Goal: Task Accomplishment & Management: Manage account settings

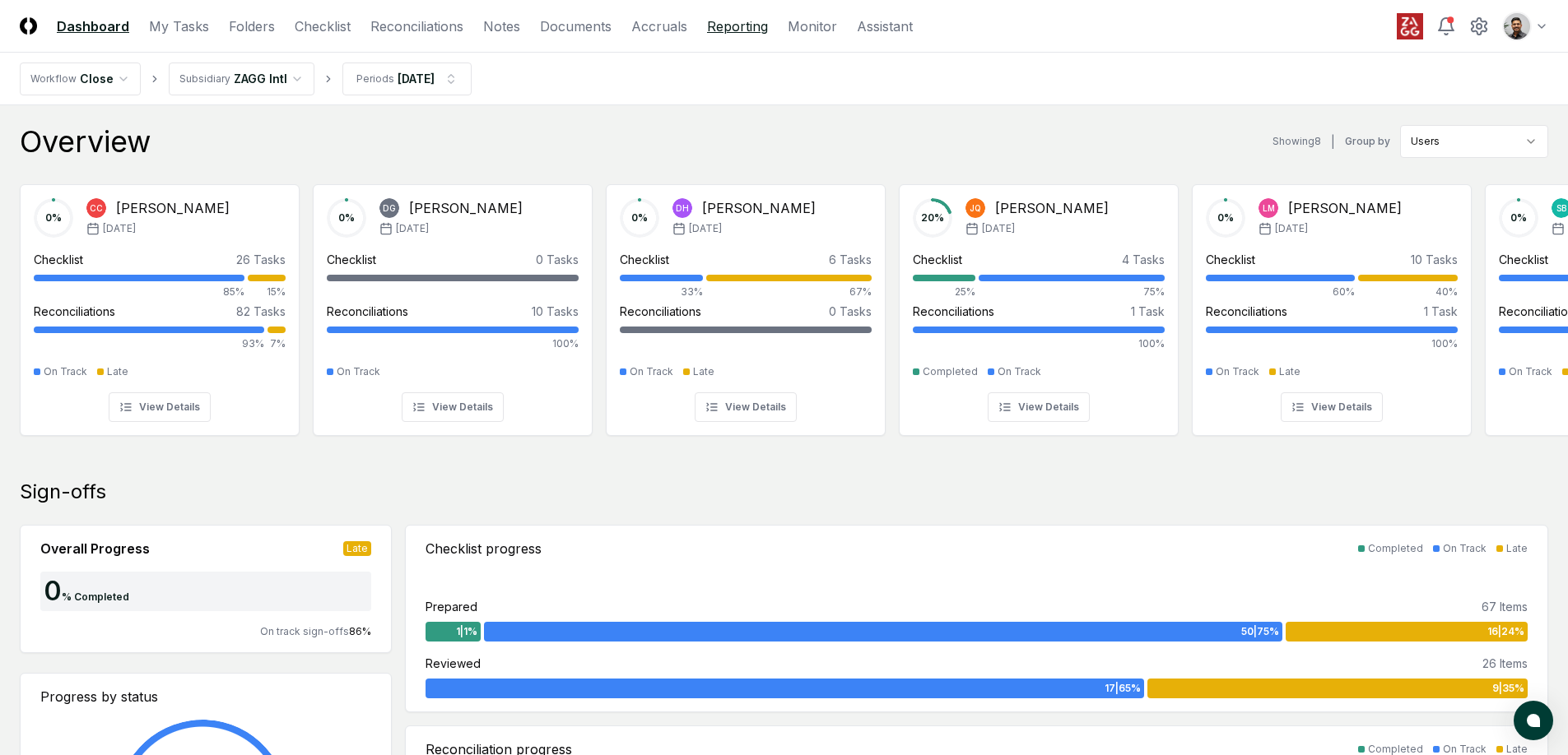
click at [712, 23] on link "Reporting" at bounding box center [736, 27] width 60 height 20
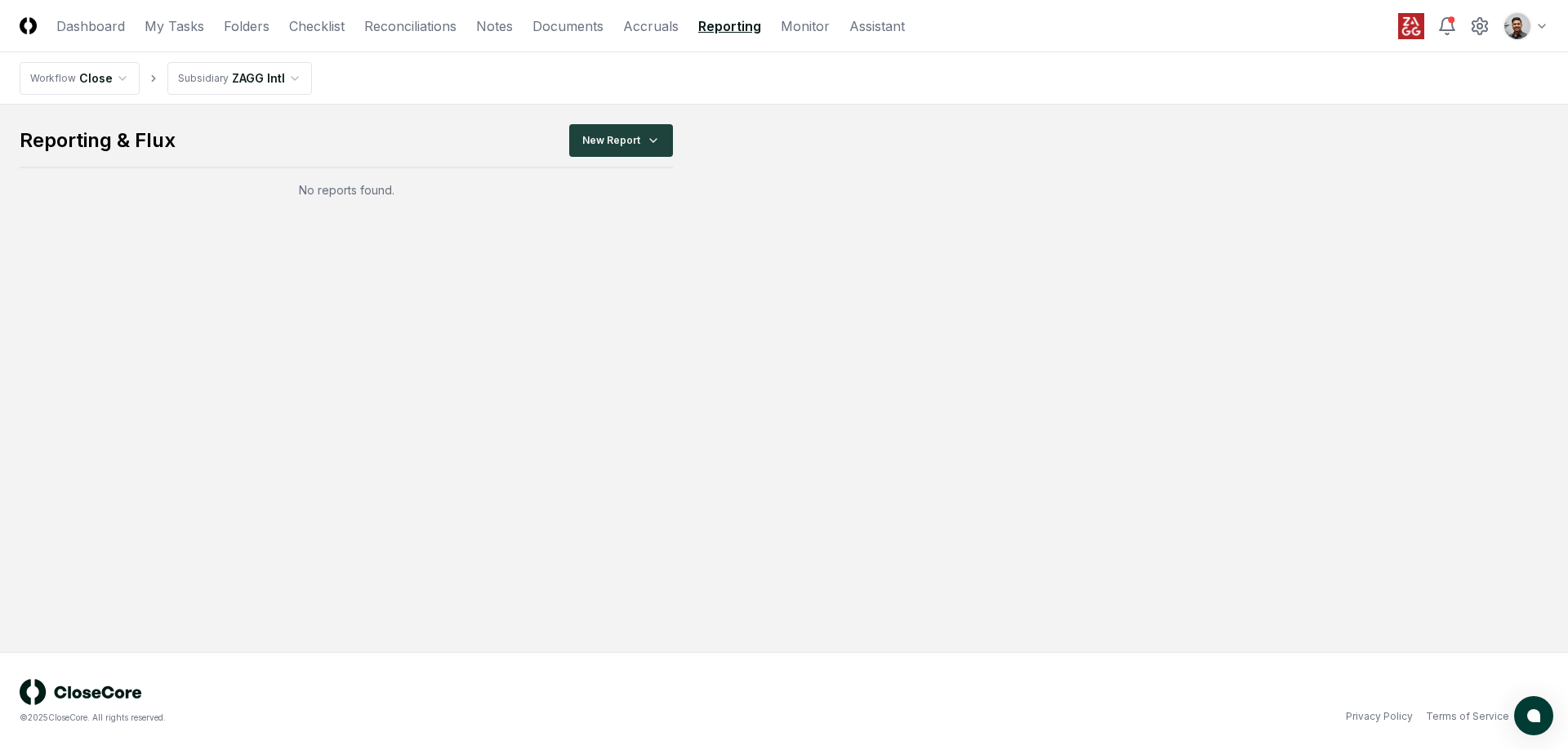
click at [251, 88] on html "CloseCore Dashboard My Tasks Folders Checklist Reconciliations Notes Documents …" at bounding box center [784, 375] width 1568 height 750
drag, startPoint x: 331, startPoint y: 183, endPoint x: 428, endPoint y: 195, distance: 97.7
click at [428, 195] on div "No reports found." at bounding box center [346, 189] width 653 height 17
click at [239, 80] on html "CloseCore Dashboard My Tasks Folders Checklist Reconciliations Notes Documents …" at bounding box center [784, 375] width 1568 height 750
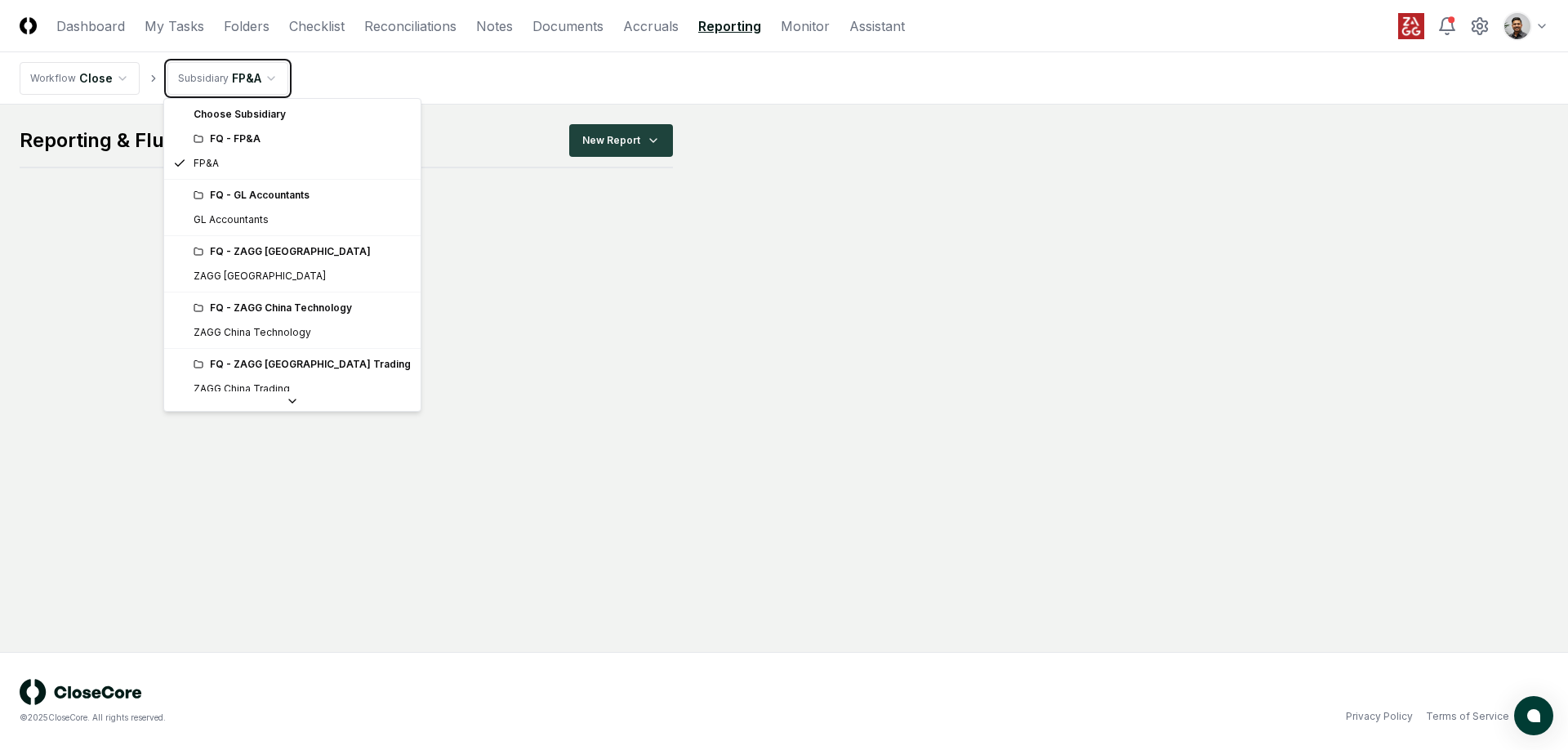
click at [425, 210] on html "CloseCore Dashboard My Tasks Folders Checklist Reconciliations Notes Documents …" at bounding box center [784, 375] width 1568 height 750
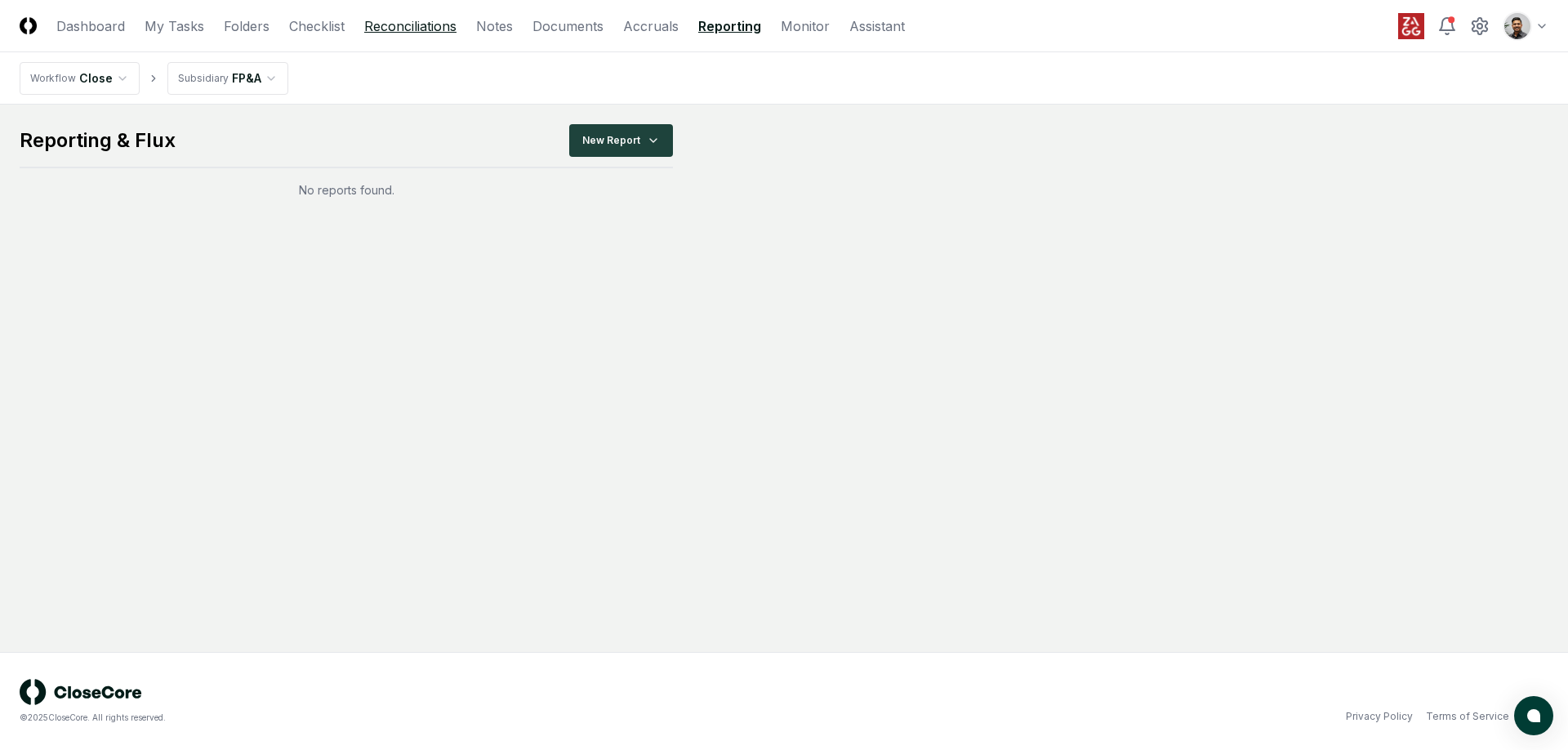
click at [373, 30] on link "Reconciliations" at bounding box center [410, 27] width 92 height 20
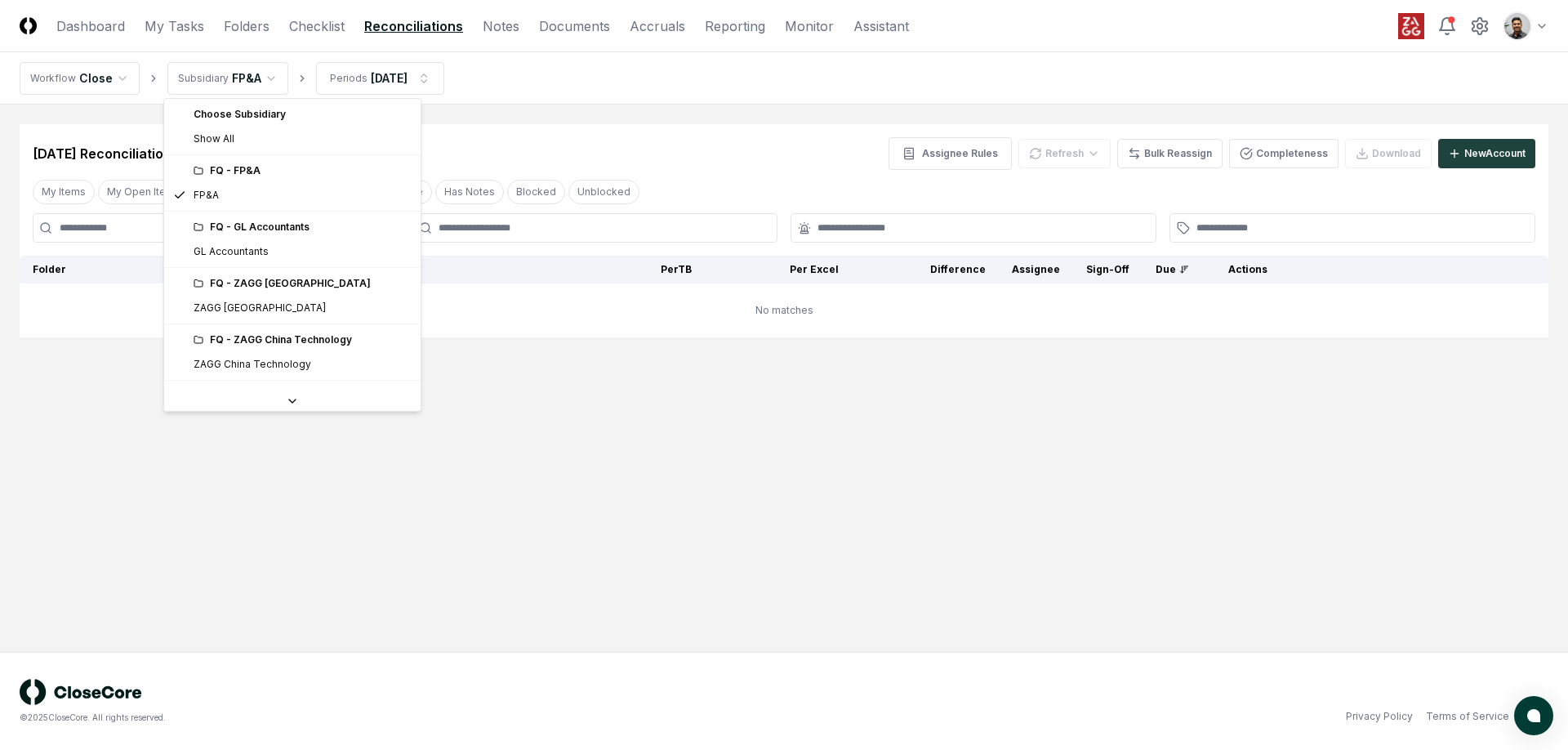
click at [213, 68] on html "CloseCore Dashboard My Tasks Folders Checklist Reconciliations Notes Documents …" at bounding box center [784, 375] width 1568 height 750
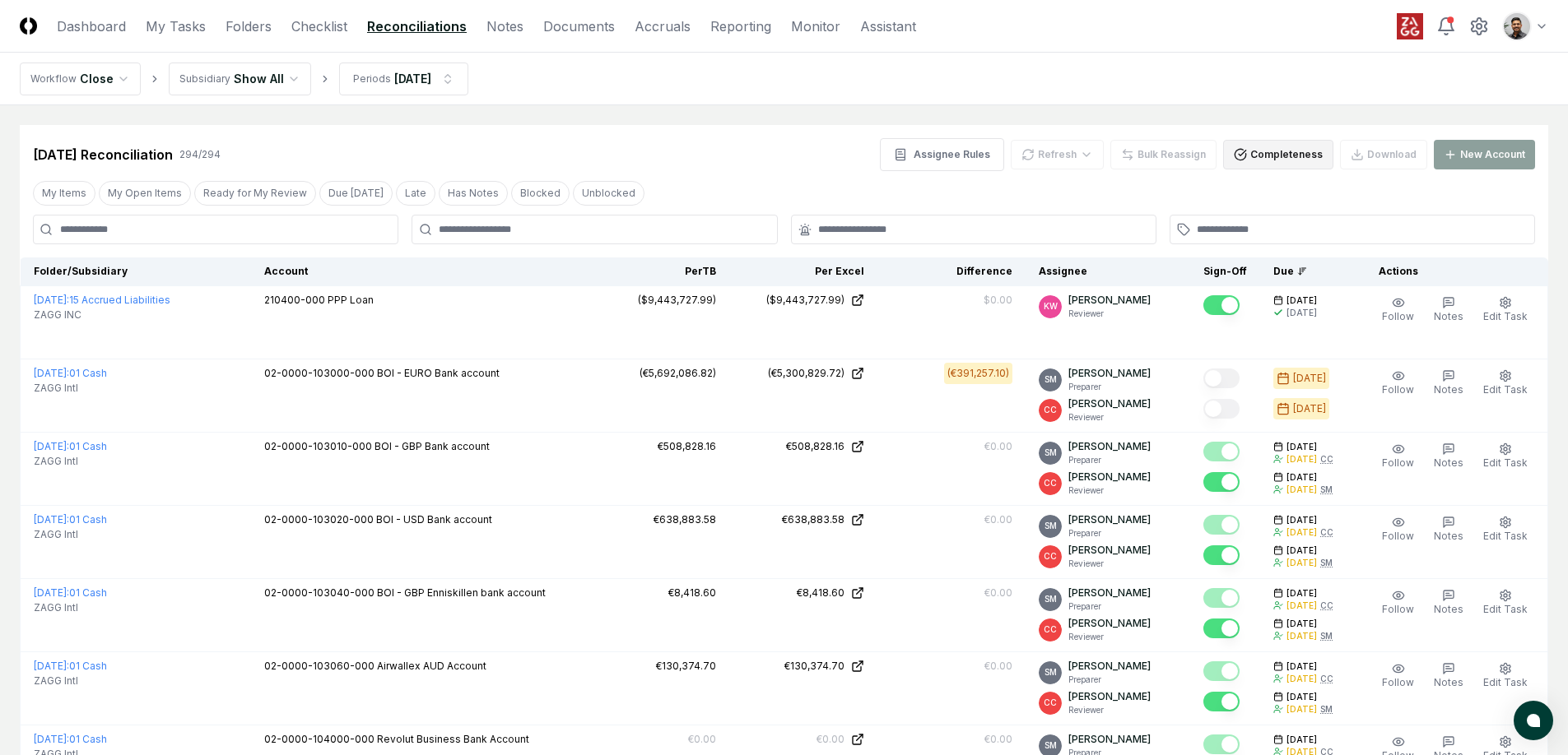
click at [1246, 154] on icon "button" at bounding box center [1242, 154] width 7 height 6
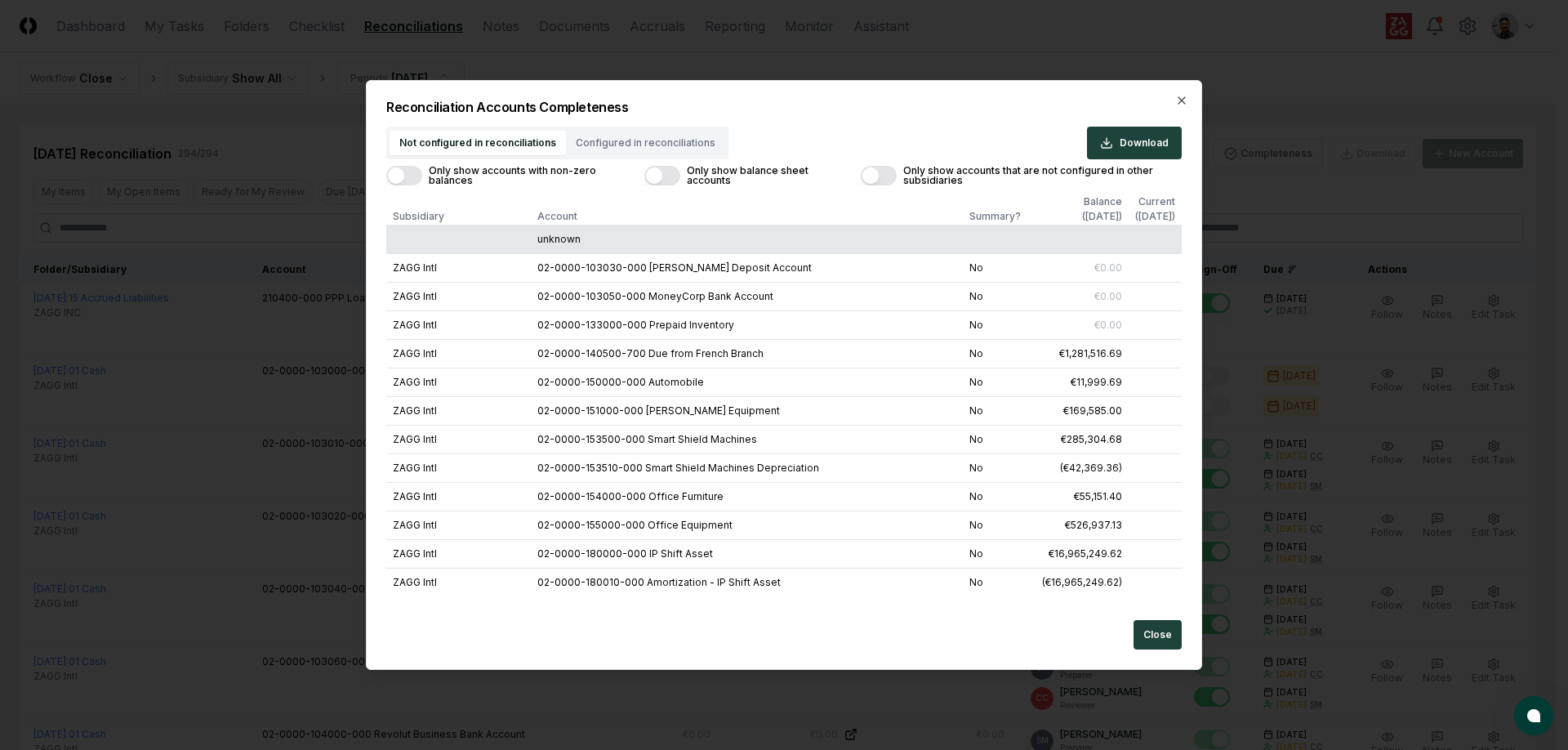
drag, startPoint x: 1179, startPoint y: 317, endPoint x: 1176, endPoint y: 133, distance: 184.0
click at [1176, 185] on div at bounding box center [1177, 389] width 8 height 408
click at [1184, 98] on icon "button" at bounding box center [1181, 99] width 13 height 13
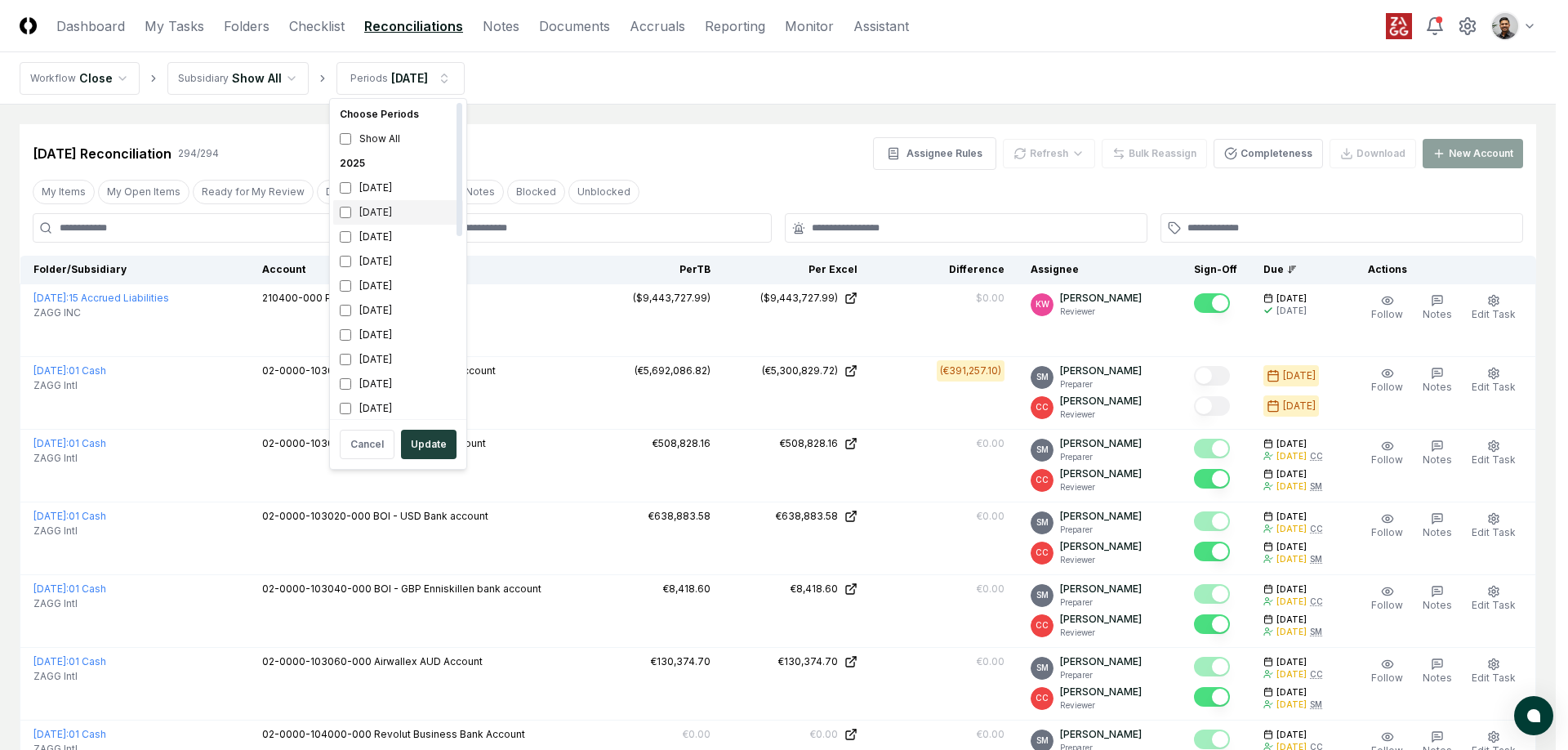
click at [422, 205] on div "[DATE]" at bounding box center [398, 212] width 130 height 25
click at [414, 238] on div "August 2025" at bounding box center [398, 236] width 130 height 25
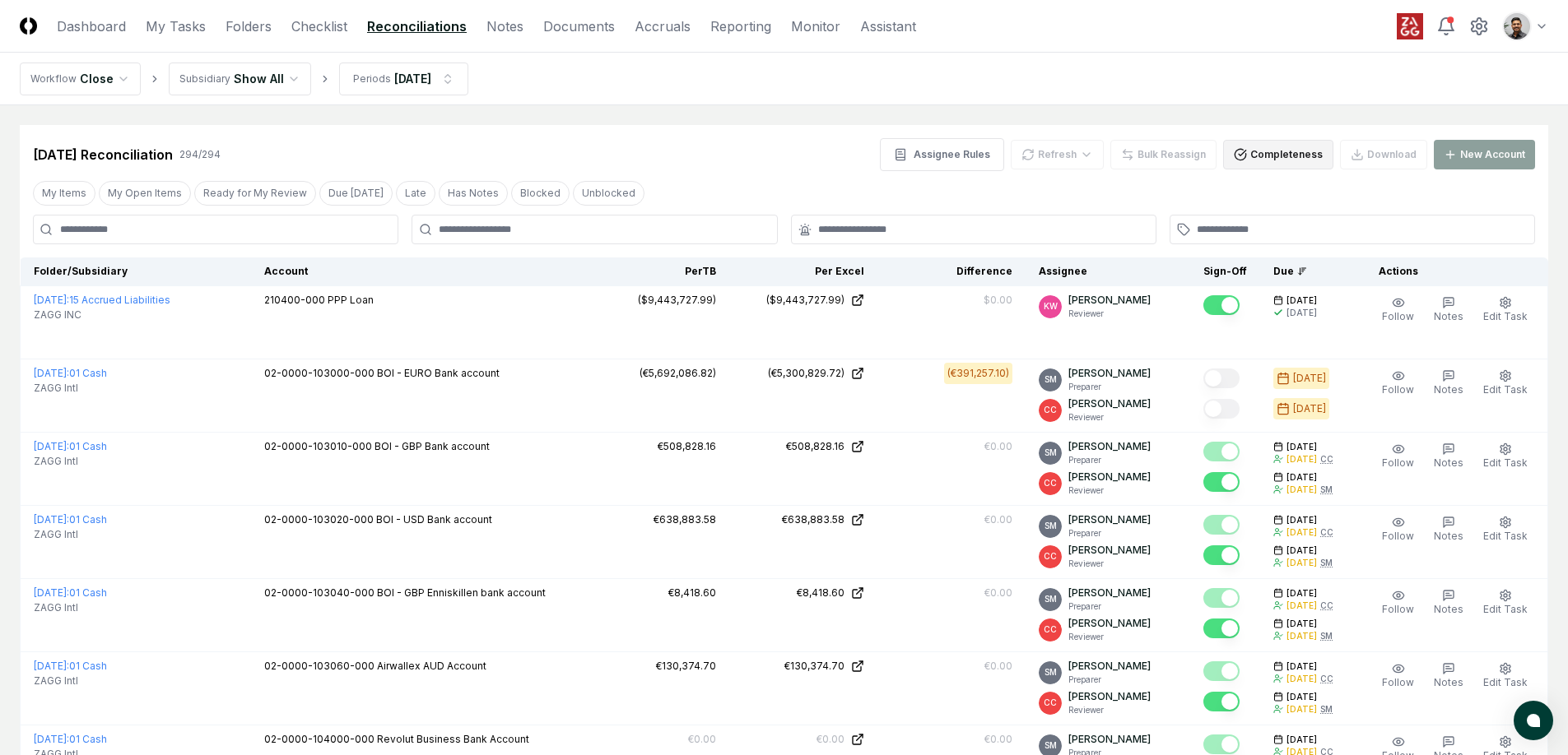
click at [1276, 160] on button "Completeness" at bounding box center [1278, 155] width 110 height 30
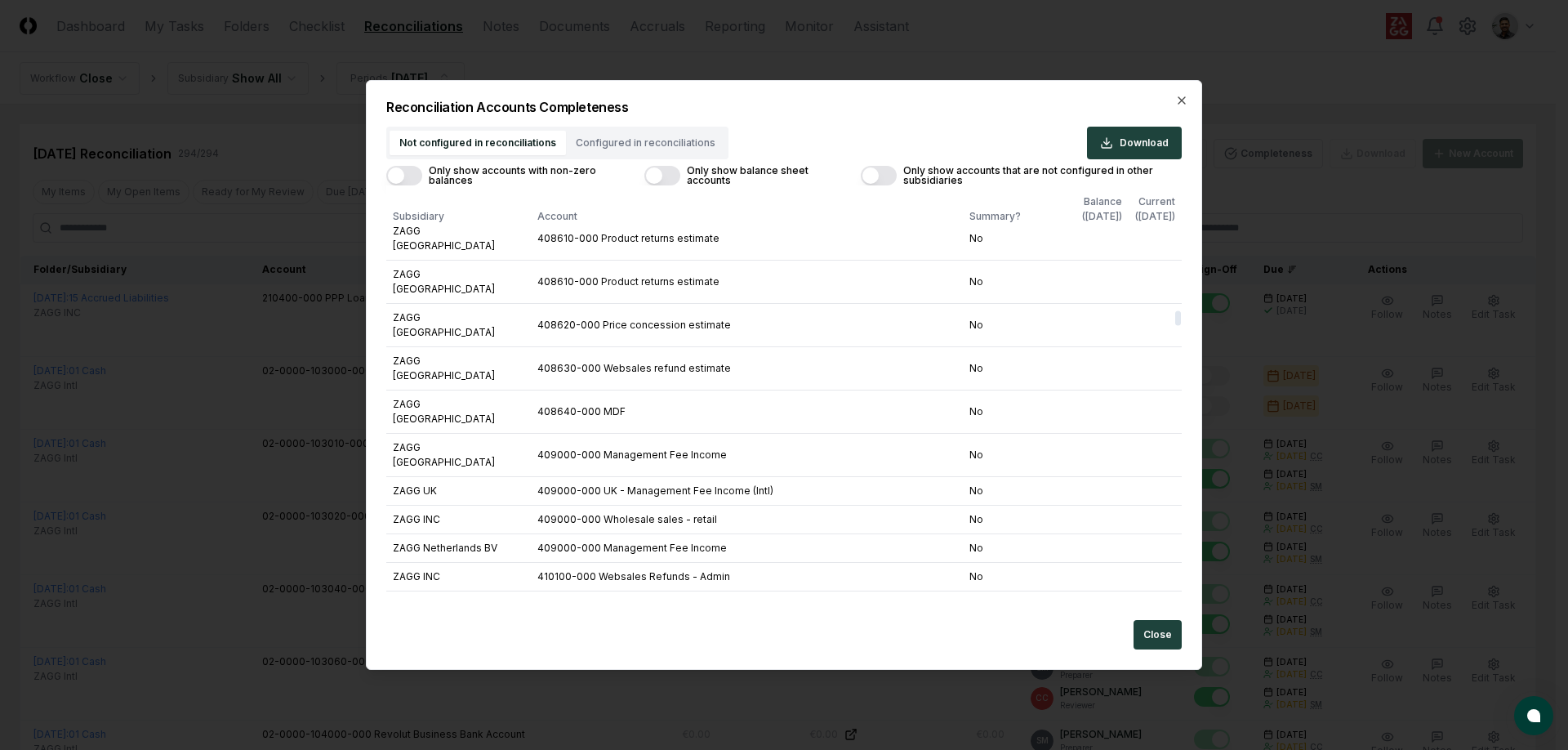
scroll to position [13179, 0]
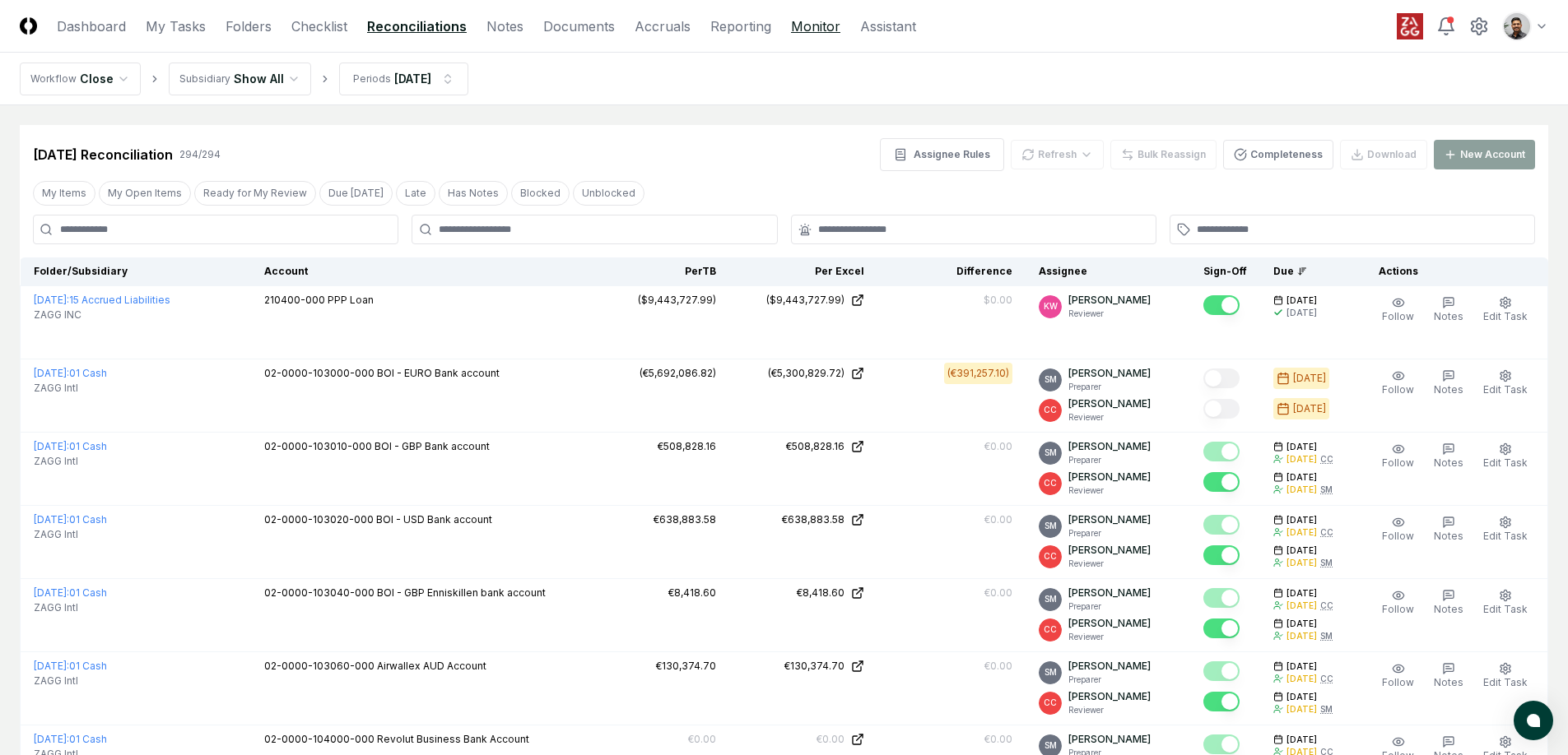
click at [796, 27] on link "Monitor" at bounding box center [816, 27] width 50 height 20
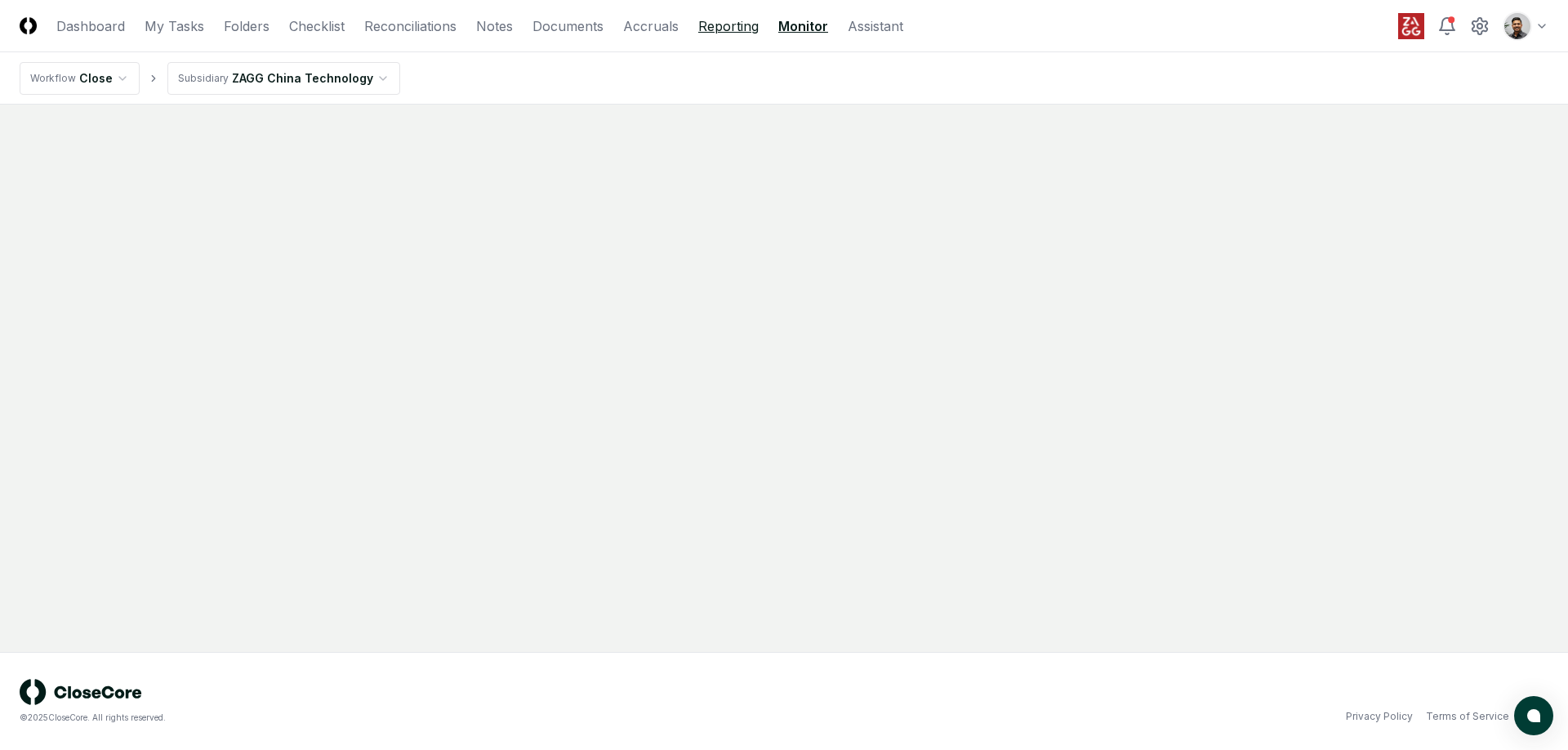
click at [744, 32] on link "Reporting" at bounding box center [728, 27] width 60 height 20
click at [631, 159] on div "Reporting & Flux New Report" at bounding box center [346, 146] width 653 height 44
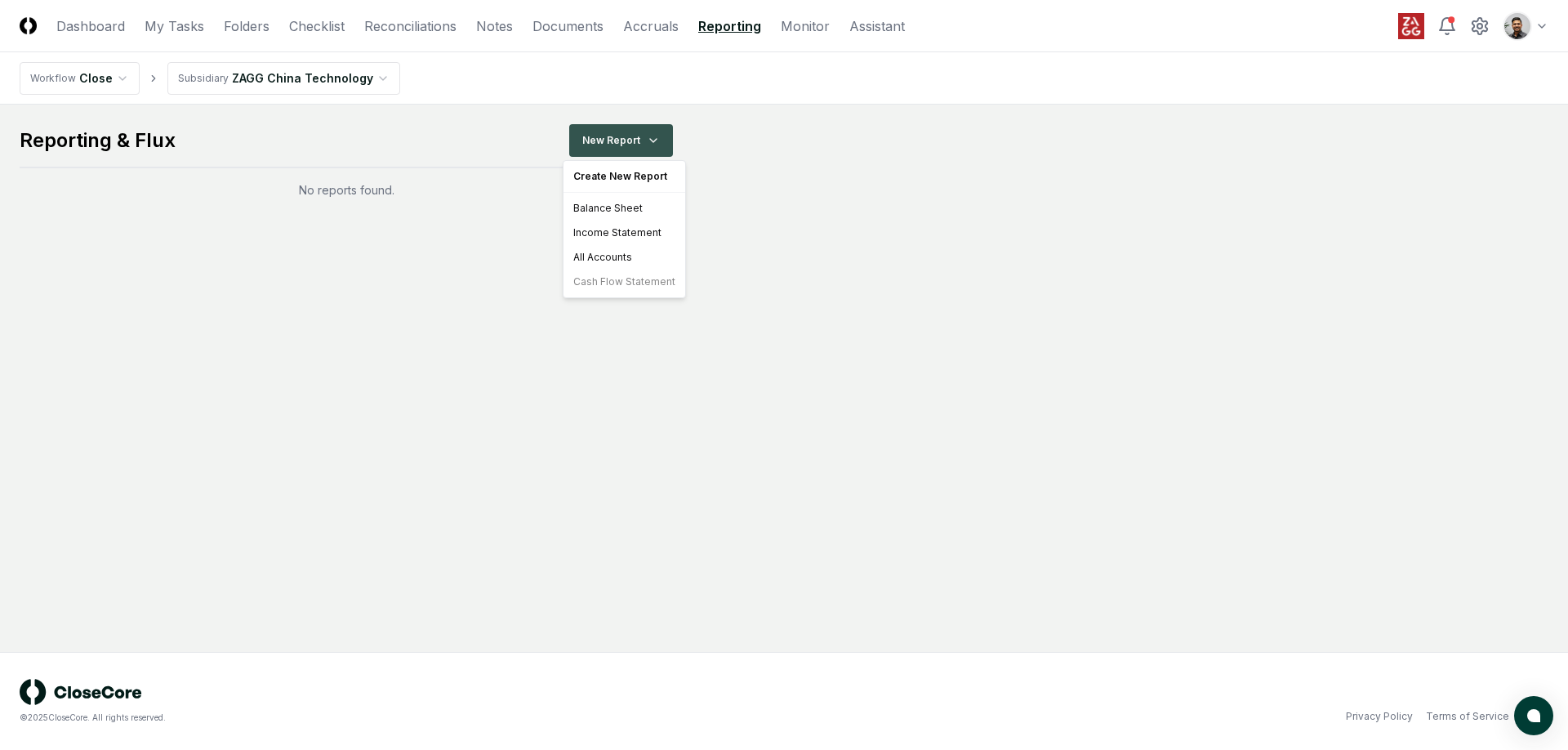
click at [633, 152] on html "CloseCore Dashboard My Tasks Folders Checklist Reconciliations Notes Documents …" at bounding box center [784, 375] width 1568 height 750
click at [642, 210] on div "Balance Sheet" at bounding box center [624, 208] width 115 height 25
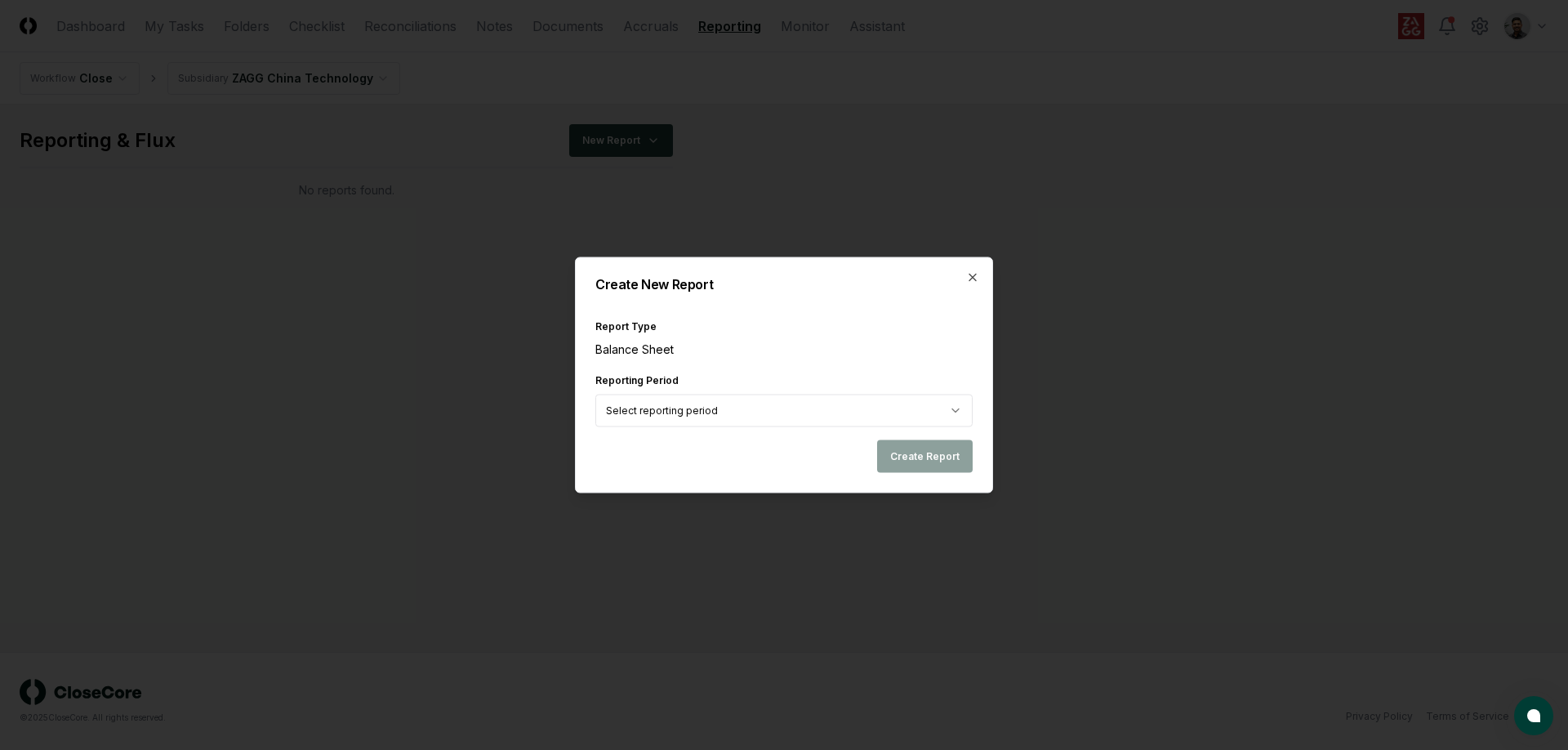
click at [902, 420] on body "CloseCore Dashboard My Tasks Folders Checklist Reconciliations Notes Documents …" at bounding box center [784, 375] width 1568 height 750
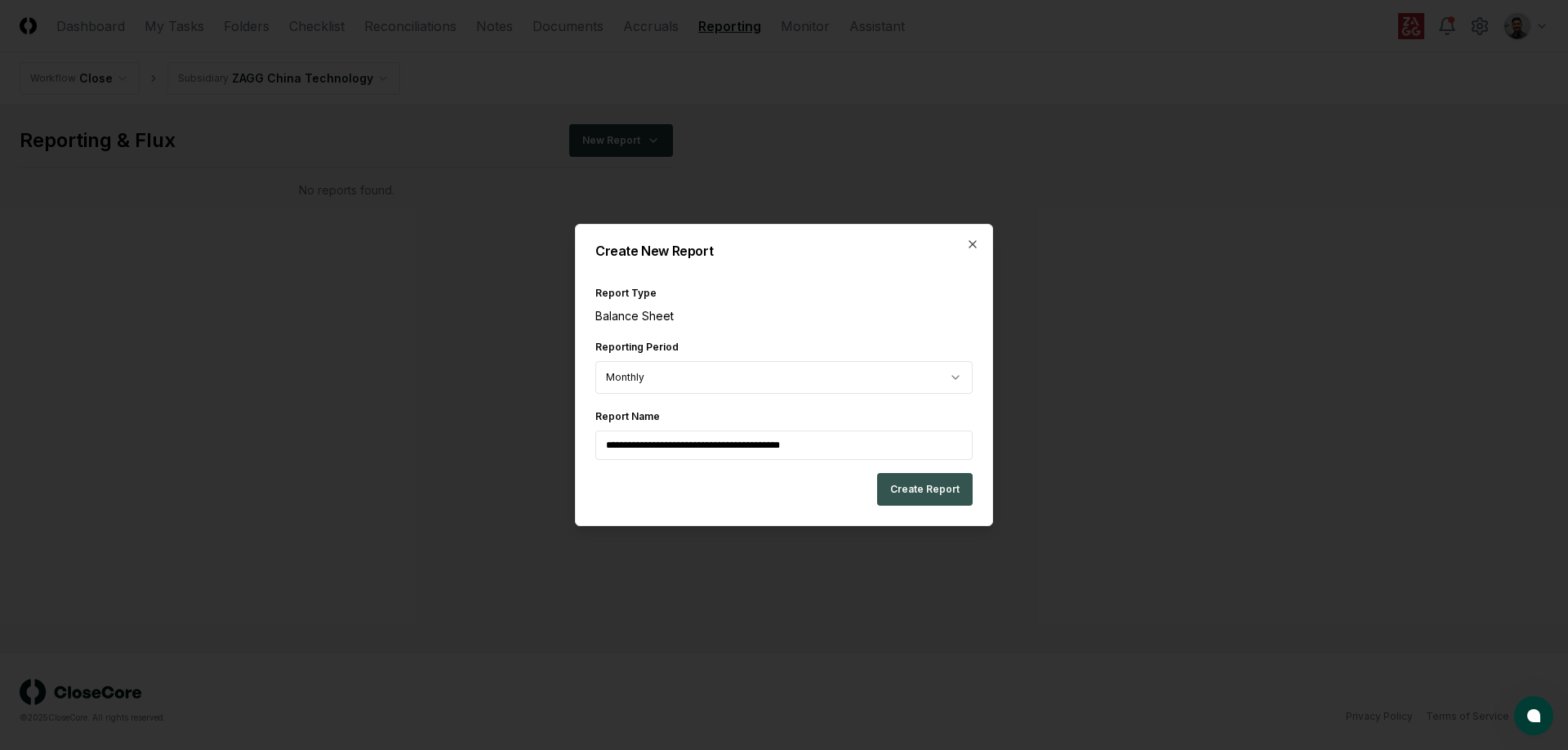
click at [946, 488] on button "Create Report" at bounding box center [925, 489] width 95 height 32
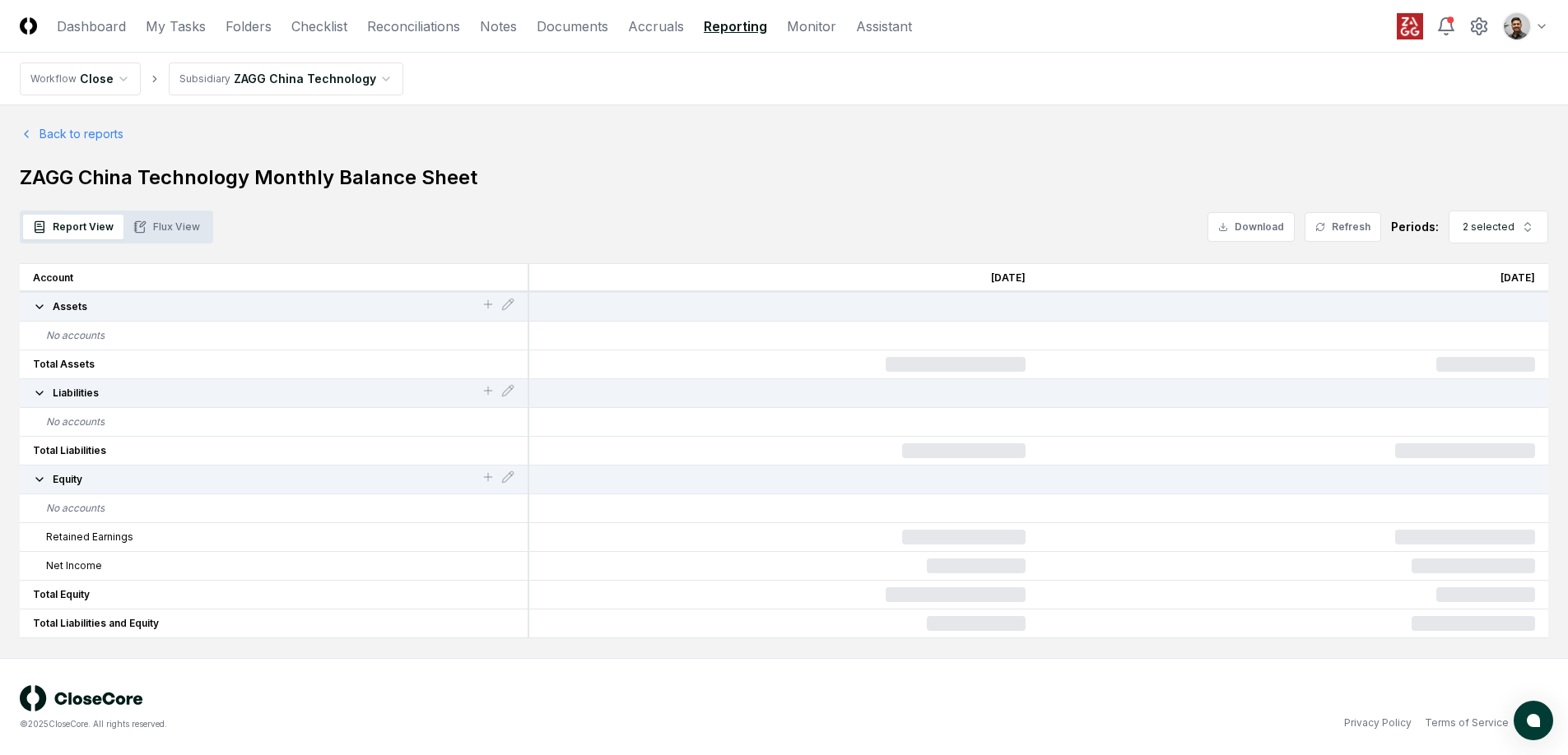
click at [297, 100] on nav "Workflow Close Subsidiary ZAGG China Technology" at bounding box center [784, 78] width 1568 height 53
click at [306, 85] on html "CloseCore Dashboard My Tasks Folders Checklist Reconciliations Notes Documents …" at bounding box center [784, 378] width 1568 height 757
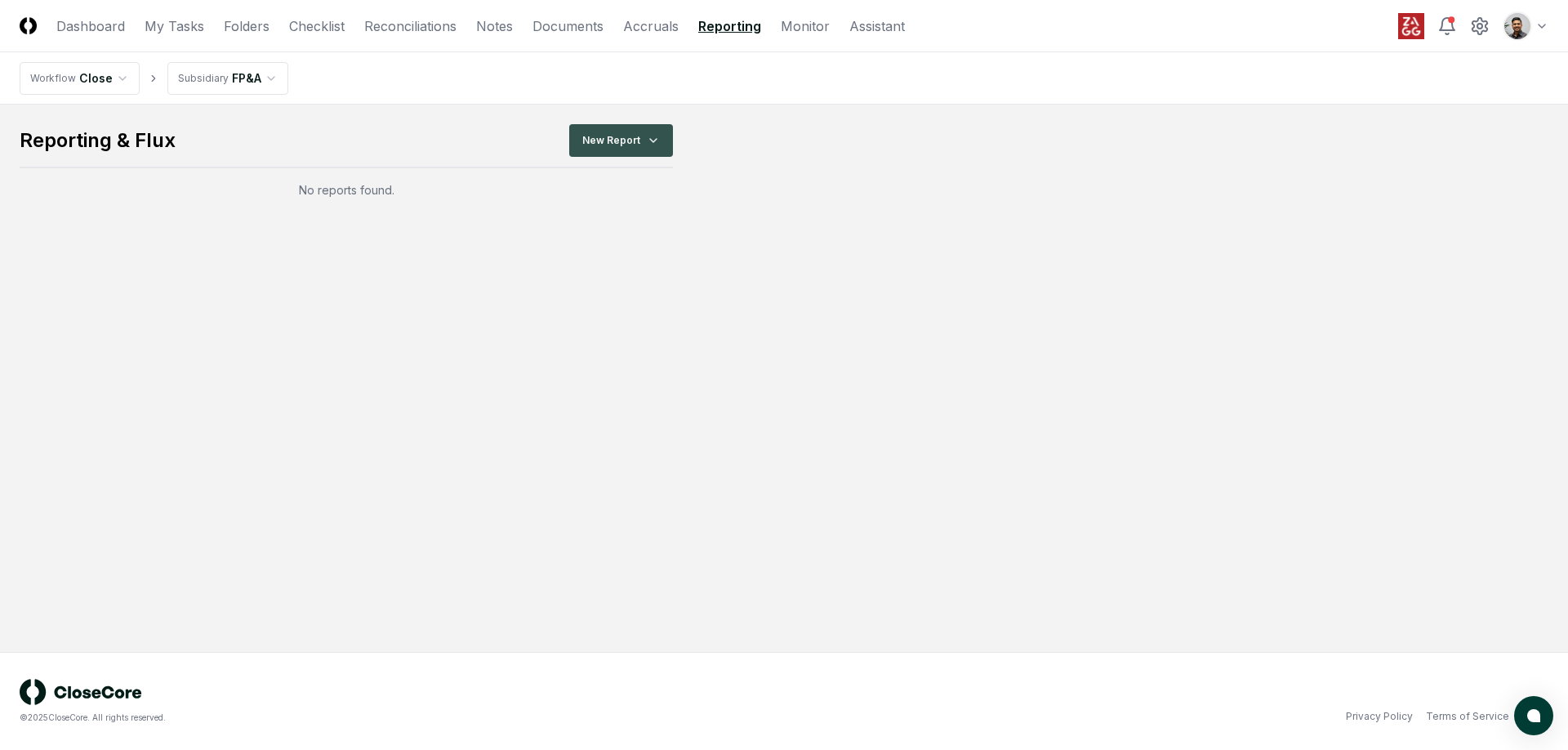
click at [619, 135] on html "CloseCore Dashboard My Tasks Folders Checklist Reconciliations Notes Documents …" at bounding box center [784, 375] width 1568 height 750
click at [643, 263] on div "All Accounts" at bounding box center [624, 257] width 115 height 25
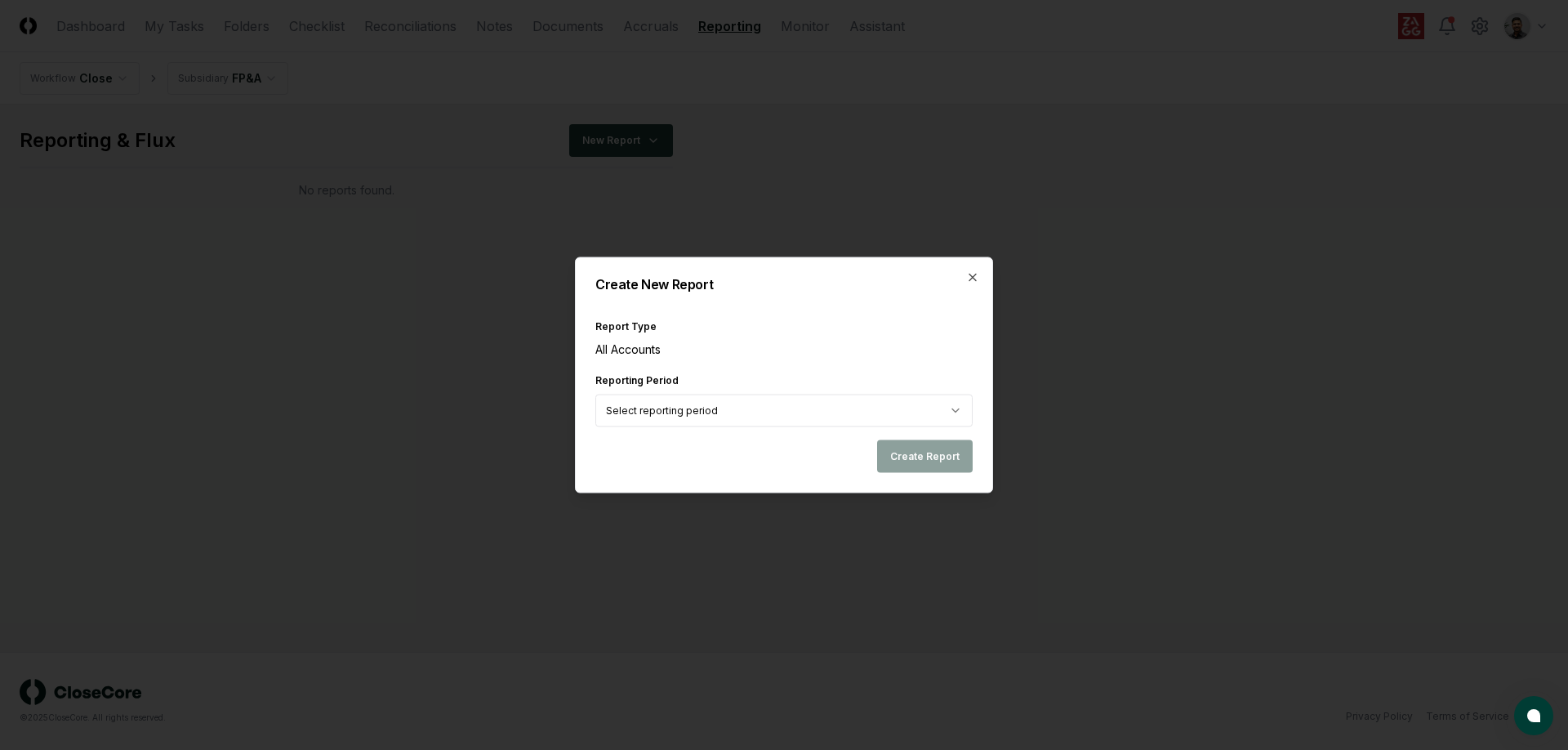
click at [837, 406] on body "CloseCore Dashboard My Tasks Folders Checklist Reconciliations Notes Documents …" at bounding box center [784, 375] width 1568 height 750
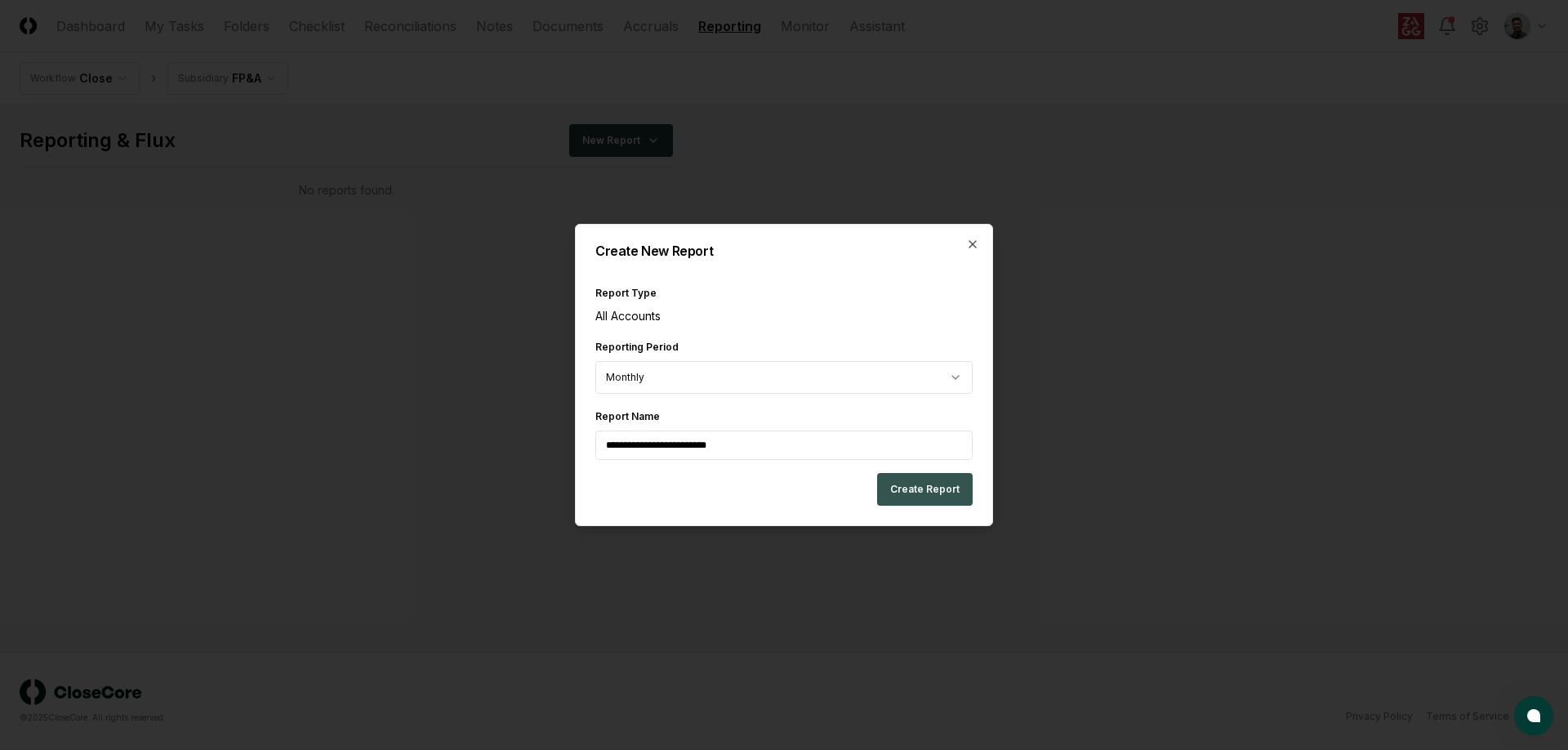
click at [902, 479] on button "Create Report" at bounding box center [925, 489] width 95 height 32
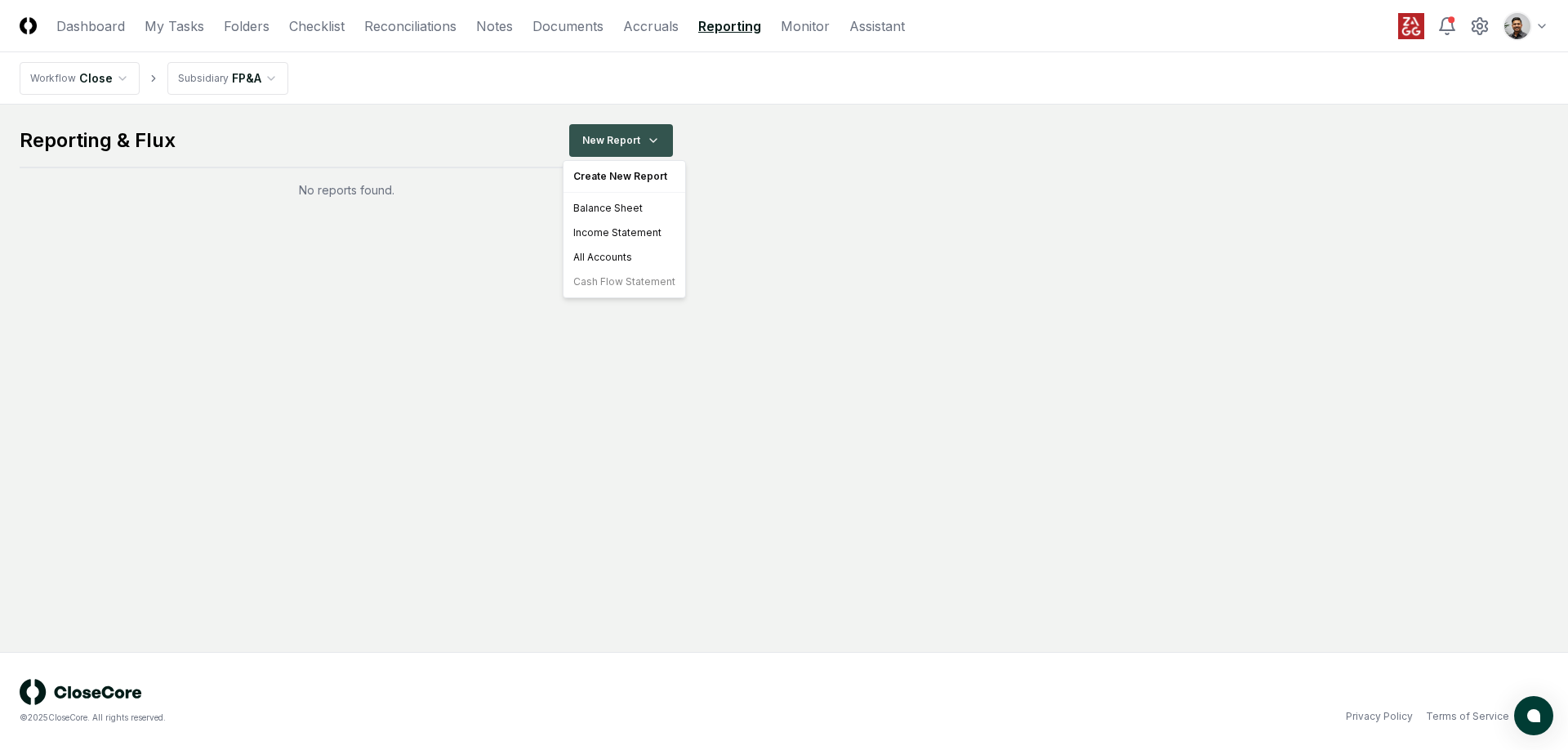
click at [604, 141] on html "CloseCore Dashboard My Tasks Folders Checklist Reconciliations Notes Documents …" at bounding box center [784, 375] width 1568 height 750
click at [622, 207] on div "Balance Sheet" at bounding box center [624, 208] width 115 height 25
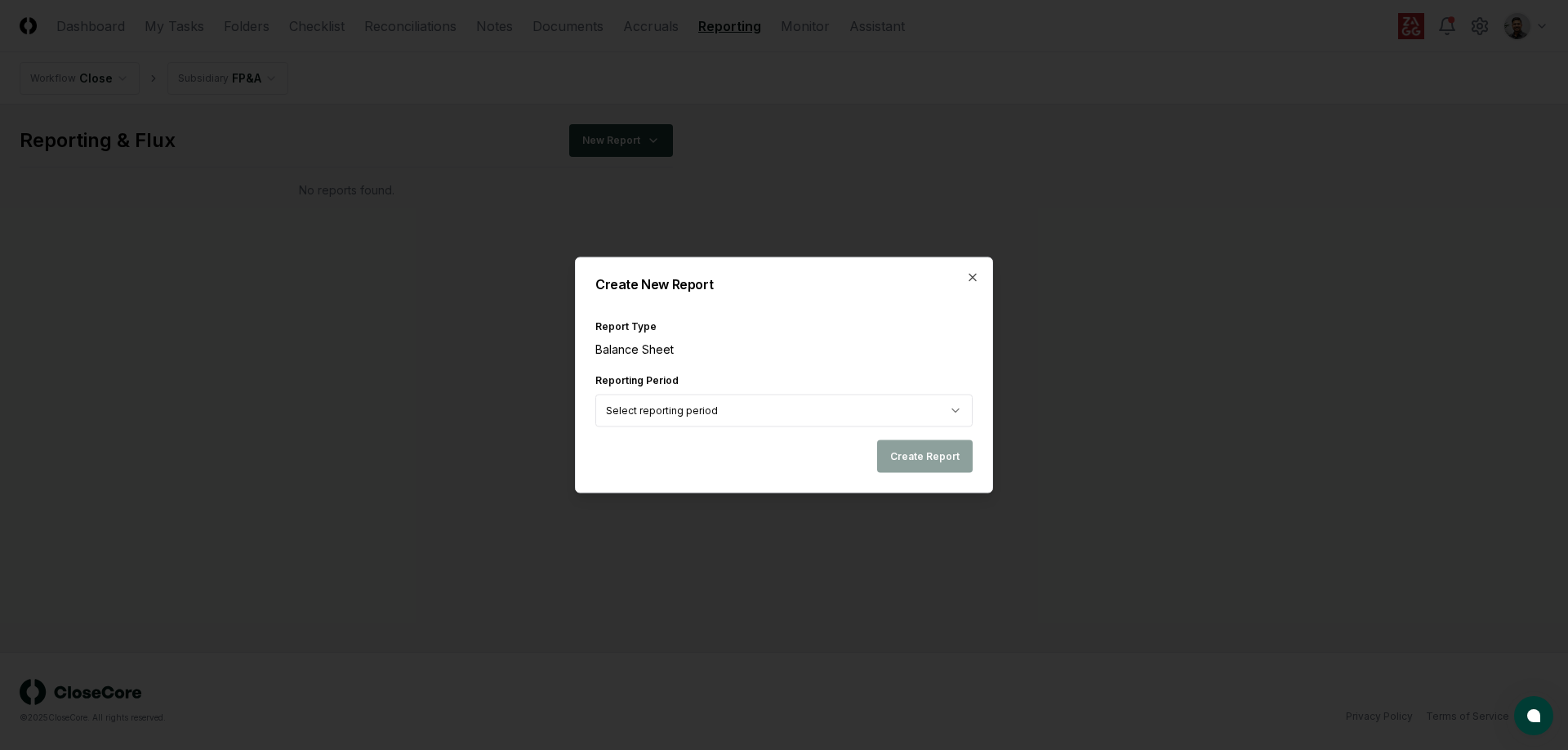
click at [880, 418] on body "CloseCore Dashboard My Tasks Folders Checklist Reconciliations Notes Documents …" at bounding box center [784, 375] width 1568 height 750
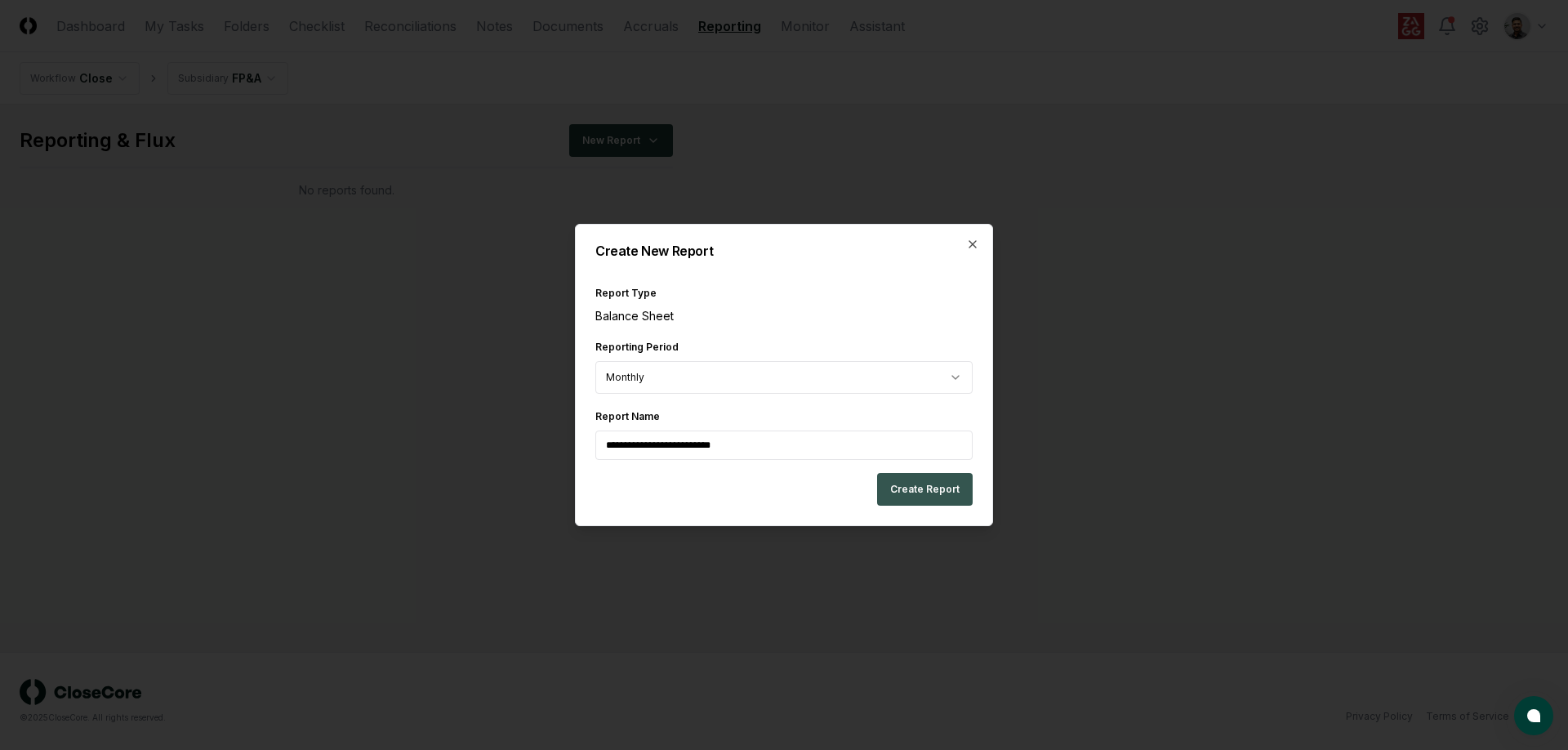
click at [954, 489] on button "Create Report" at bounding box center [925, 489] width 95 height 32
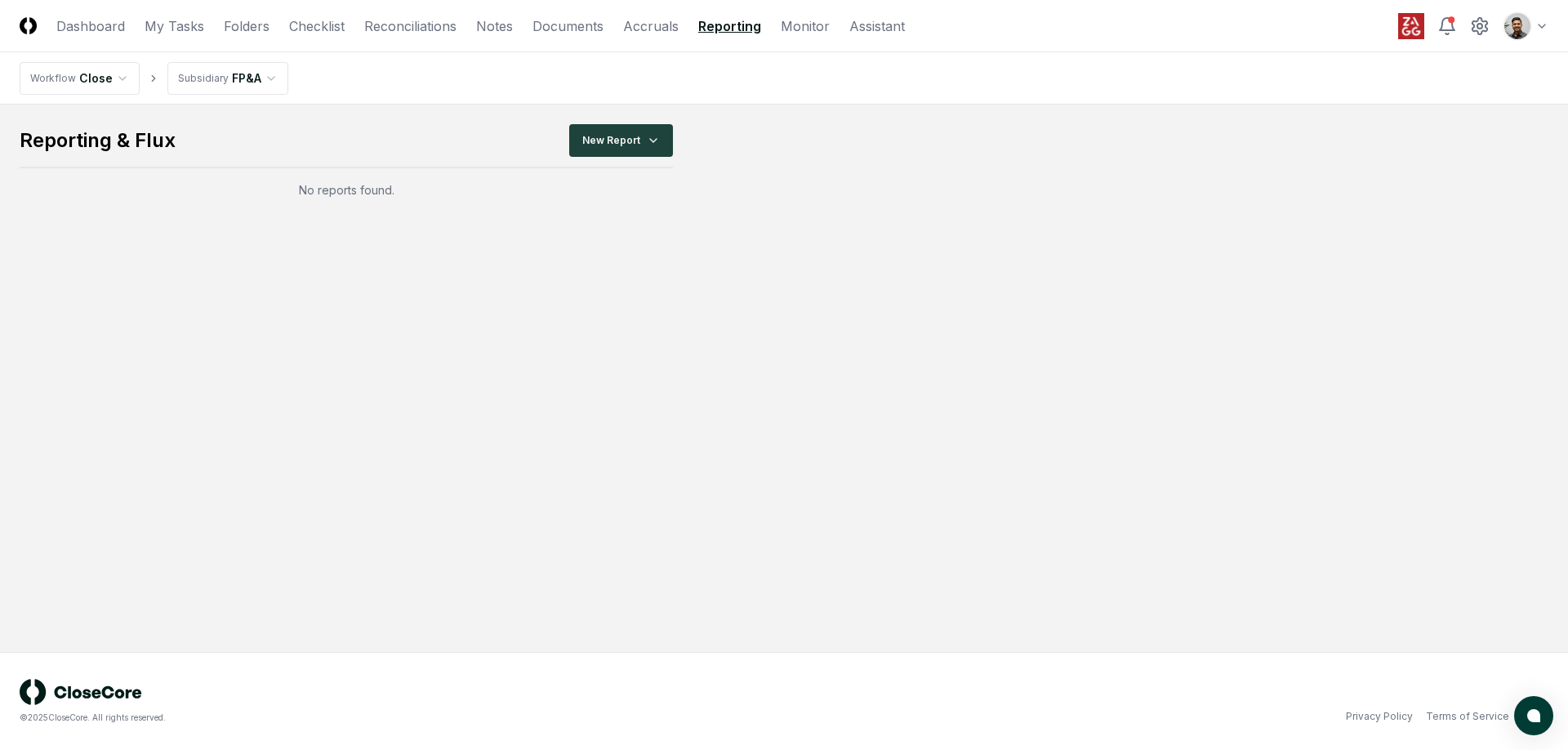
click at [626, 156] on div "Reporting & Flux New Report" at bounding box center [346, 146] width 653 height 44
click at [629, 151] on html "CloseCore Dashboard My Tasks Folders Checklist Reconciliations Notes Documents …" at bounding box center [784, 375] width 1568 height 750
click at [633, 207] on div "Balance Sheet" at bounding box center [624, 208] width 115 height 25
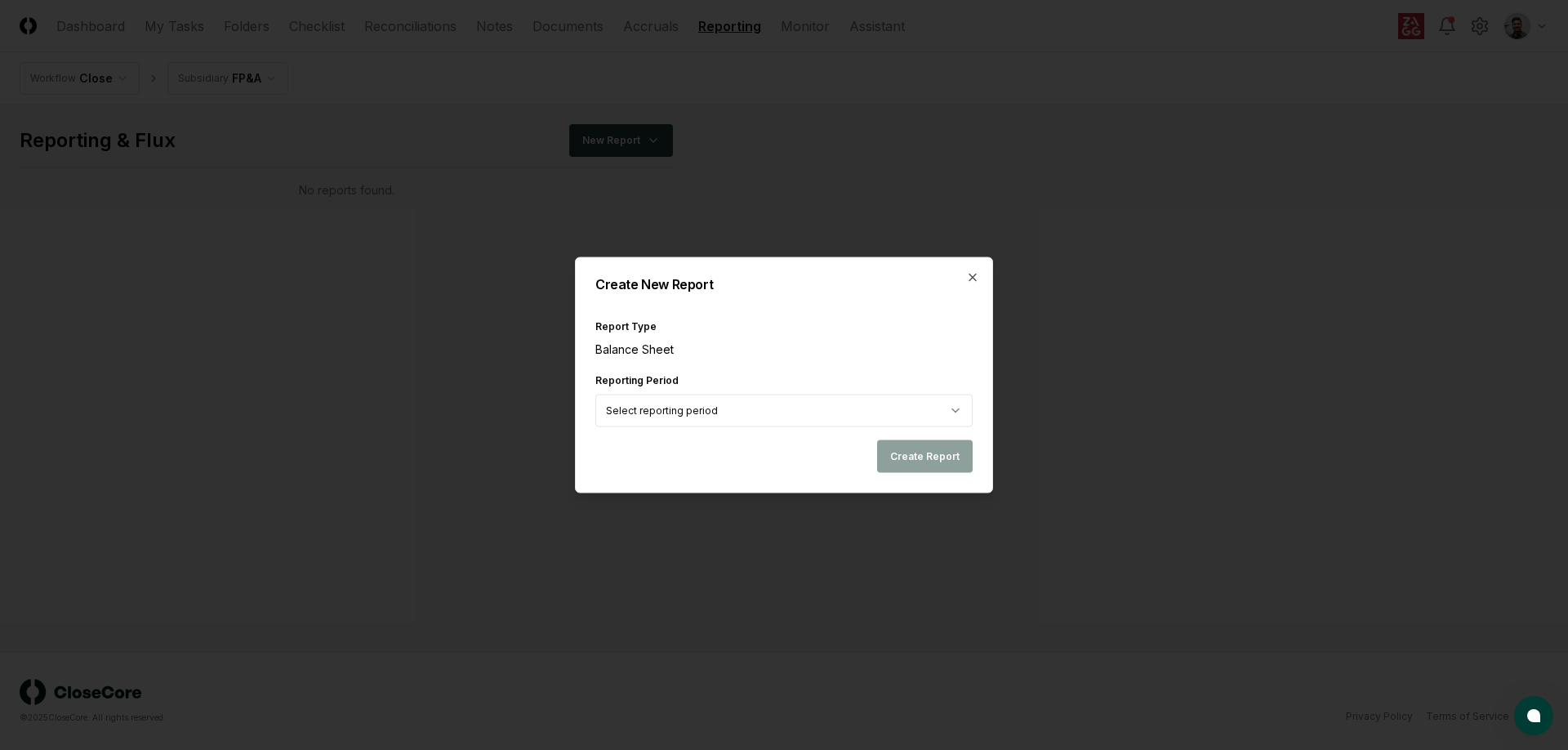
click at [817, 407] on body "CloseCore Dashboard My Tasks Folders Checklist Reconciliations Notes Documents …" at bounding box center [784, 375] width 1568 height 750
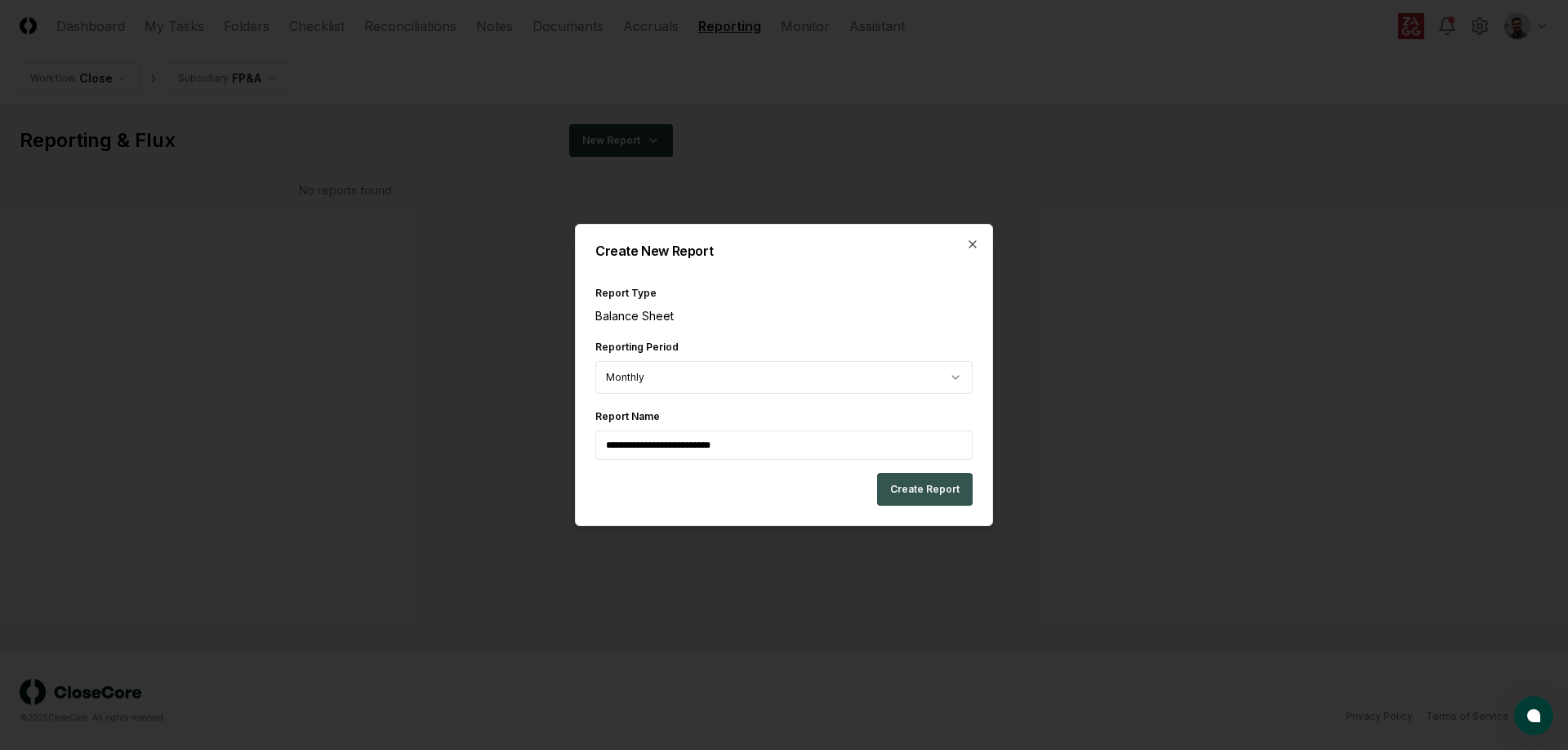
click at [922, 493] on button "Create Report" at bounding box center [925, 489] width 95 height 32
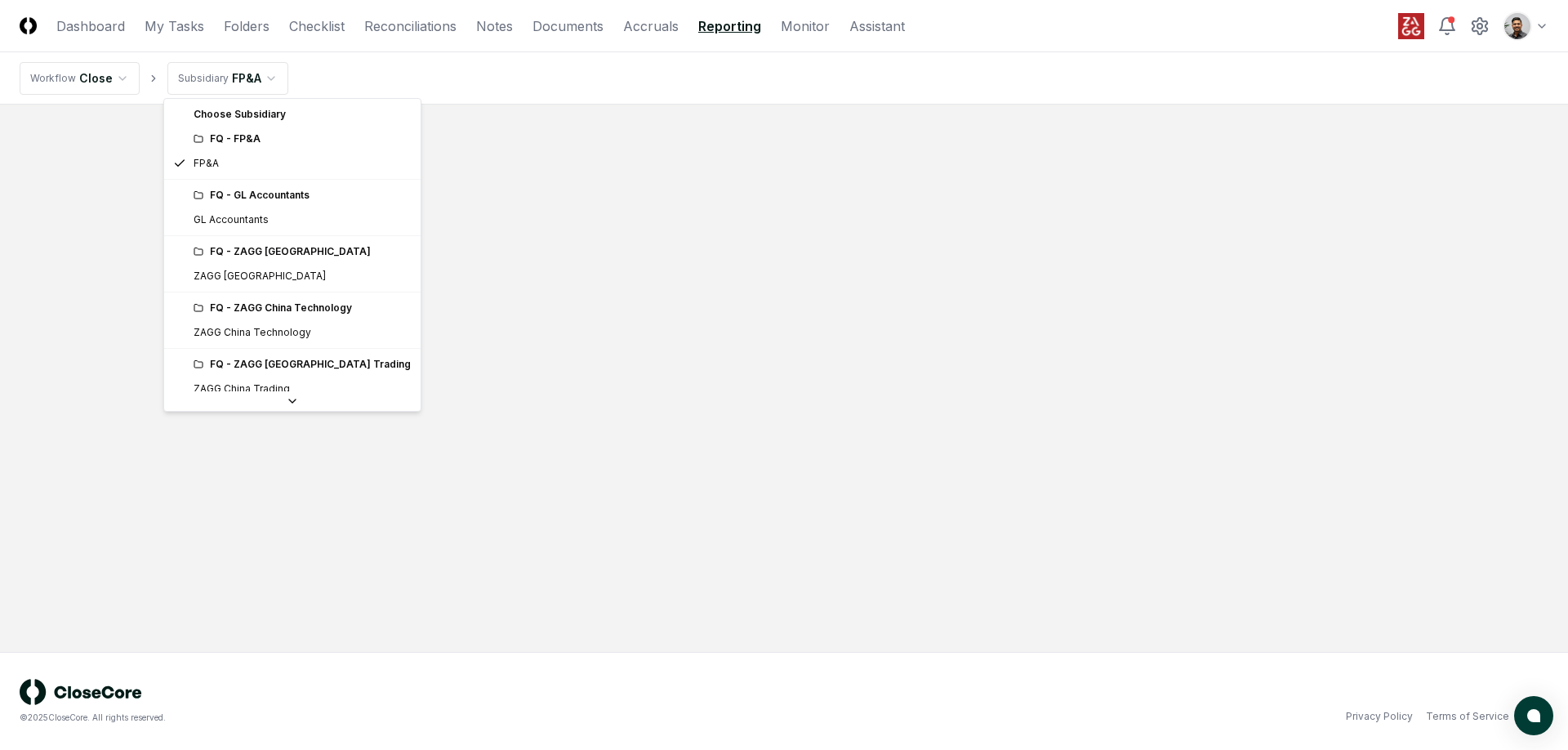
click at [214, 74] on html "CloseCore Dashboard My Tasks Folders Checklist Reconciliations Notes Documents …" at bounding box center [784, 375] width 1568 height 750
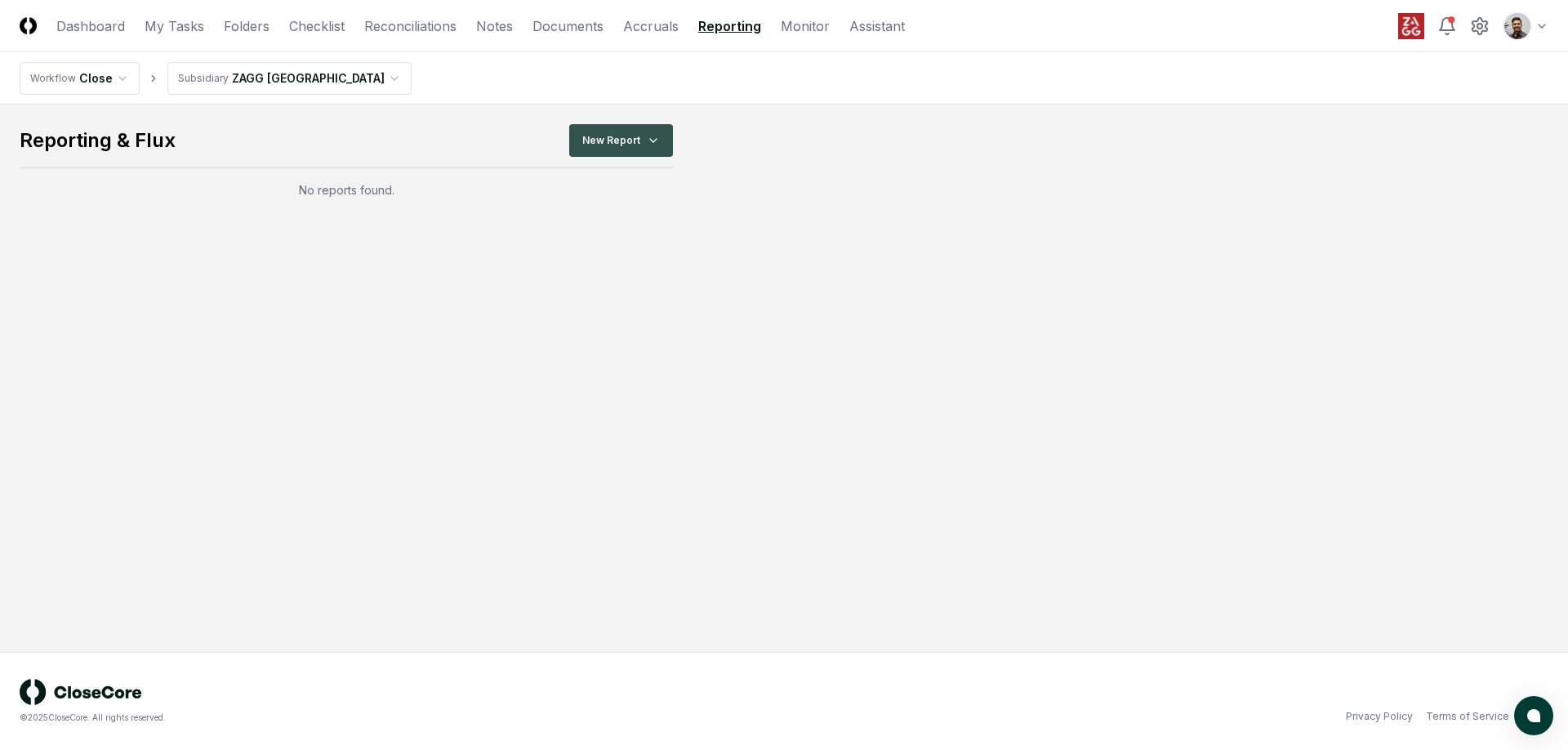
click at [660, 150] on html "CloseCore Dashboard My Tasks Folders Checklist Reconciliations Notes Documents …" at bounding box center [784, 375] width 1568 height 750
click at [638, 256] on div "All Accounts" at bounding box center [624, 257] width 115 height 25
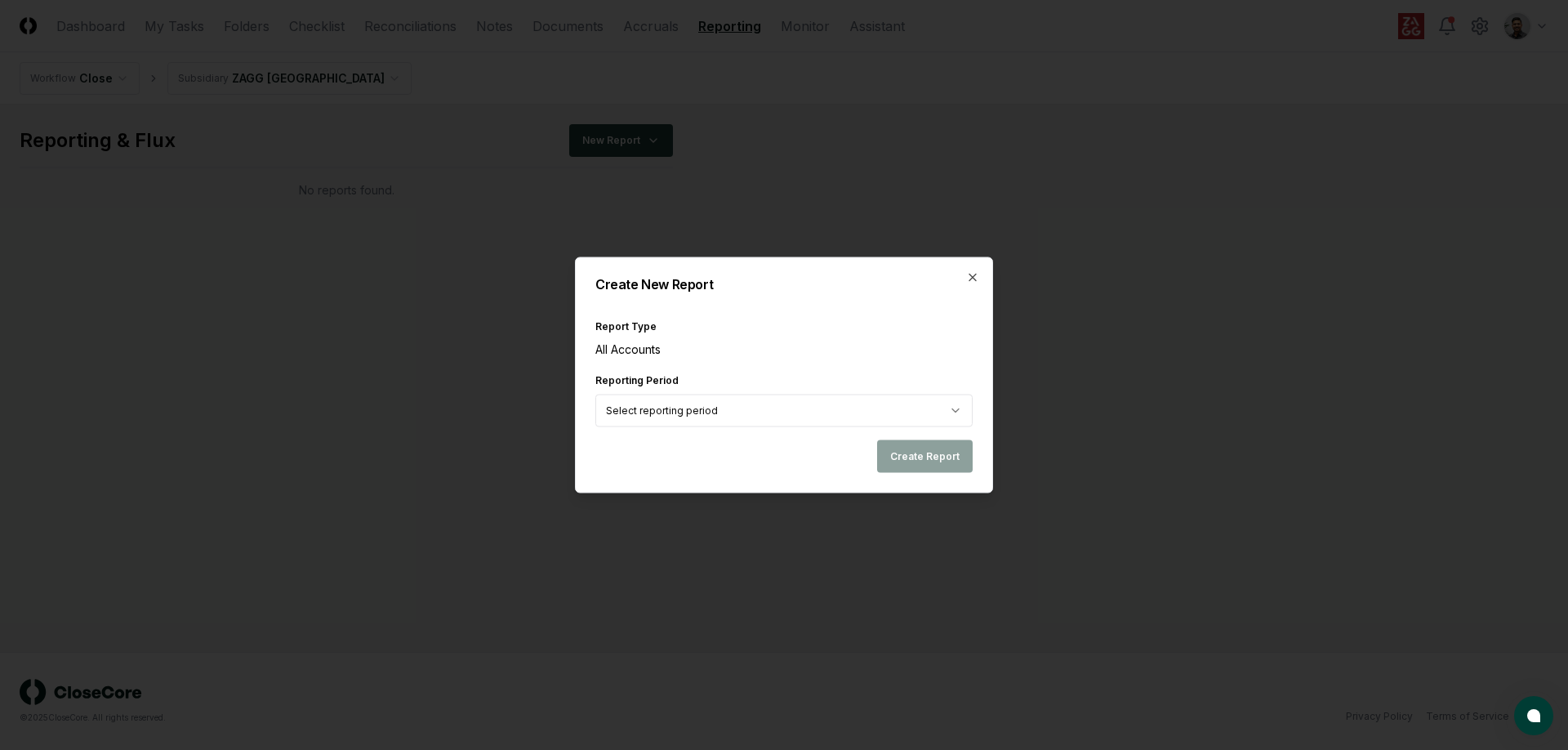
click at [798, 419] on body "CloseCore Dashboard My Tasks Folders Checklist Reconciliations Notes Documents …" at bounding box center [784, 375] width 1568 height 750
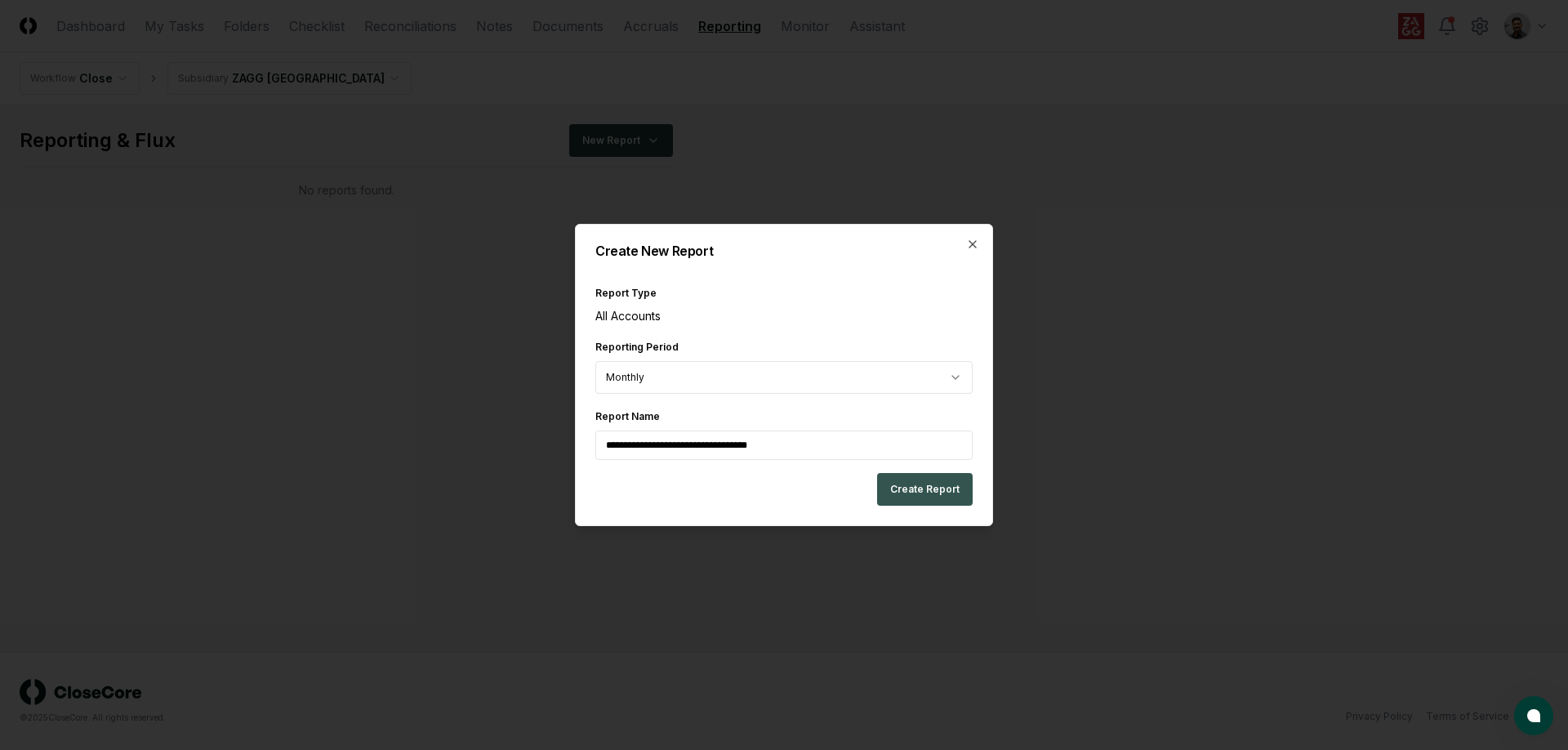
click at [905, 493] on button "Create Report" at bounding box center [925, 489] width 95 height 32
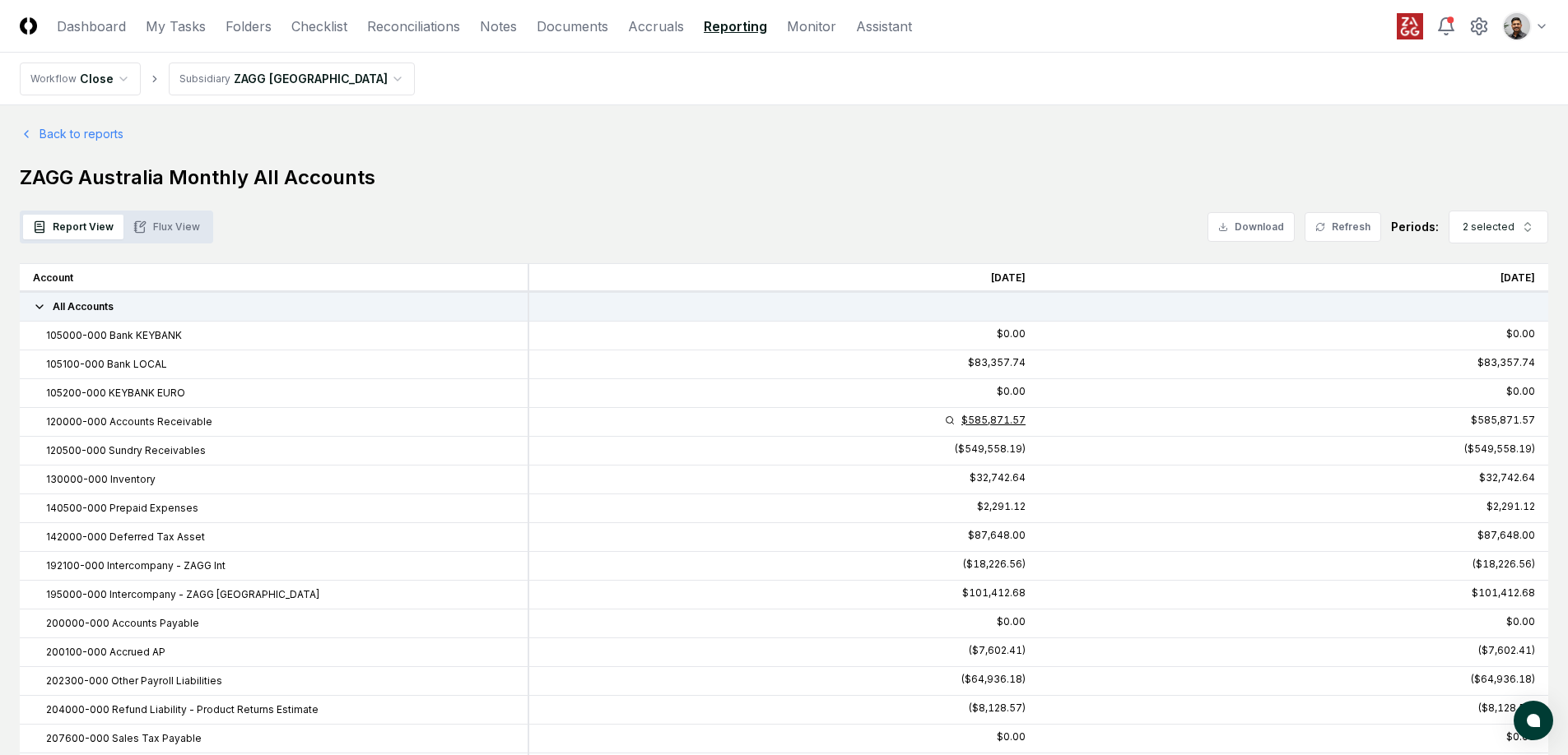
click at [1003, 423] on div "$585,871.57" at bounding box center [993, 420] width 64 height 10
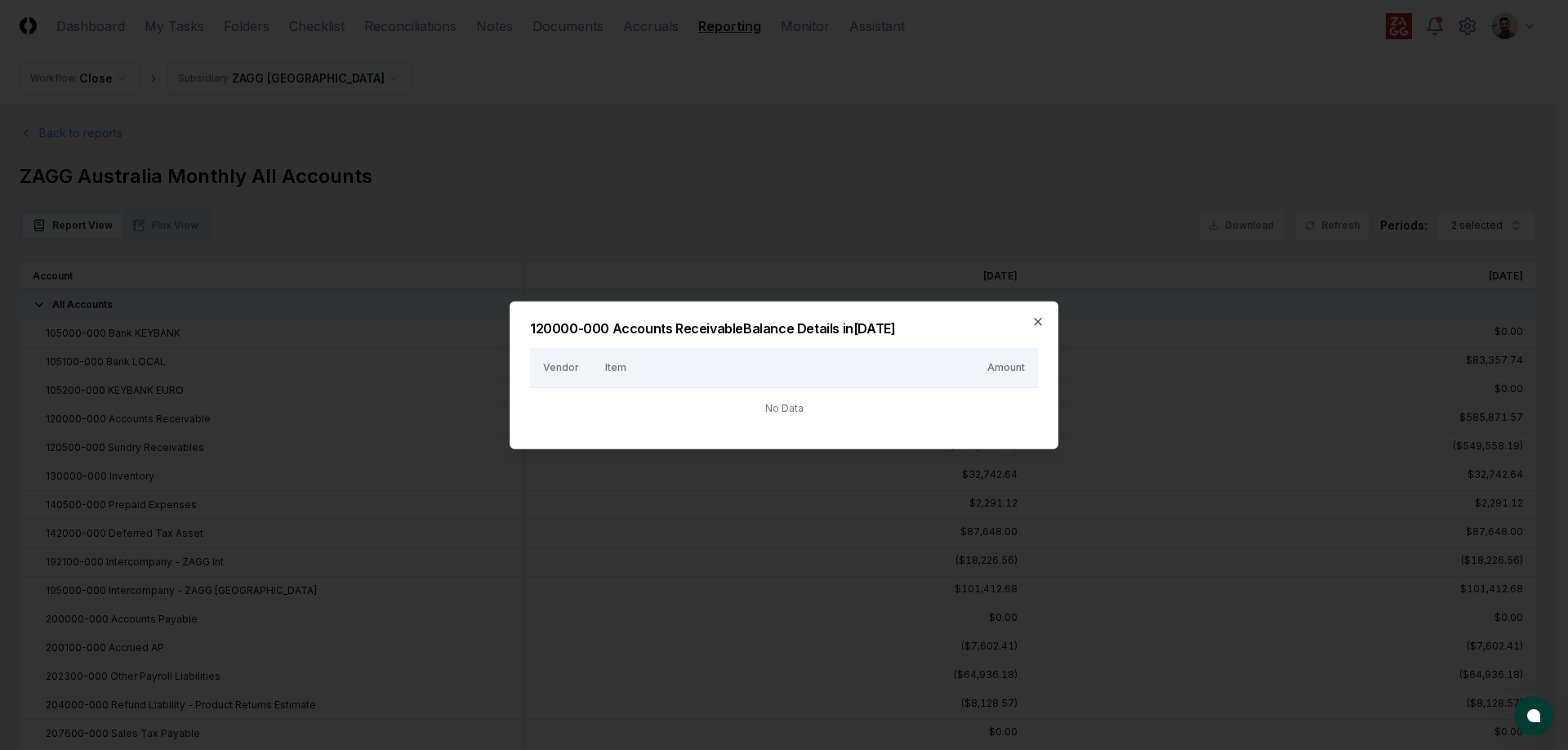
click at [1038, 332] on div "120000-000 Accounts Receivable Balance Details in [DATE] Vendor Item Amount No …" at bounding box center [784, 375] width 549 height 148
click at [1037, 327] on icon "button" at bounding box center [1038, 321] width 13 height 13
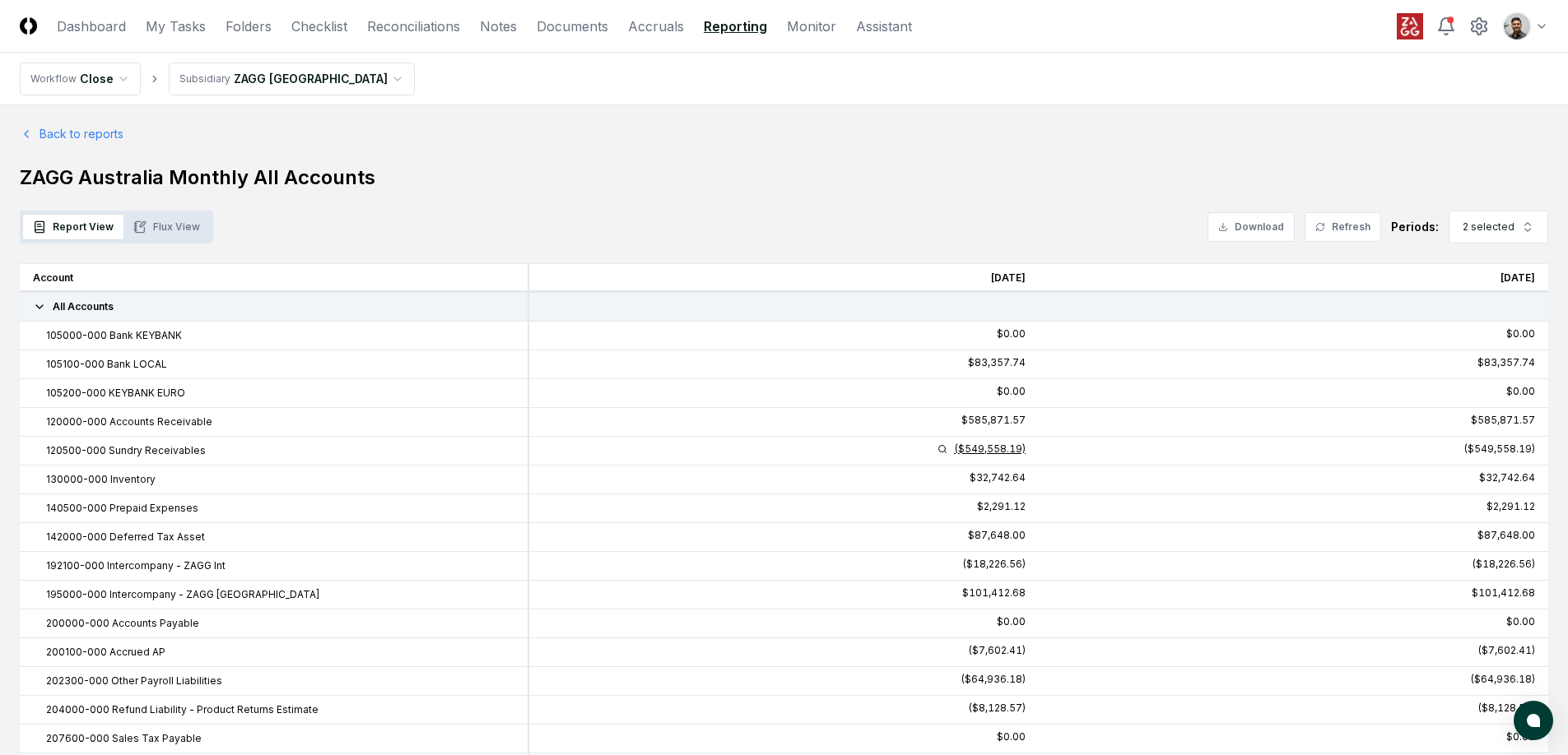
click at [995, 447] on div "($549,558.19)" at bounding box center [989, 449] width 71 height 10
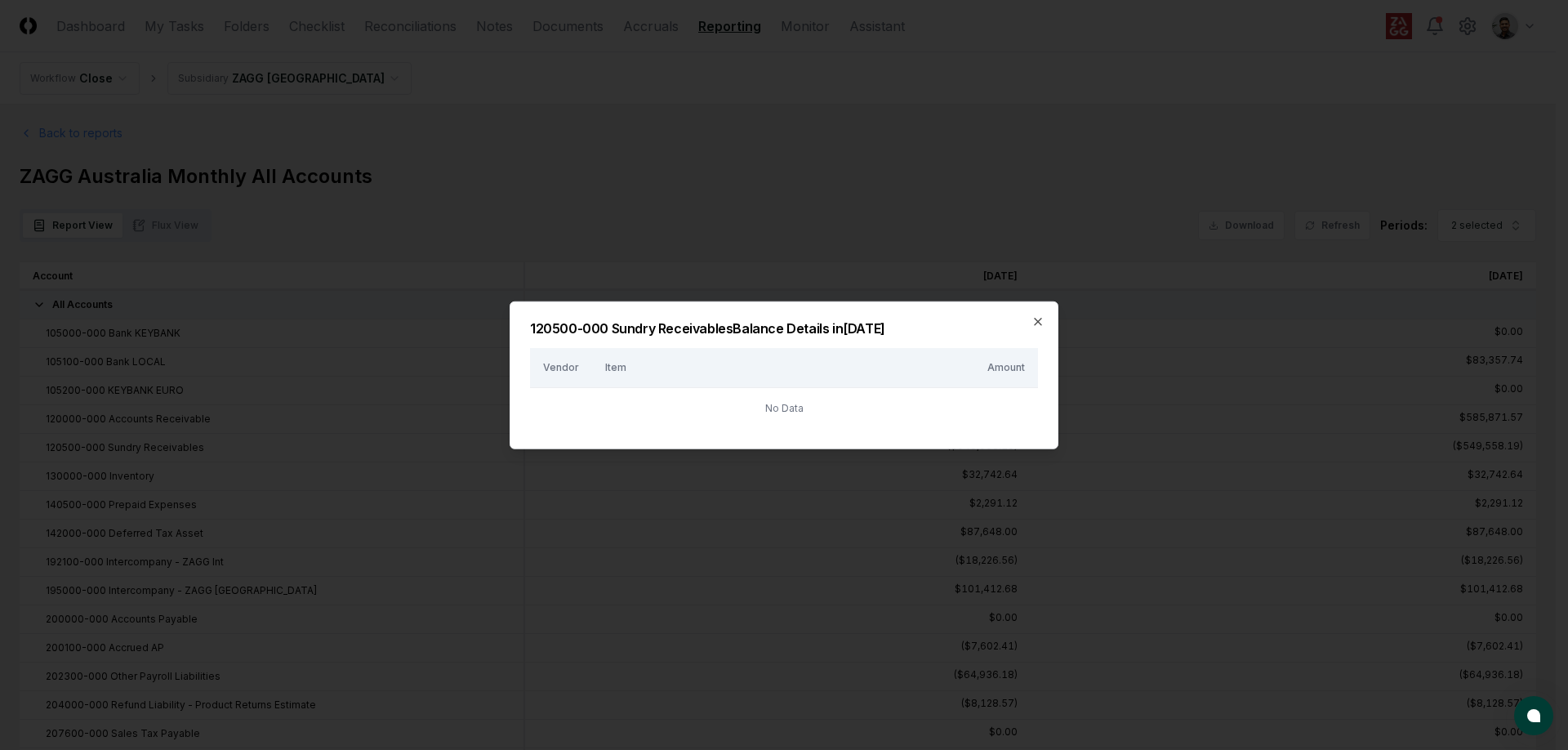
click at [1116, 384] on div at bounding box center [784, 375] width 1568 height 750
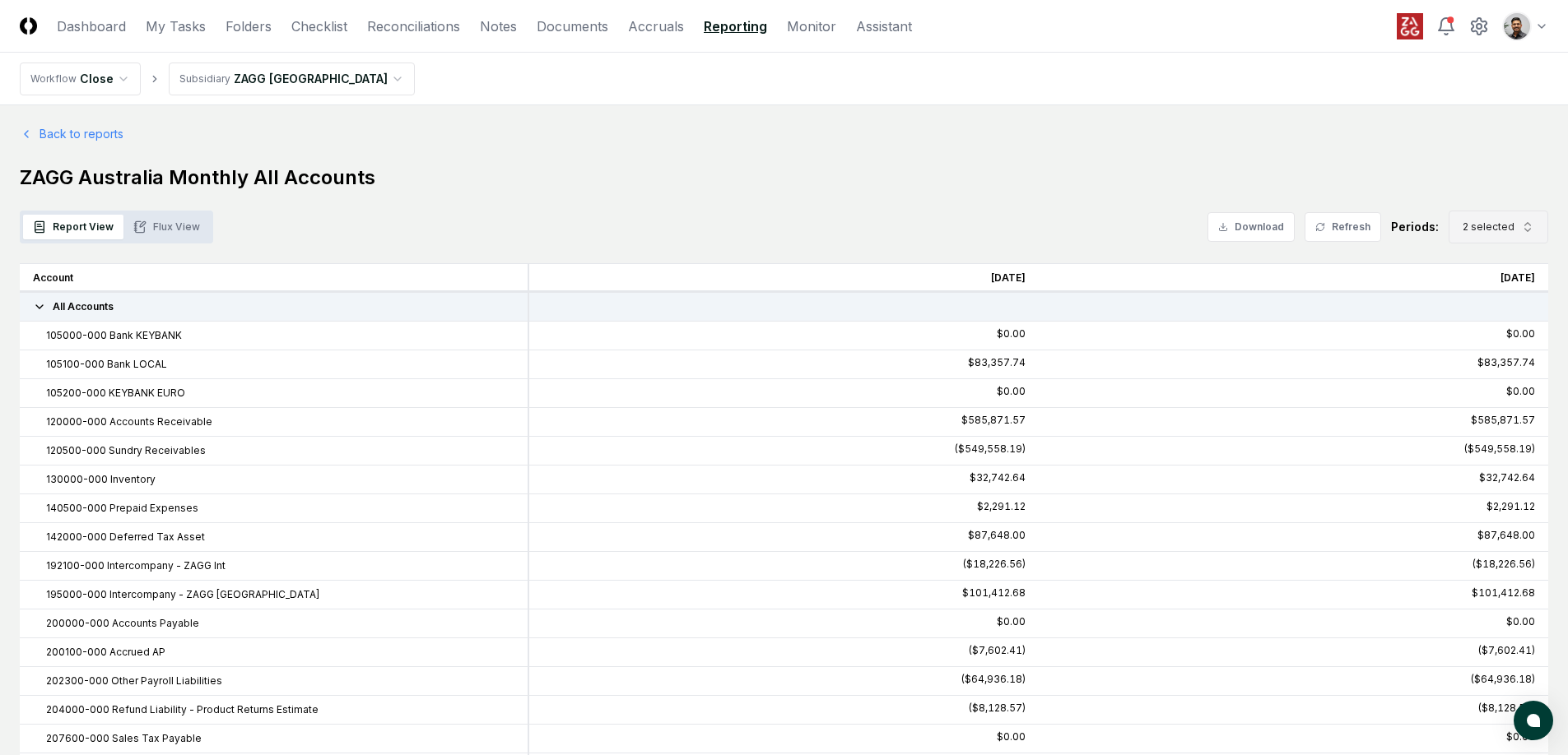
click at [1469, 226] on span "2 selected" at bounding box center [1488, 227] width 52 height 15
click at [1457, 181] on h1 "ZAGG Australia Monthly All Accounts" at bounding box center [784, 177] width 1528 height 27
click at [173, 237] on button "Flux View" at bounding box center [167, 227] width 86 height 25
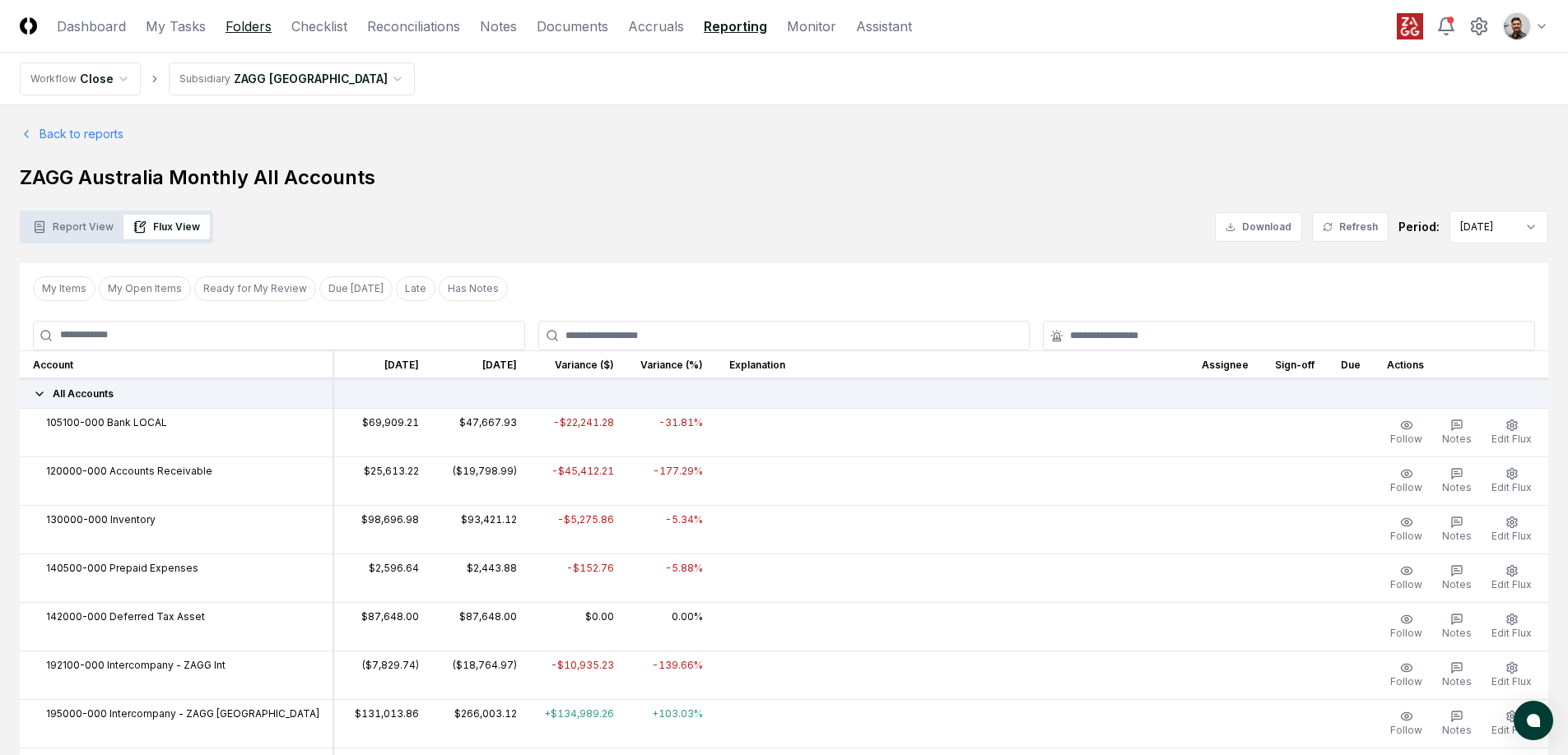
click at [252, 33] on link "Folders" at bounding box center [248, 27] width 46 height 20
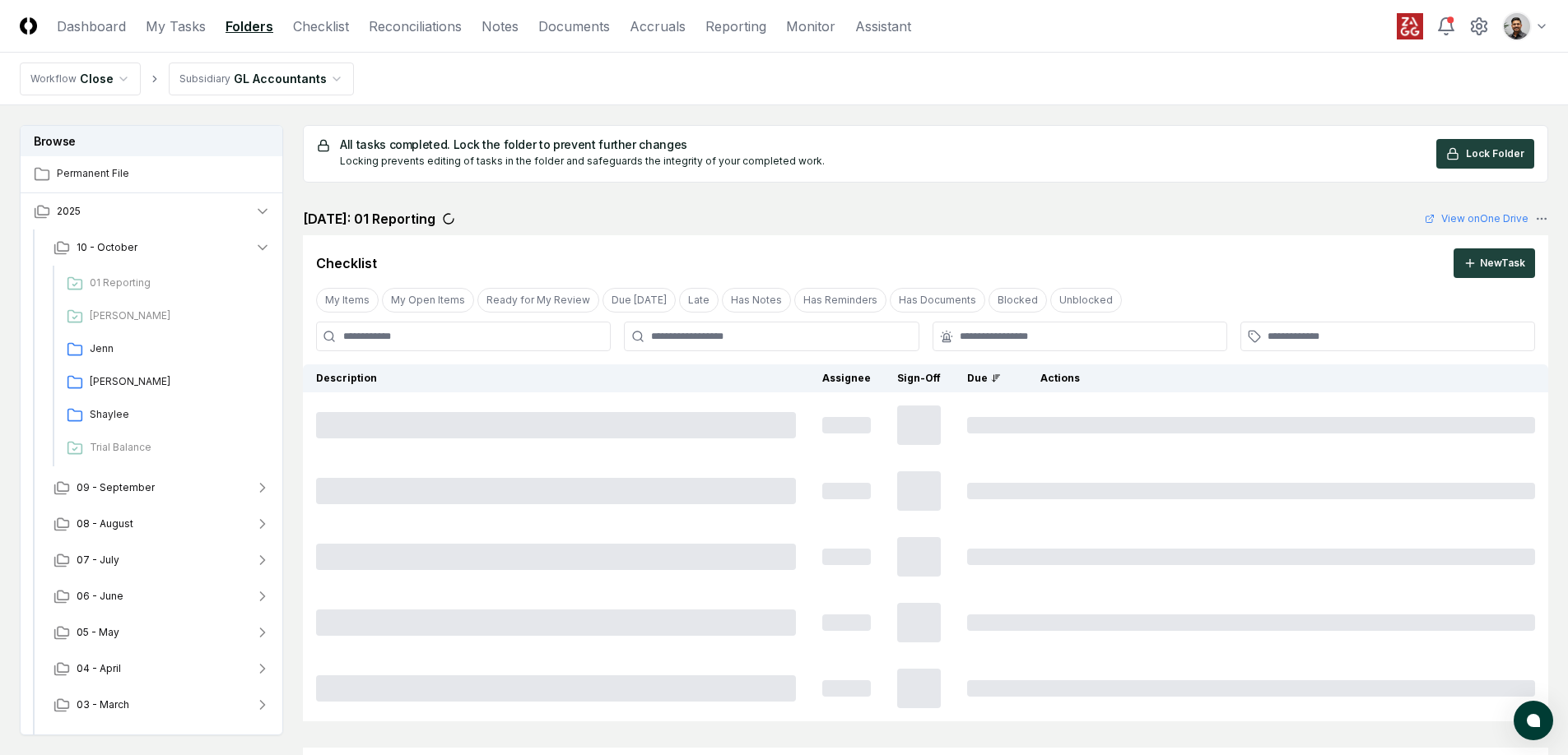
click at [322, 90] on html "CloseCore Dashboard My Tasks Folders Checklist Reconciliations Notes Documents …" at bounding box center [784, 731] width 1568 height 1462
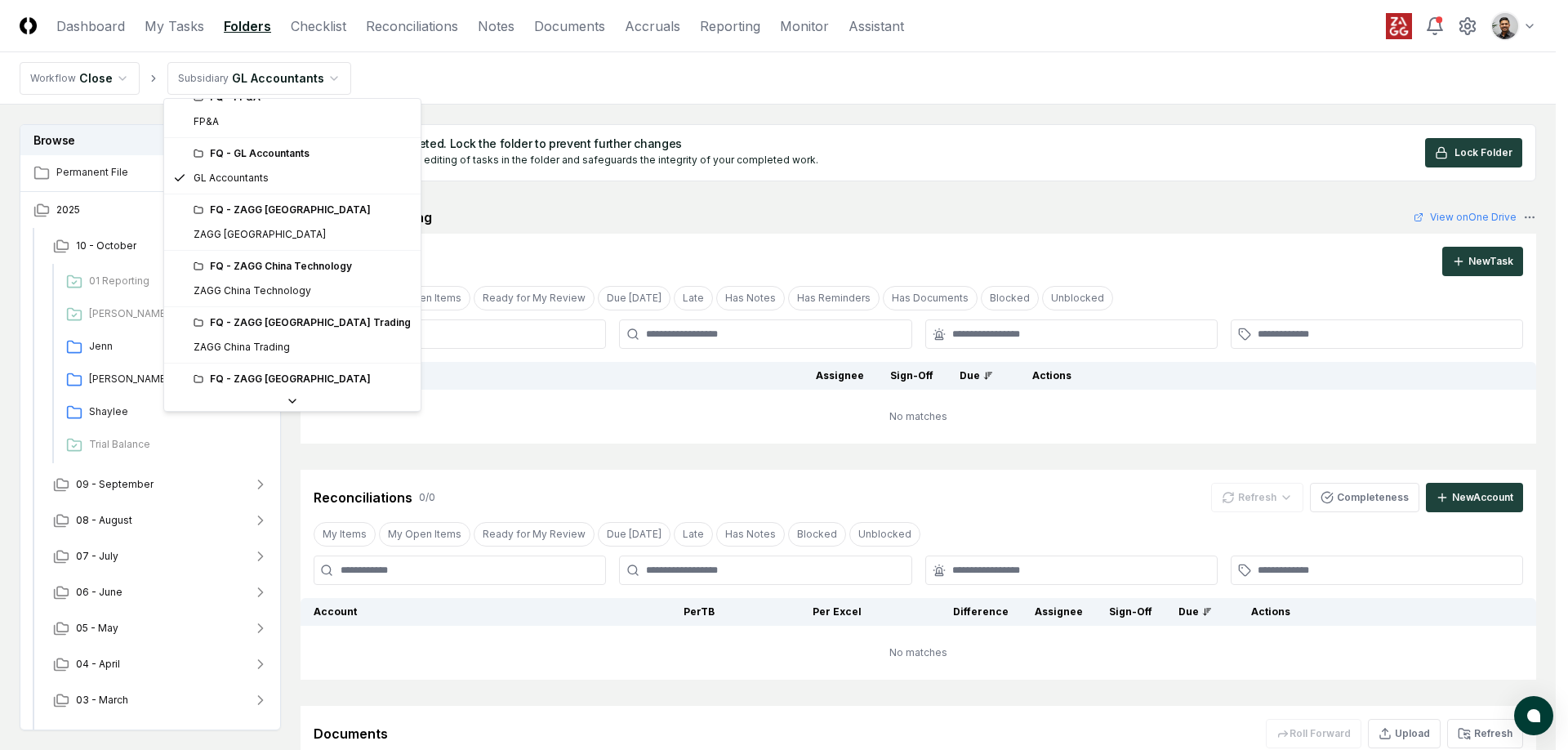
scroll to position [60, 0]
click at [421, 61] on html "CloseCore Dashboard My Tasks Folders Checklist Reconciliations Notes Documents …" at bounding box center [778, 480] width 1556 height 961
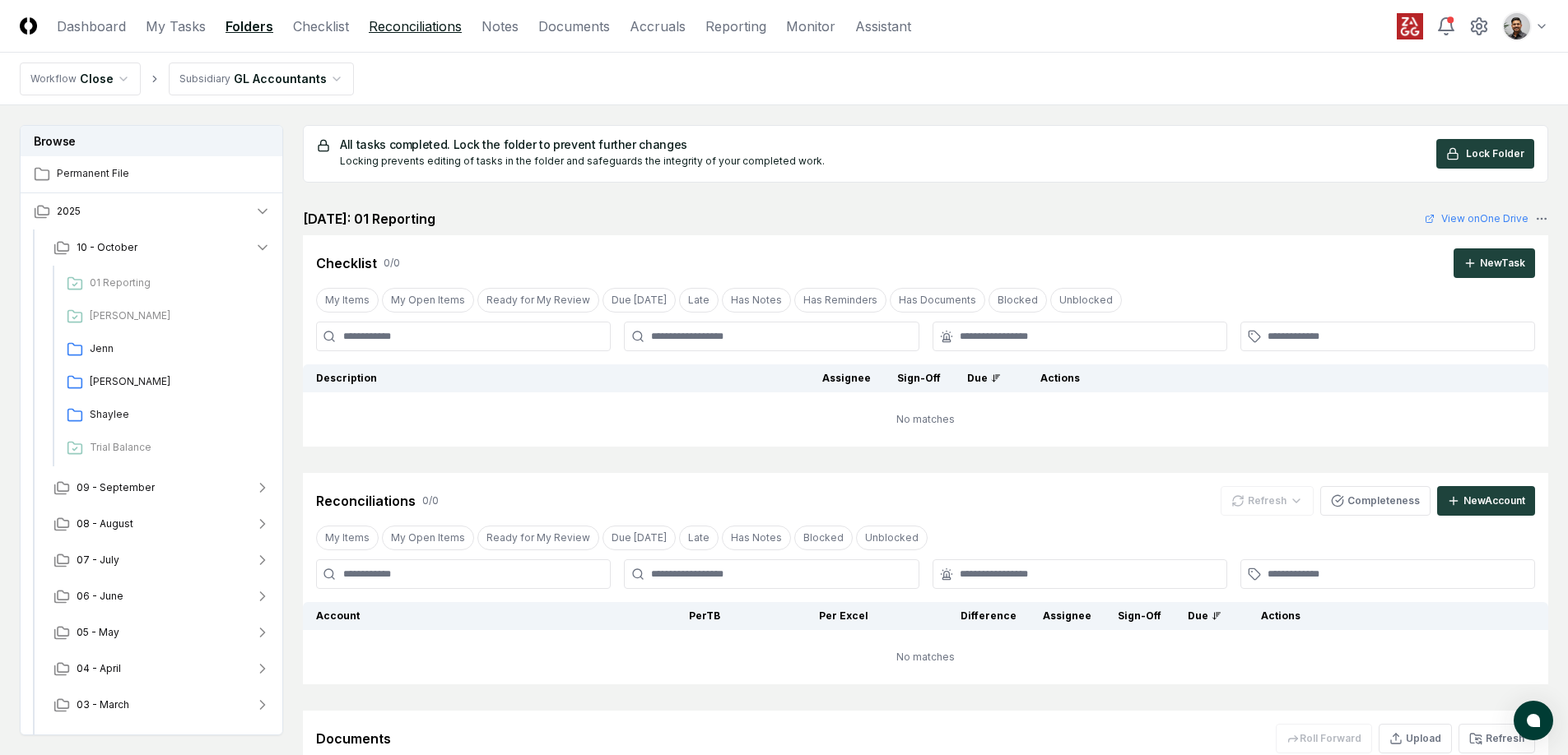
click at [392, 29] on link "Reconciliations" at bounding box center [415, 27] width 93 height 20
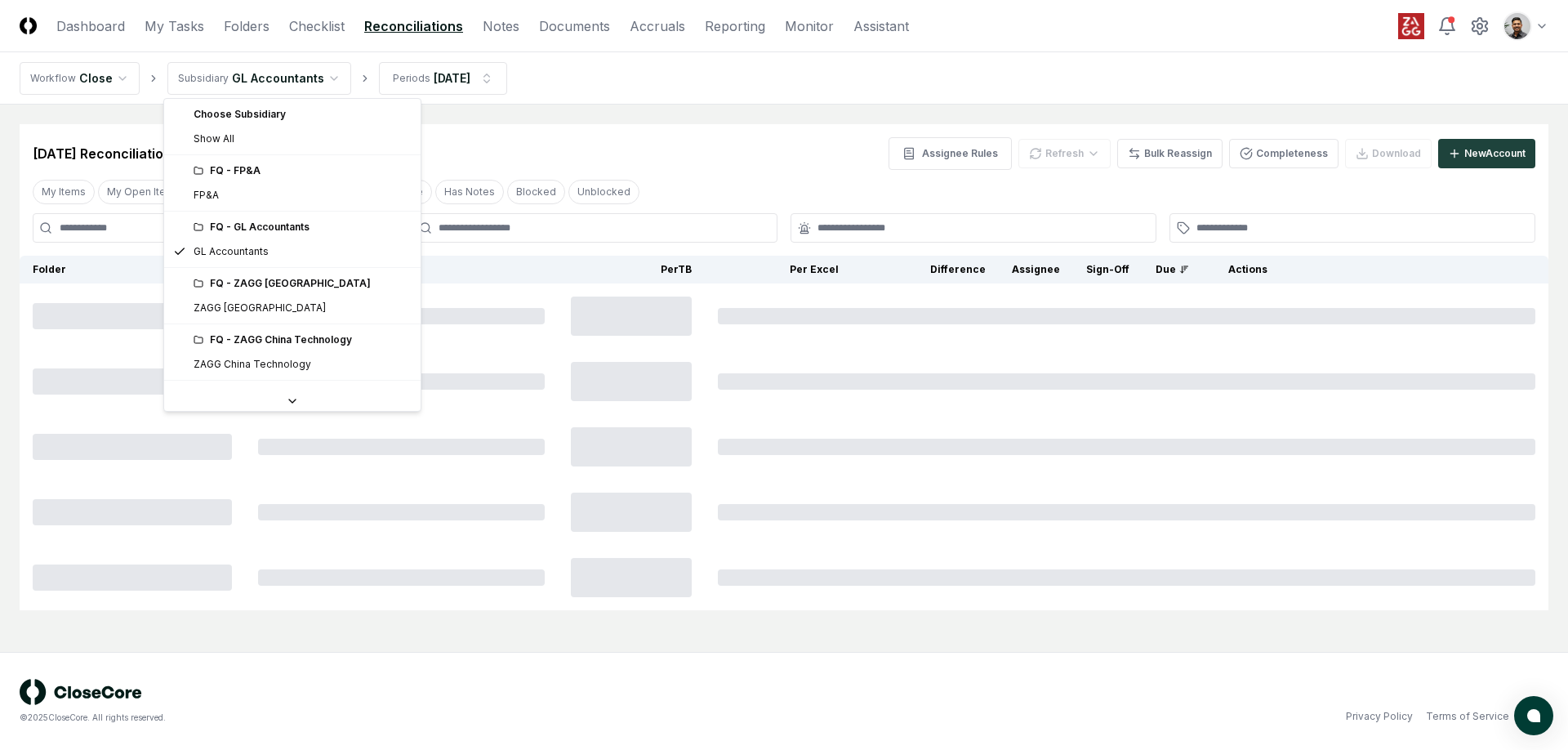
click at [315, 85] on html "CloseCore Dashboard My Tasks Folders Checklist Reconciliations Notes Documents …" at bounding box center [784, 375] width 1568 height 750
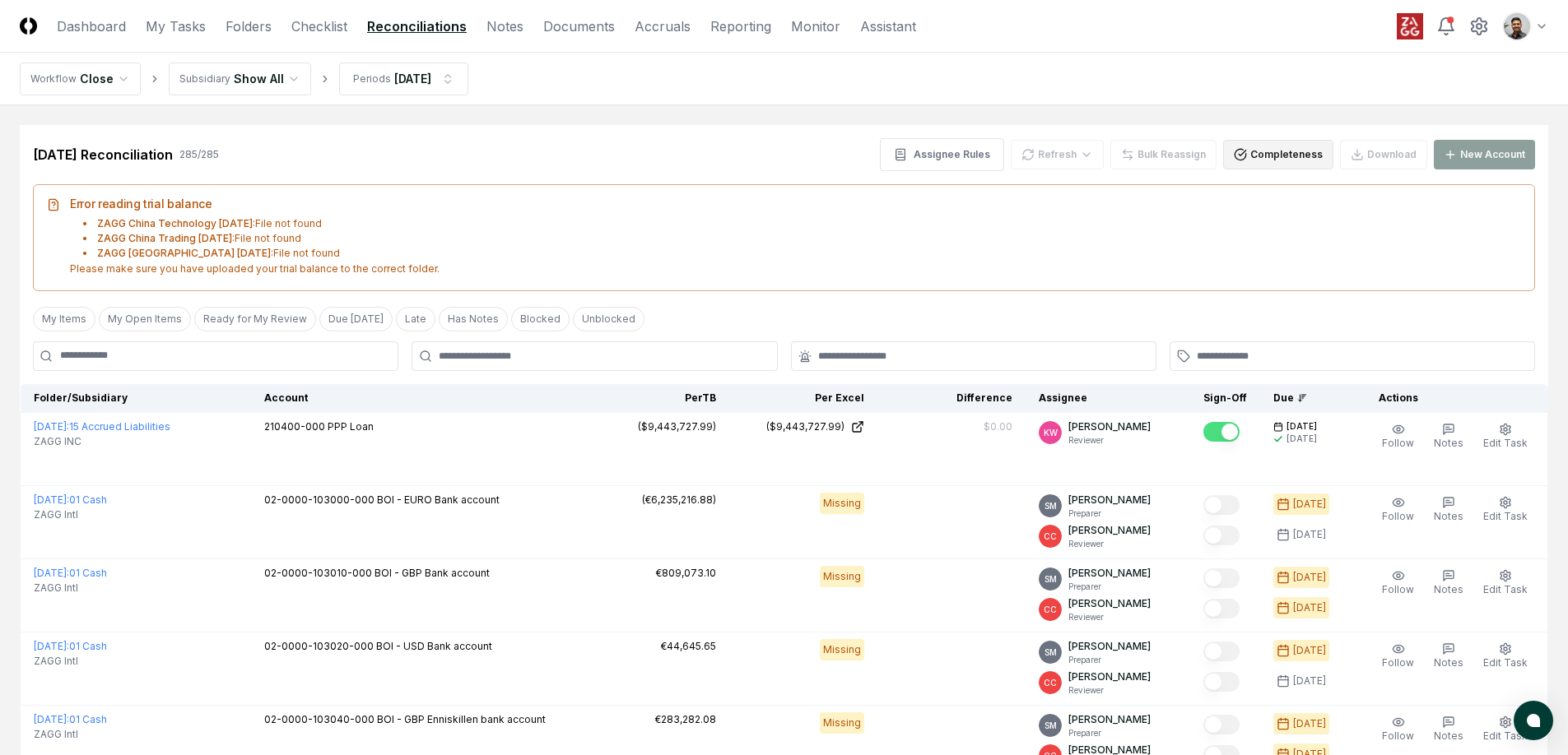
click at [1295, 160] on button "Completeness" at bounding box center [1278, 155] width 110 height 30
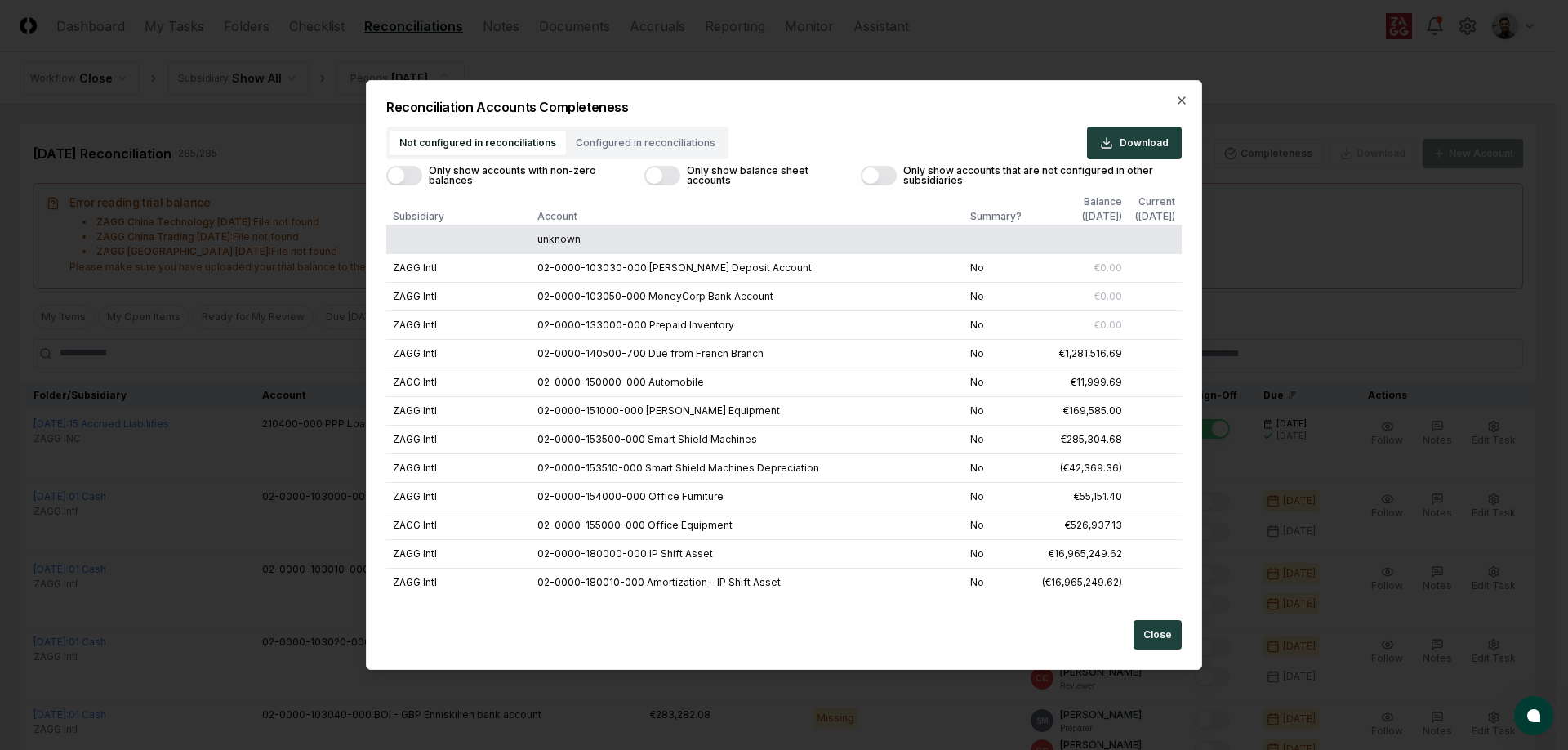
click at [669, 141] on button "Configured in reconciliations" at bounding box center [645, 143] width 159 height 25
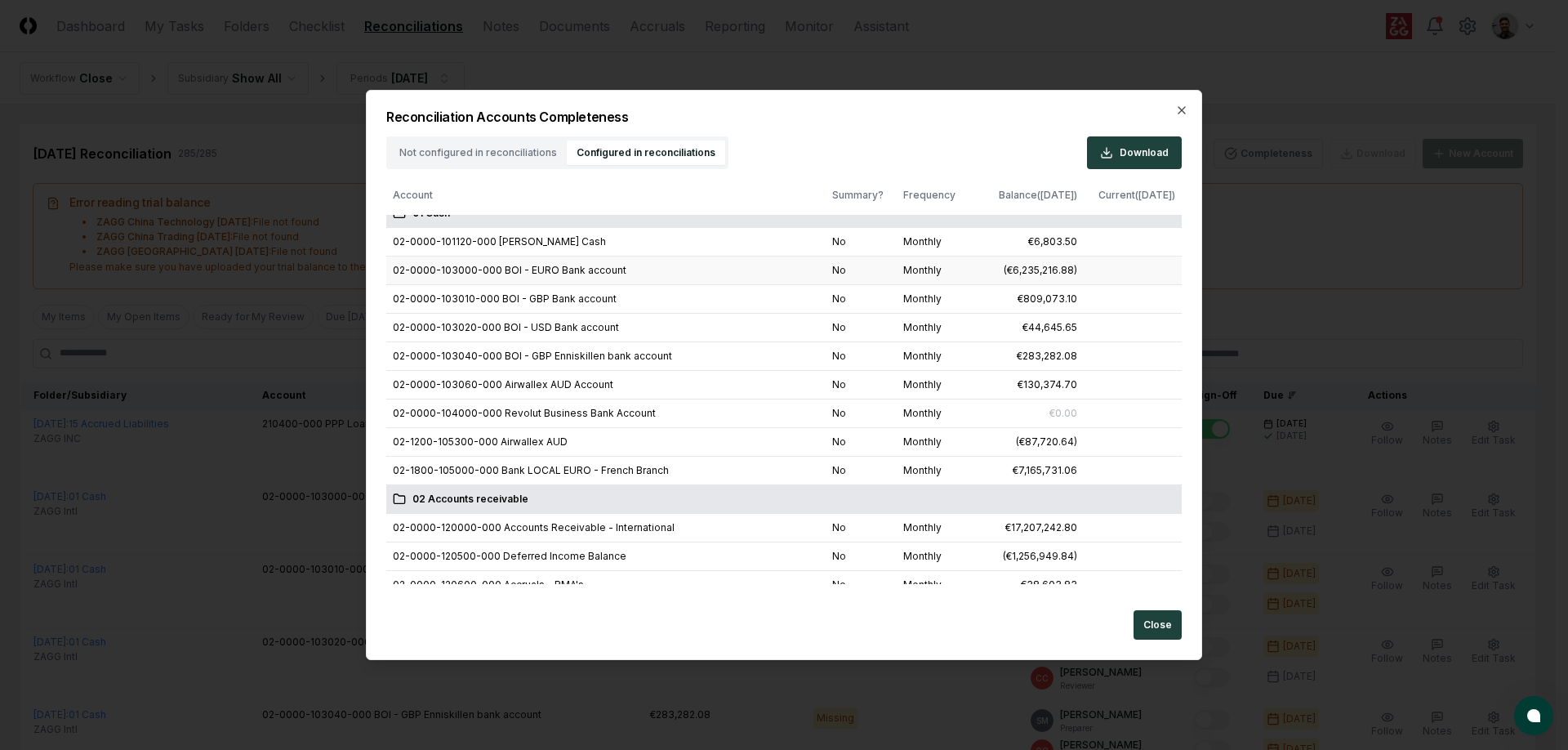
scroll to position [19, 0]
click at [468, 141] on button "Not configured in reconciliations" at bounding box center [478, 153] width 177 height 25
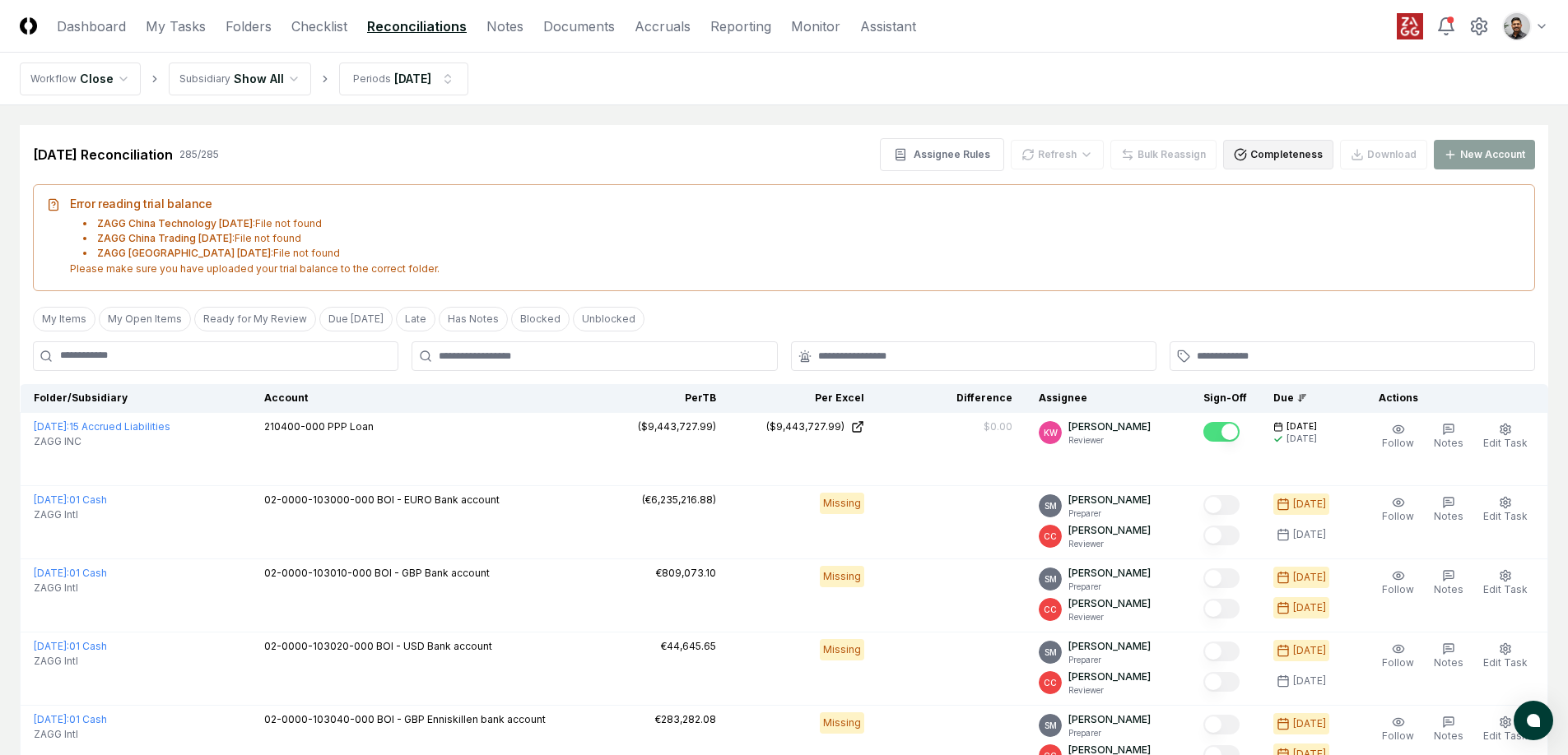
click at [1296, 161] on button "Completeness" at bounding box center [1278, 155] width 110 height 30
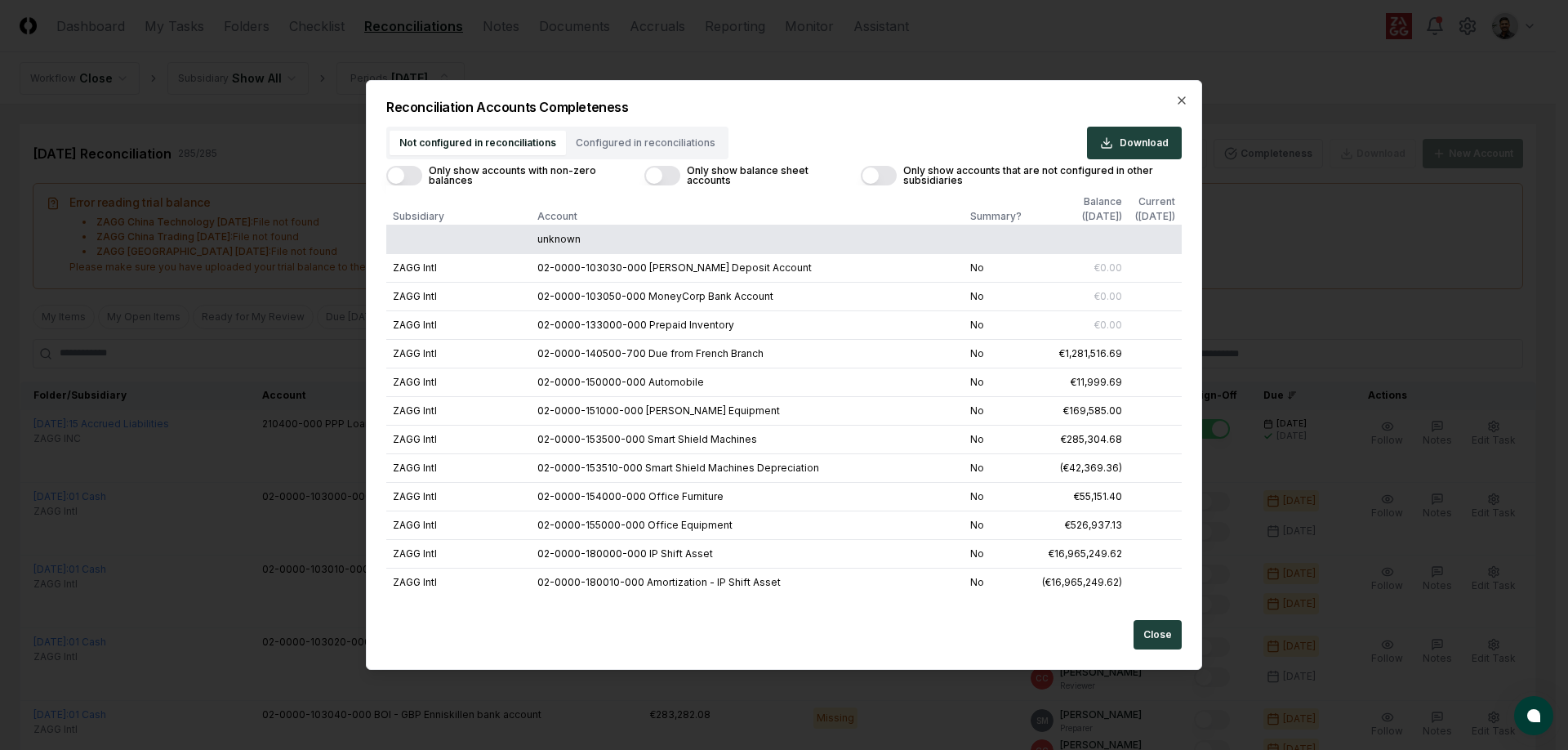
click at [648, 144] on button "Configured in reconciliations" at bounding box center [645, 143] width 159 height 25
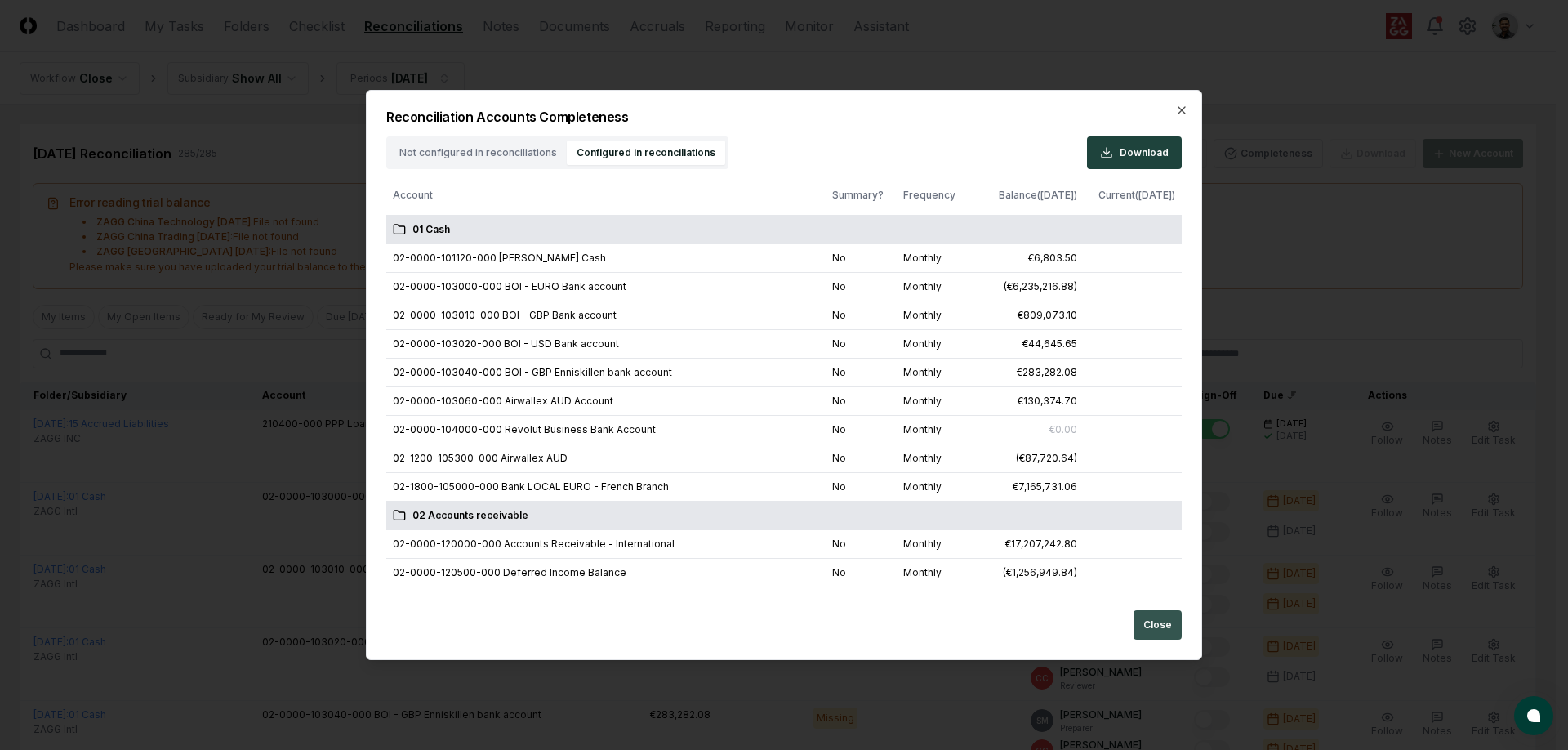
click at [1164, 623] on button "Close" at bounding box center [1157, 625] width 48 height 30
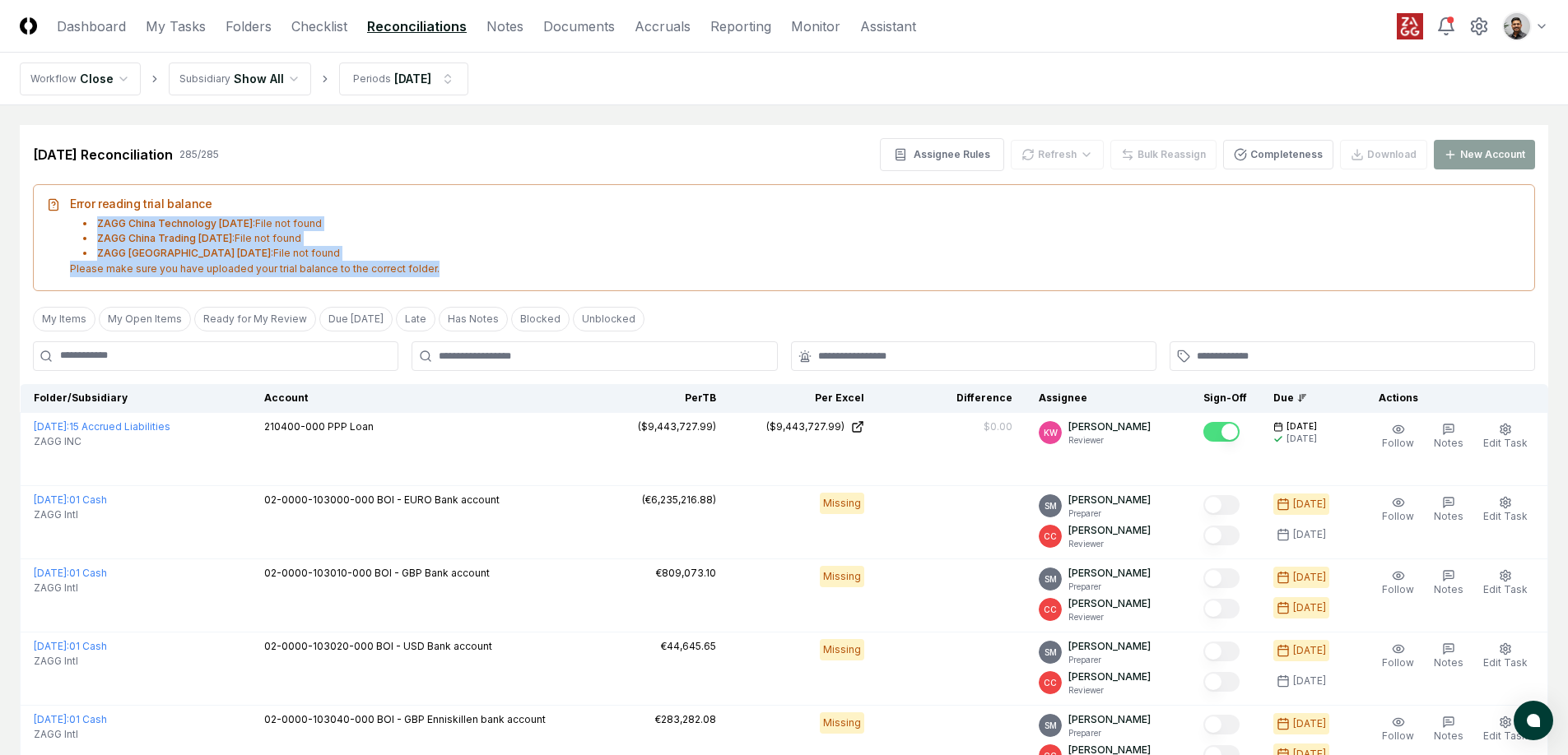
drag, startPoint x: 473, startPoint y: 262, endPoint x: 483, endPoint y: 214, distance: 49.0
click at [483, 214] on div "Error reading trial balance ZAGG China Technology Sep 2025 : File not found ZAG…" at bounding box center [783, 238] width 1502 height 107
drag, startPoint x: 526, startPoint y: 272, endPoint x: 530, endPoint y: 230, distance: 42.2
click at [530, 230] on div "Error reading trial balance ZAGG China Technology Sep 2025 : File not found ZAG…" at bounding box center [783, 238] width 1502 height 107
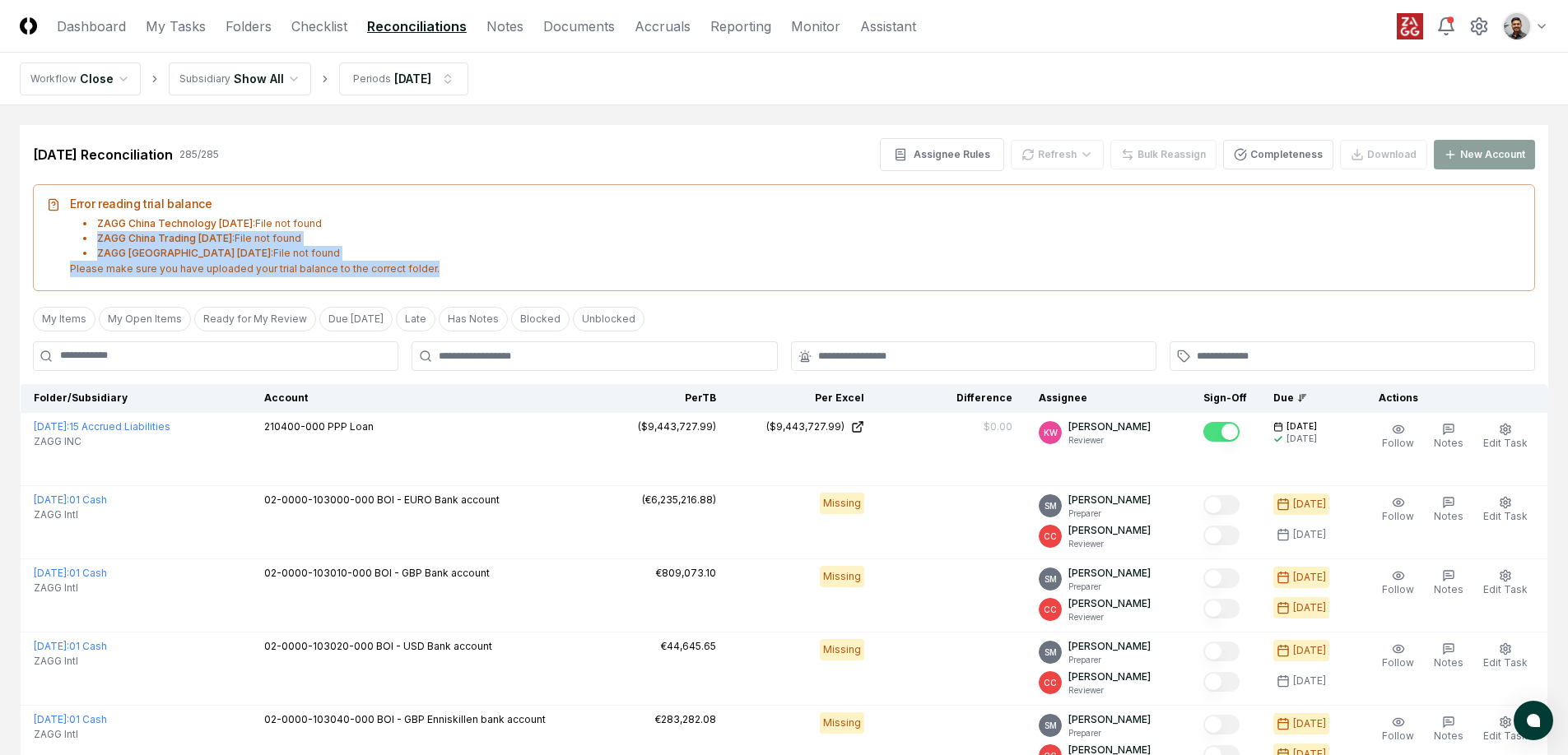
click at [530, 230] on li "ZAGG China Technology Sep 2025 : File not found" at bounding box center [802, 223] width 1437 height 15
click at [712, 26] on link "Reporting" at bounding box center [740, 27] width 60 height 20
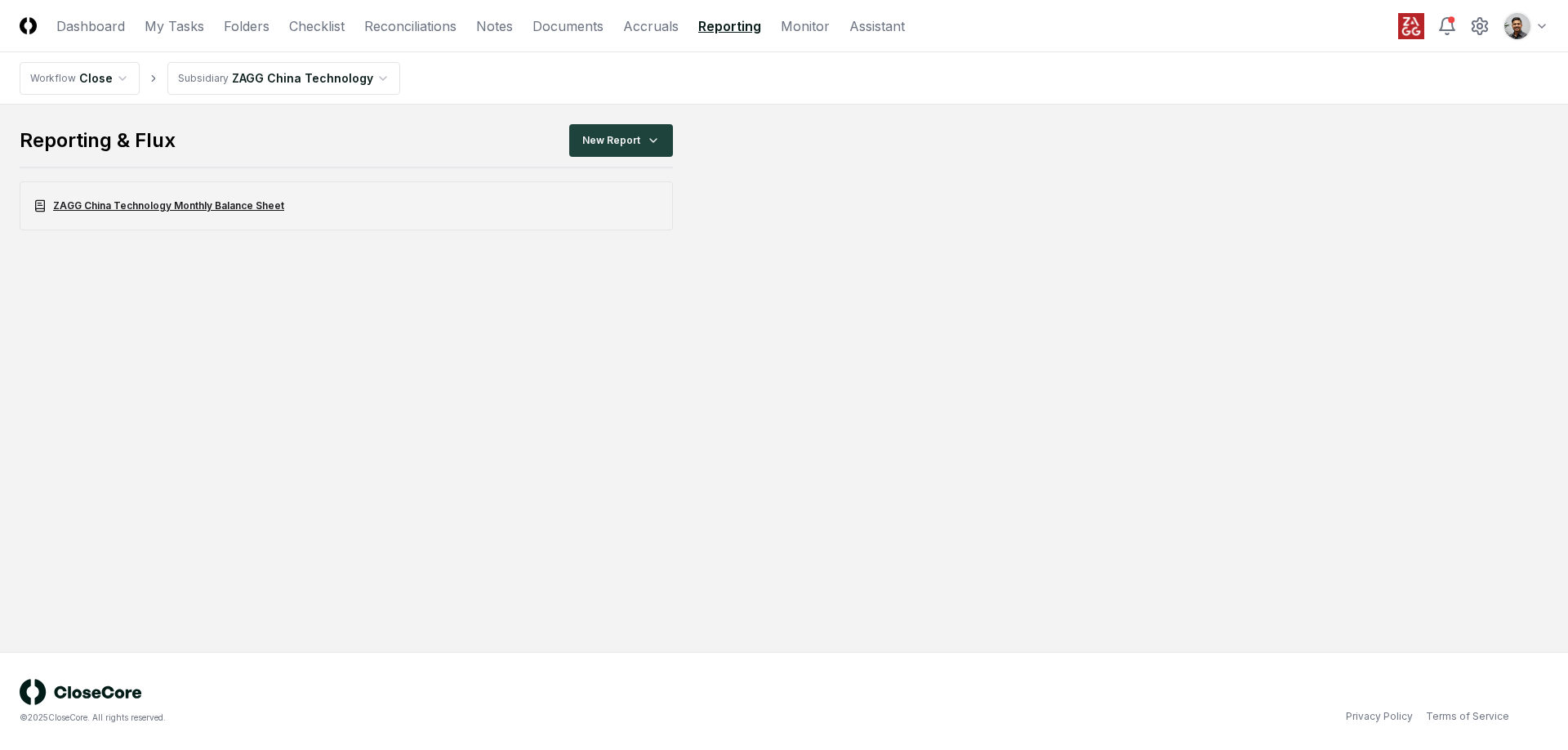
click at [388, 207] on link "ZAGG China Technology Monthly Balance Sheet" at bounding box center [346, 206] width 653 height 49
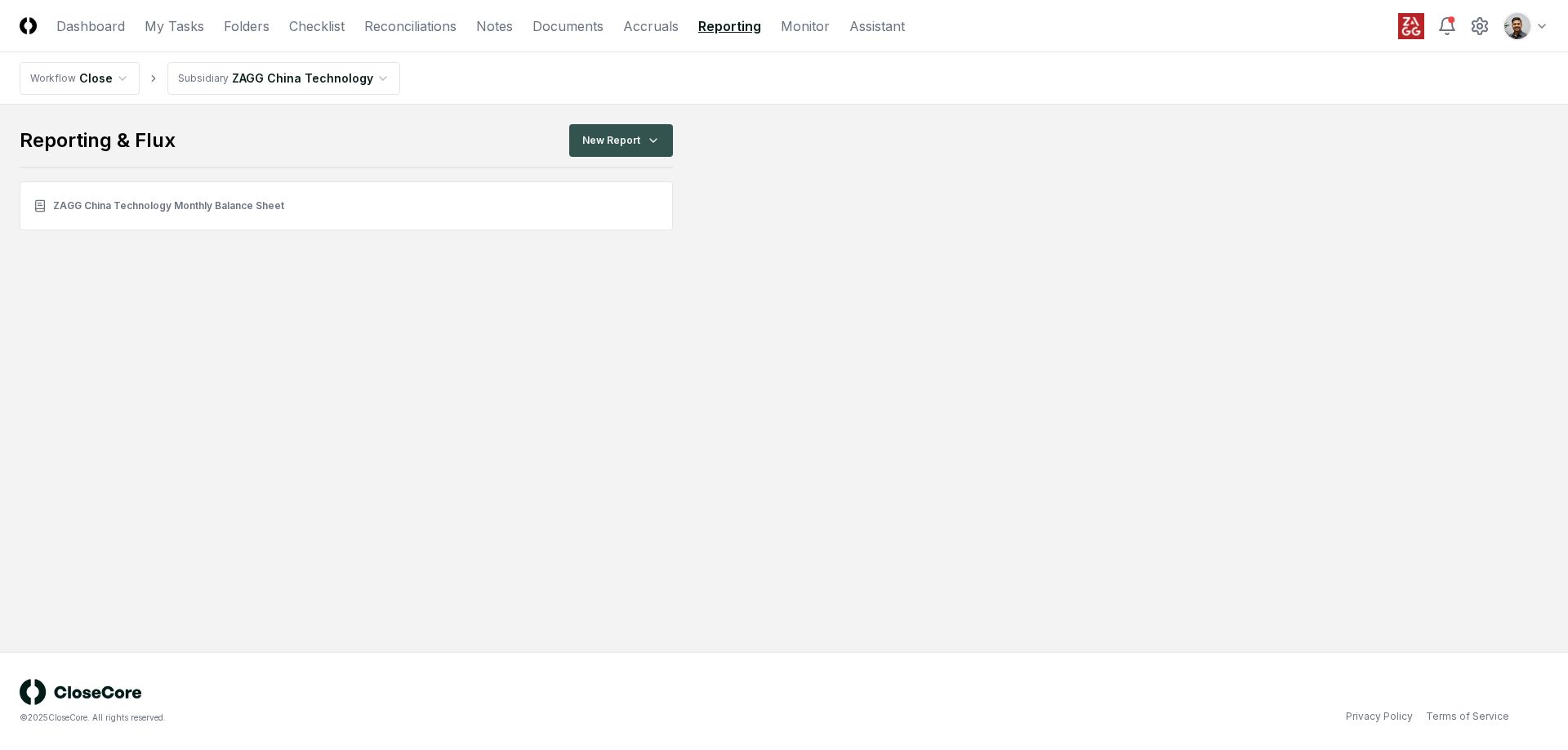
click at [652, 137] on html "CloseCore Dashboard My Tasks Folders Checklist Reconciliations Notes Documents …" at bounding box center [784, 375] width 1568 height 750
click at [849, 237] on html "CloseCore Dashboard My Tasks Folders Checklist Reconciliations Notes Documents …" at bounding box center [784, 375] width 1568 height 750
click at [323, 91] on html "CloseCore Dashboard My Tasks Folders Checklist Reconciliations Notes Documents …" at bounding box center [784, 375] width 1568 height 750
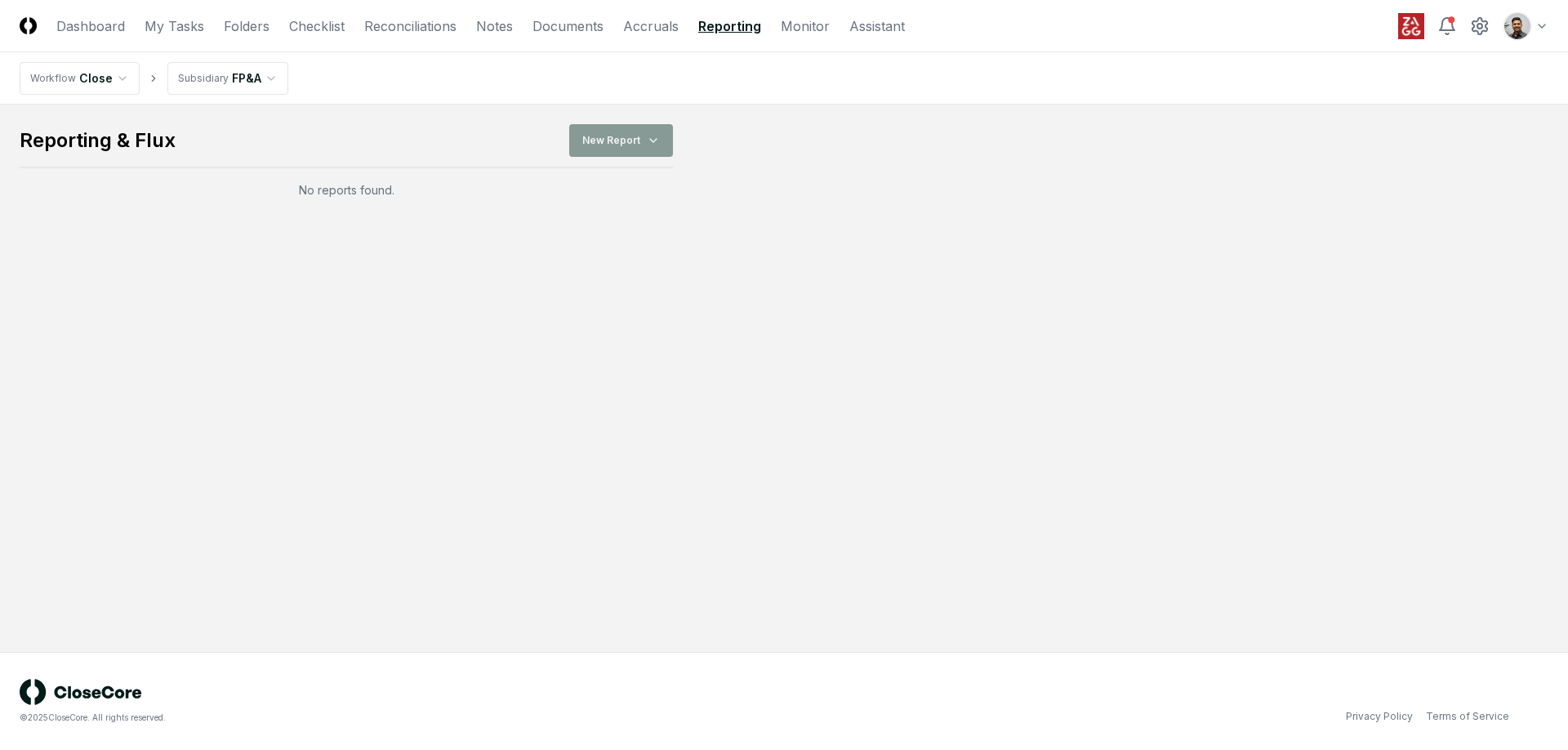
click at [616, 141] on div "Reporting & Flux New Report" at bounding box center [346, 146] width 653 height 44
click at [629, 153] on div "Reporting & Flux New Report" at bounding box center [346, 146] width 653 height 44
drag, startPoint x: 211, startPoint y: 139, endPoint x: 99, endPoint y: 135, distance: 112.1
click at [99, 135] on div "Reporting & Flux New Report" at bounding box center [346, 146] width 653 height 44
click at [99, 136] on div "Reporting & Flux" at bounding box center [97, 141] width 156 height 27
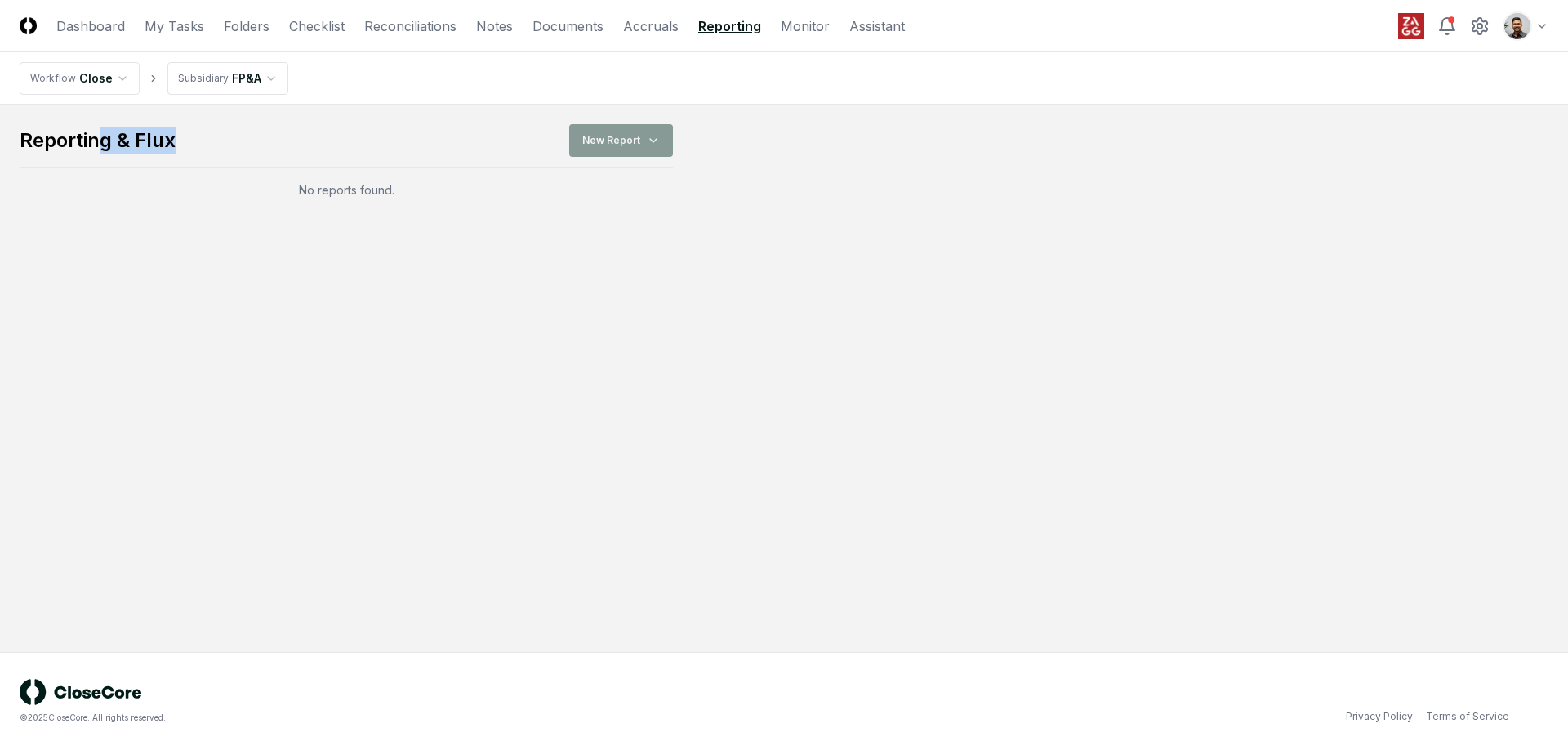
drag, startPoint x: 103, startPoint y: 136, endPoint x: 216, endPoint y: 144, distance: 113.3
click at [216, 144] on div "Reporting & Flux New Report" at bounding box center [346, 146] width 653 height 44
click at [401, 31] on link "Reconciliations" at bounding box center [410, 27] width 92 height 20
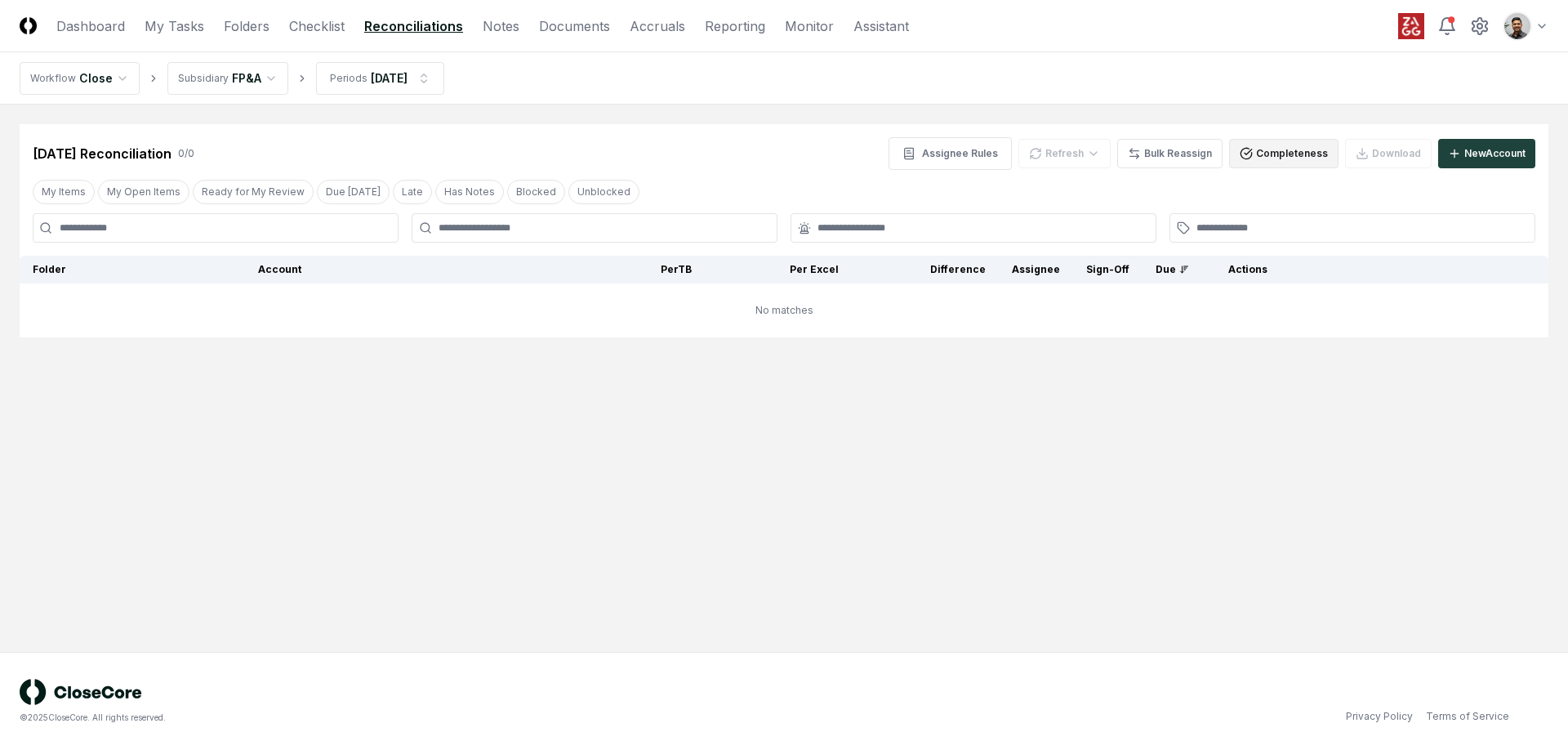
click at [1293, 150] on button "Completeness" at bounding box center [1284, 154] width 109 height 30
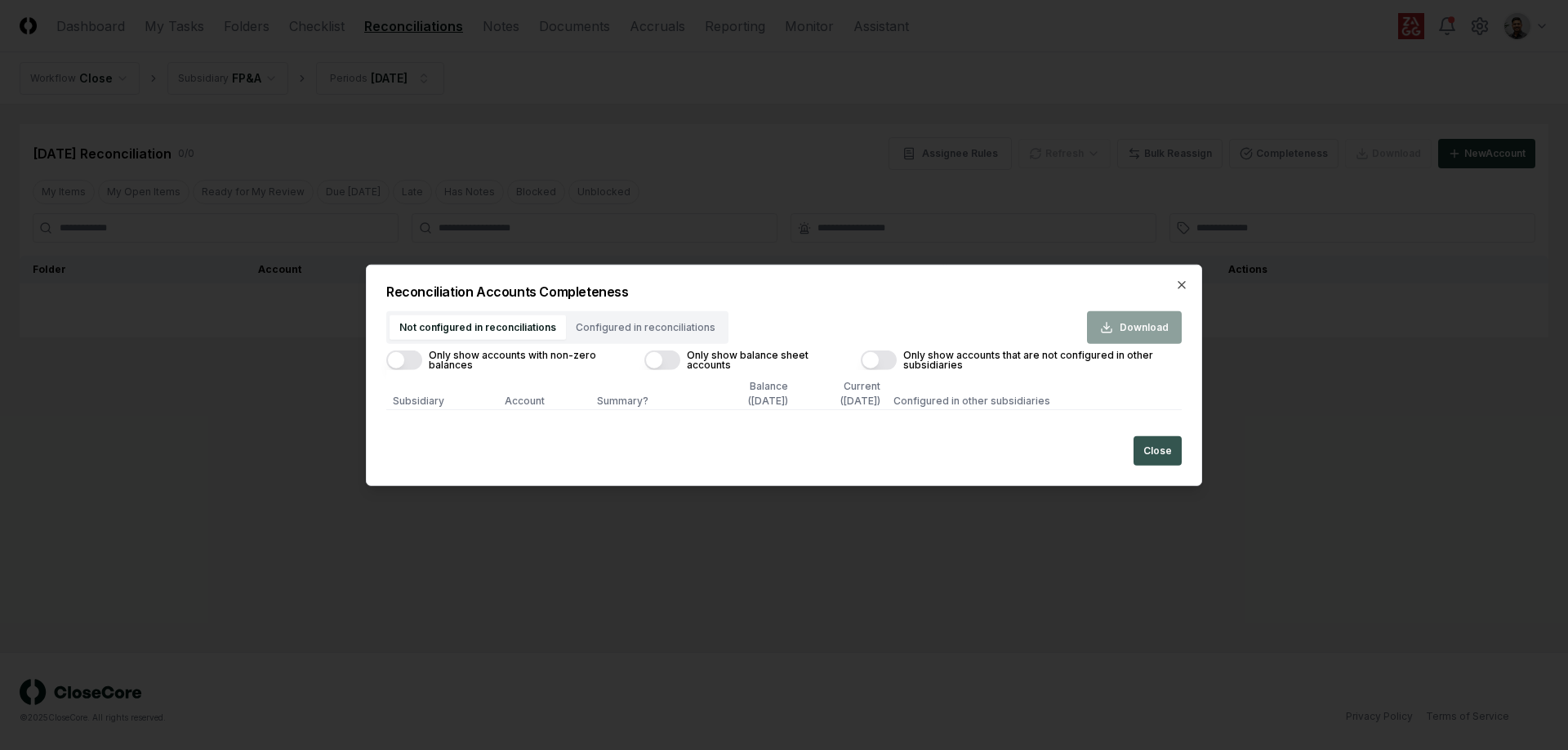
click at [1153, 441] on button "Close" at bounding box center [1157, 451] width 48 height 30
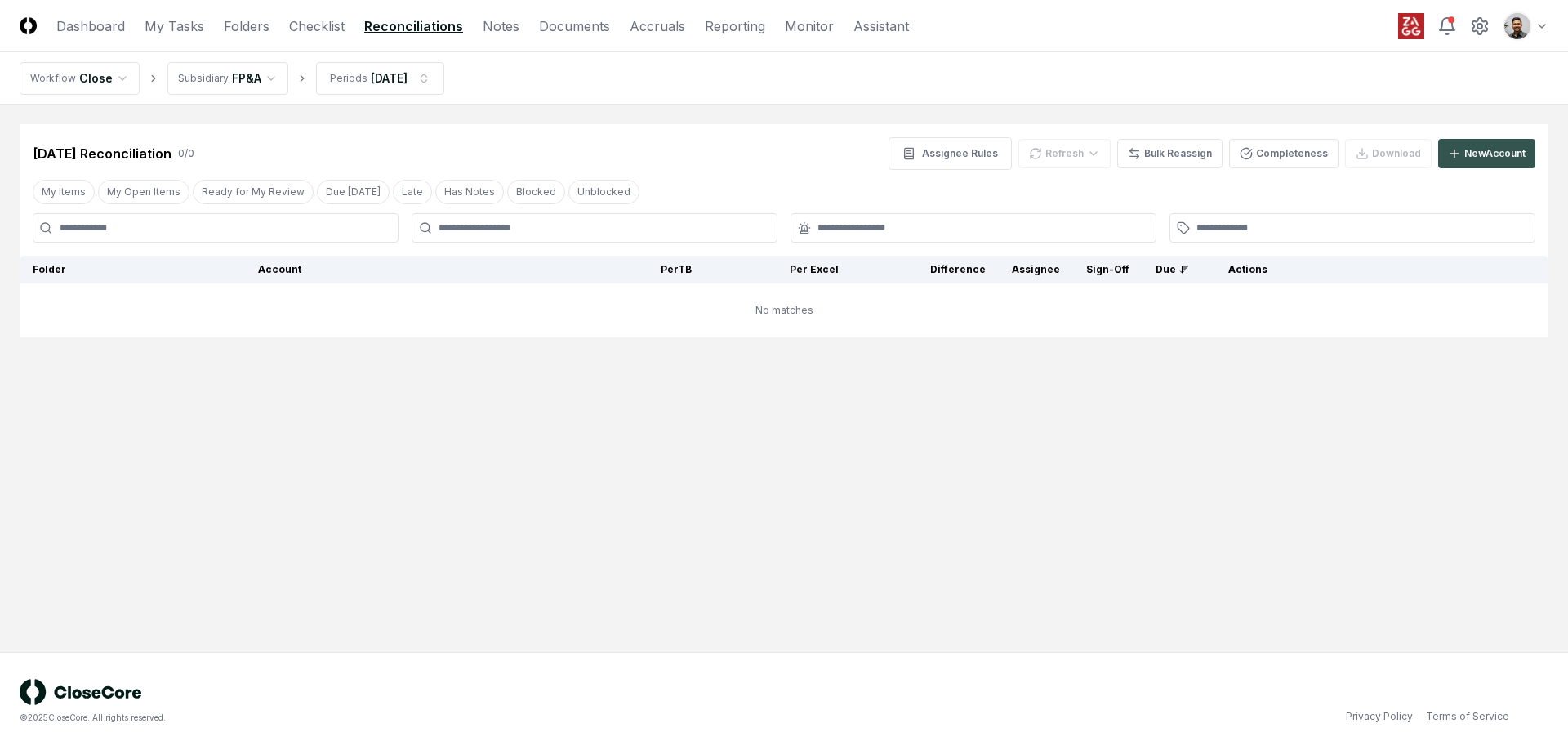
click at [1489, 156] on div "New Account" at bounding box center [1495, 154] width 61 height 15
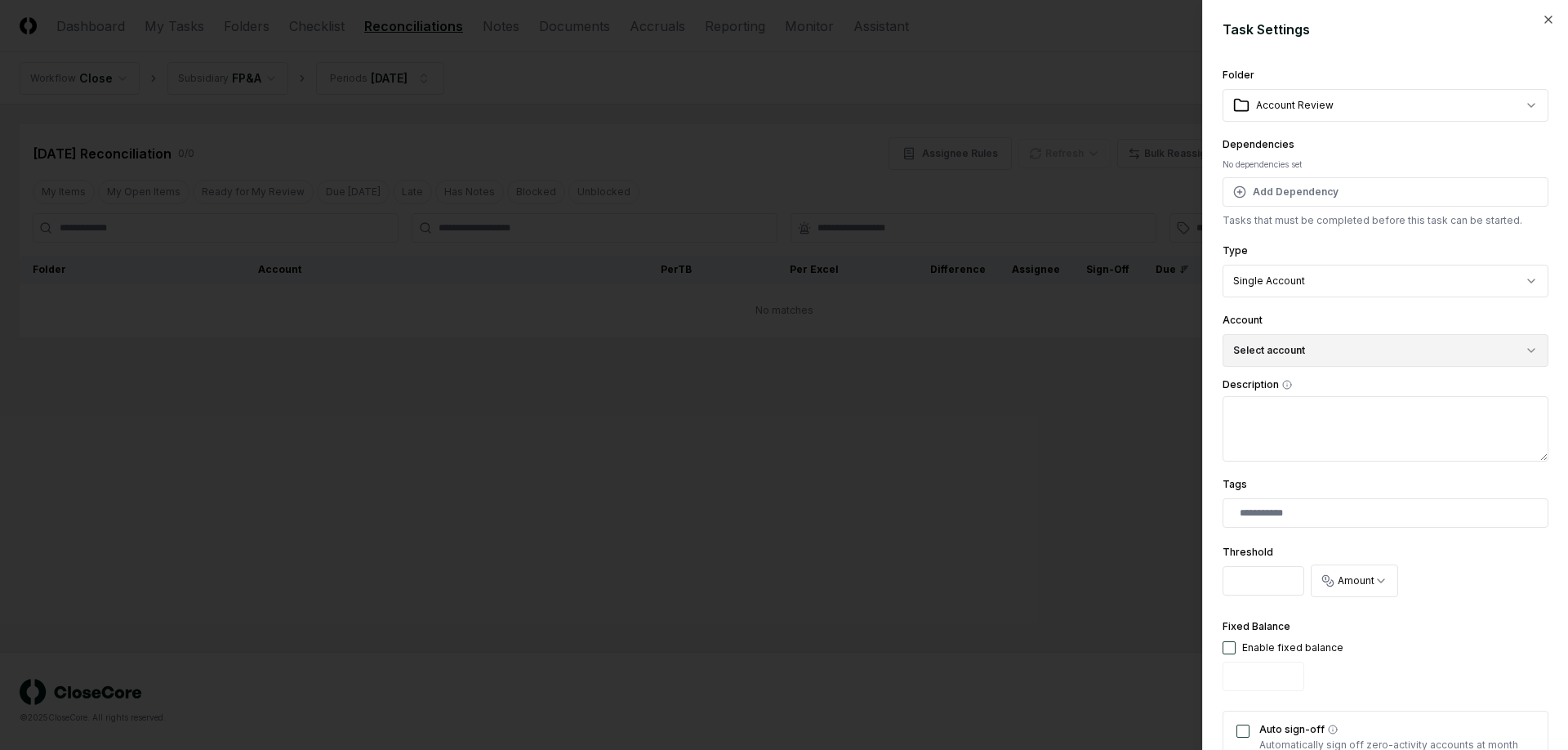
click at [1312, 350] on button "Select account" at bounding box center [1385, 350] width 326 height 32
click at [1094, 407] on div at bounding box center [784, 375] width 1568 height 750
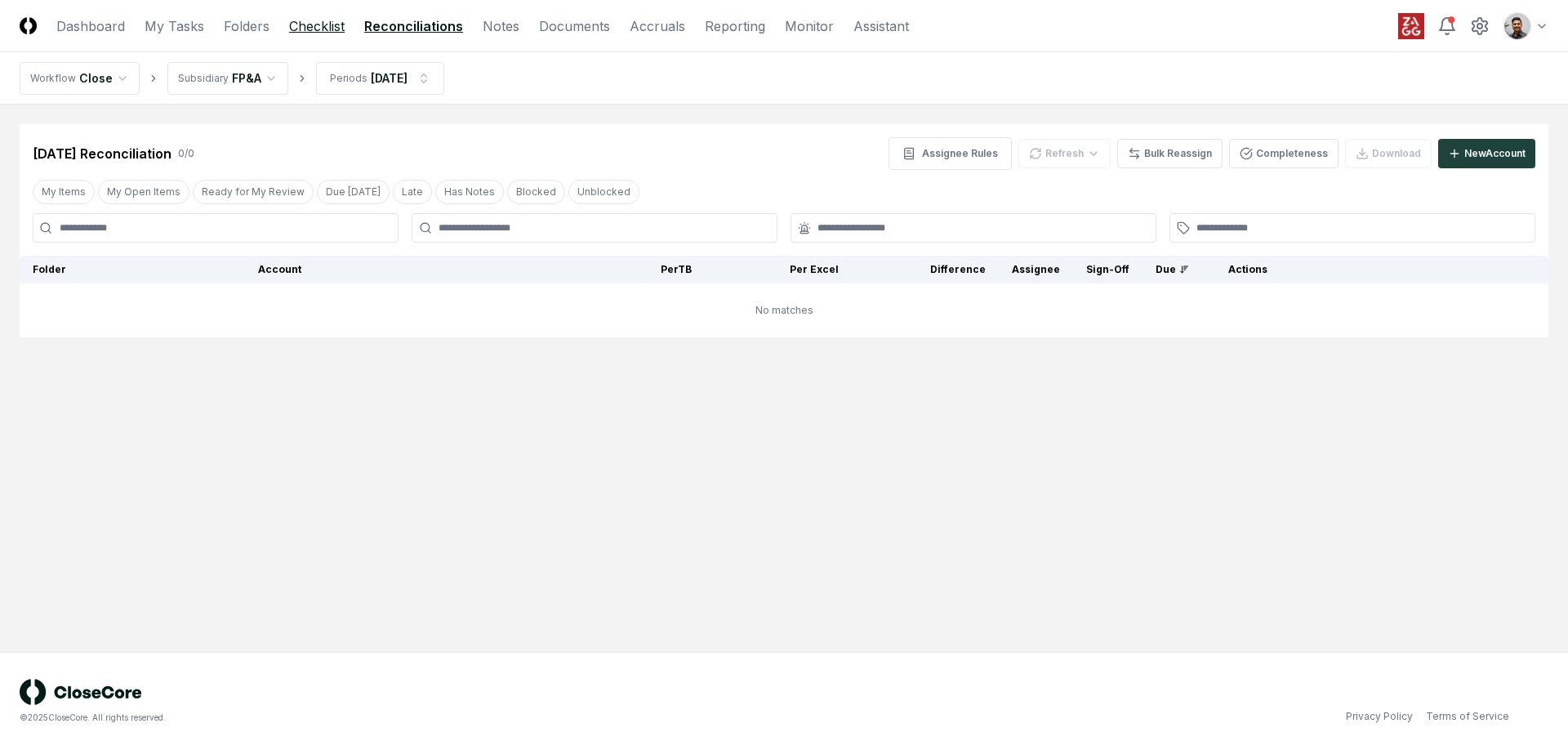
click at [342, 27] on link "Checklist" at bounding box center [317, 27] width 55 height 20
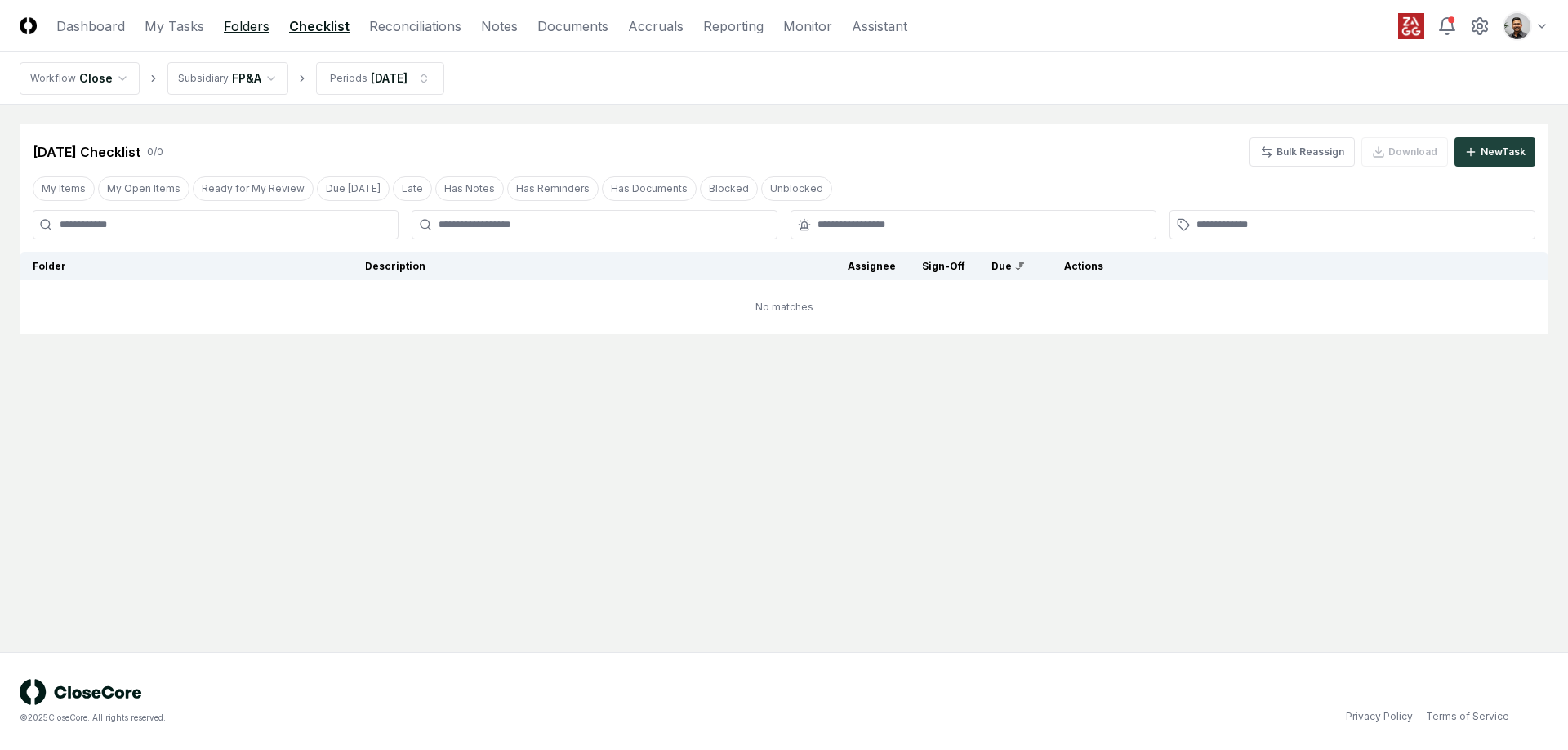
click at [238, 31] on link "Folders" at bounding box center [246, 27] width 45 height 20
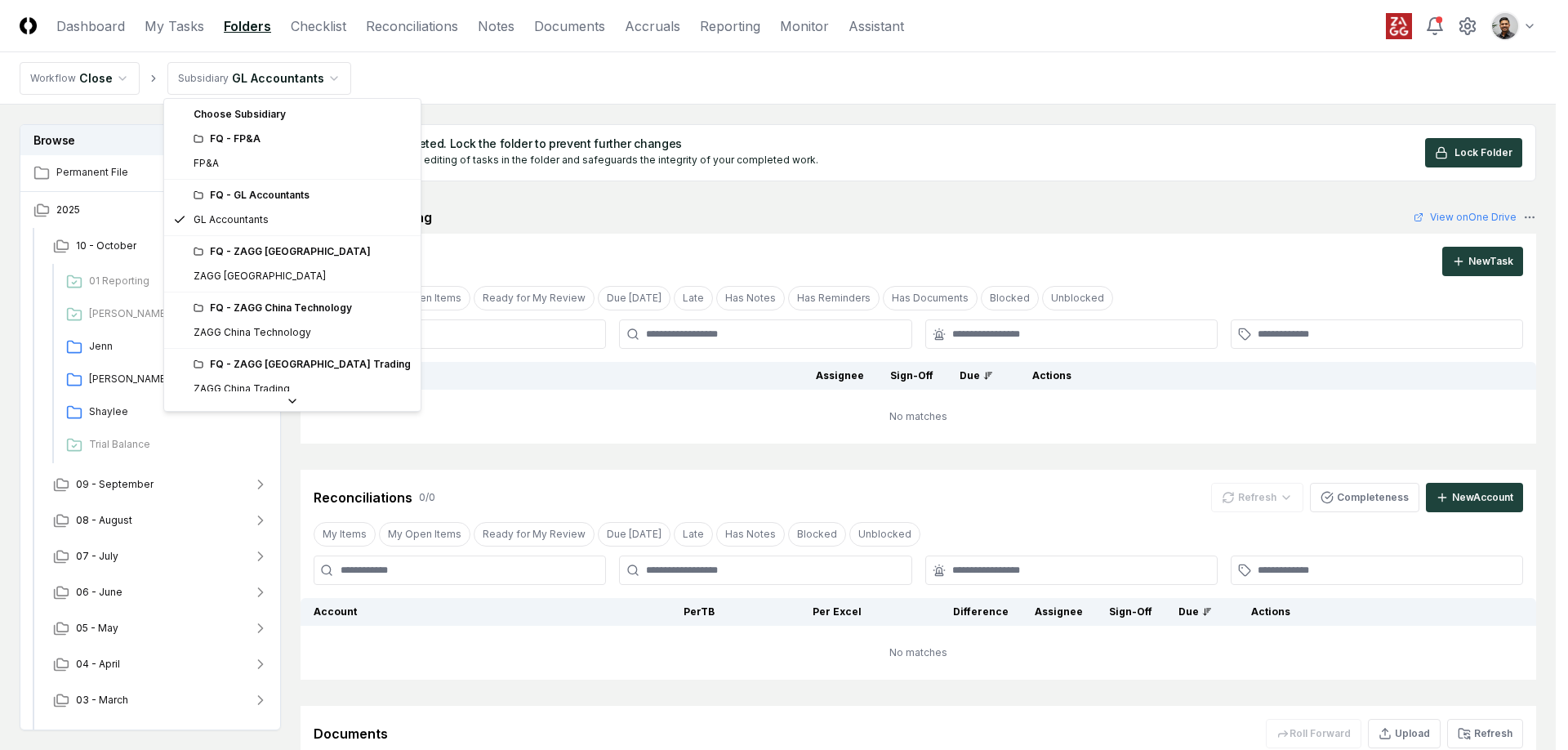
click at [312, 67] on html "CloseCore Dashboard My Tasks Folders Checklist Reconciliations Notes Documents …" at bounding box center [784, 480] width 1568 height 961
click at [486, 135] on html "CloseCore Dashboard My Tasks Folders Checklist Reconciliations Notes Documents …" at bounding box center [784, 480] width 1568 height 961
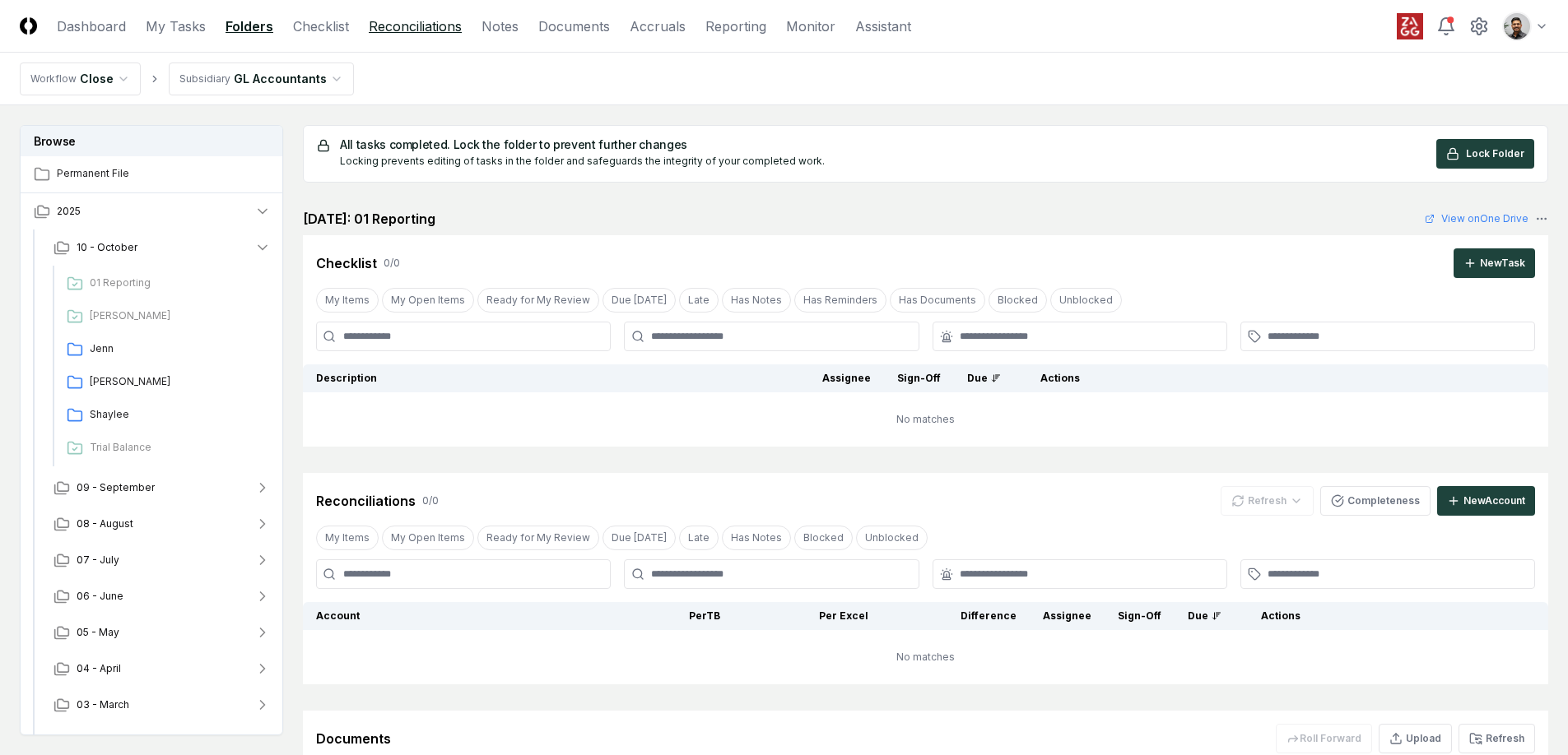
click at [377, 26] on link "Reconciliations" at bounding box center [415, 27] width 93 height 20
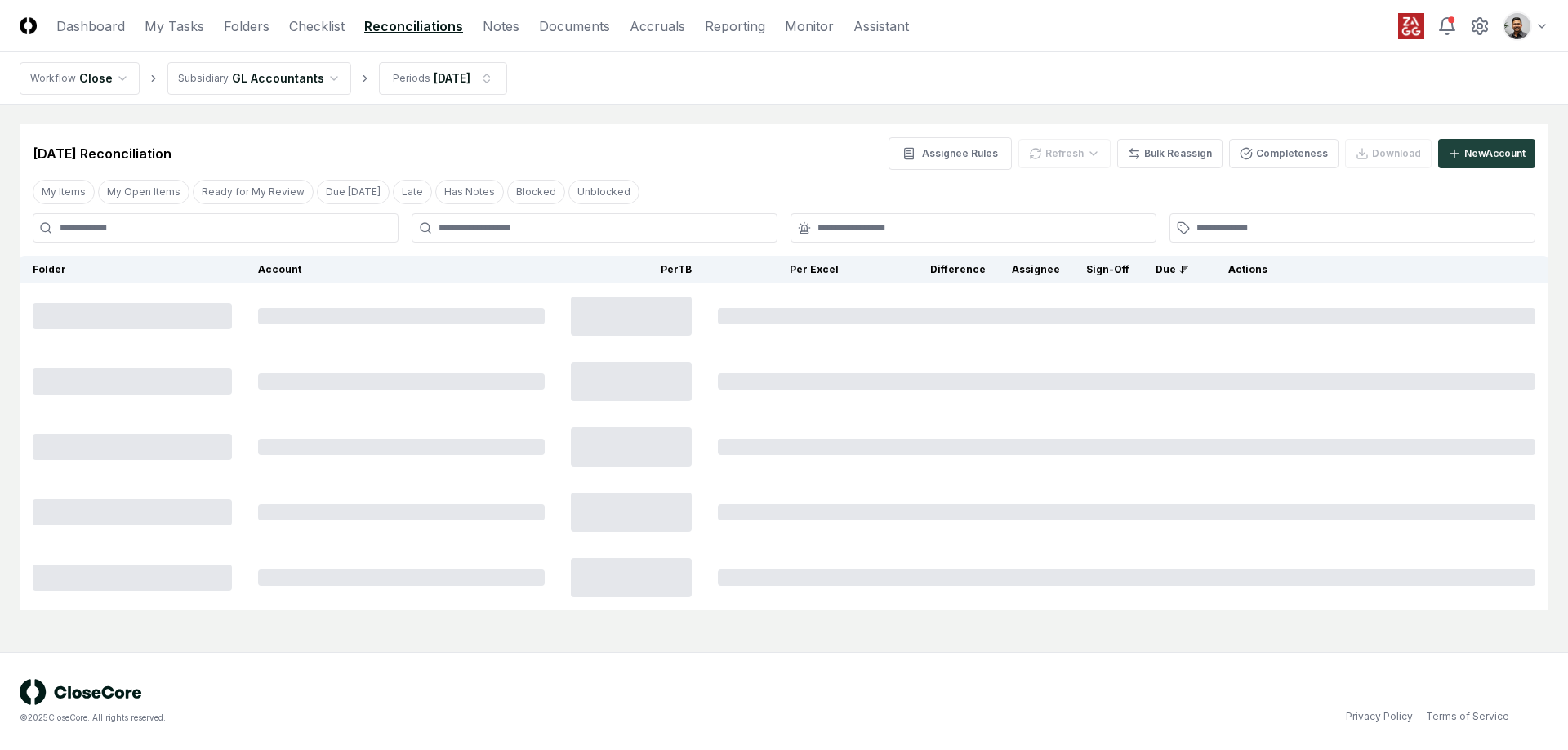
click at [278, 79] on html "CloseCore Dashboard My Tasks Folders Checklist Reconciliations Notes Documents …" at bounding box center [784, 375] width 1568 height 750
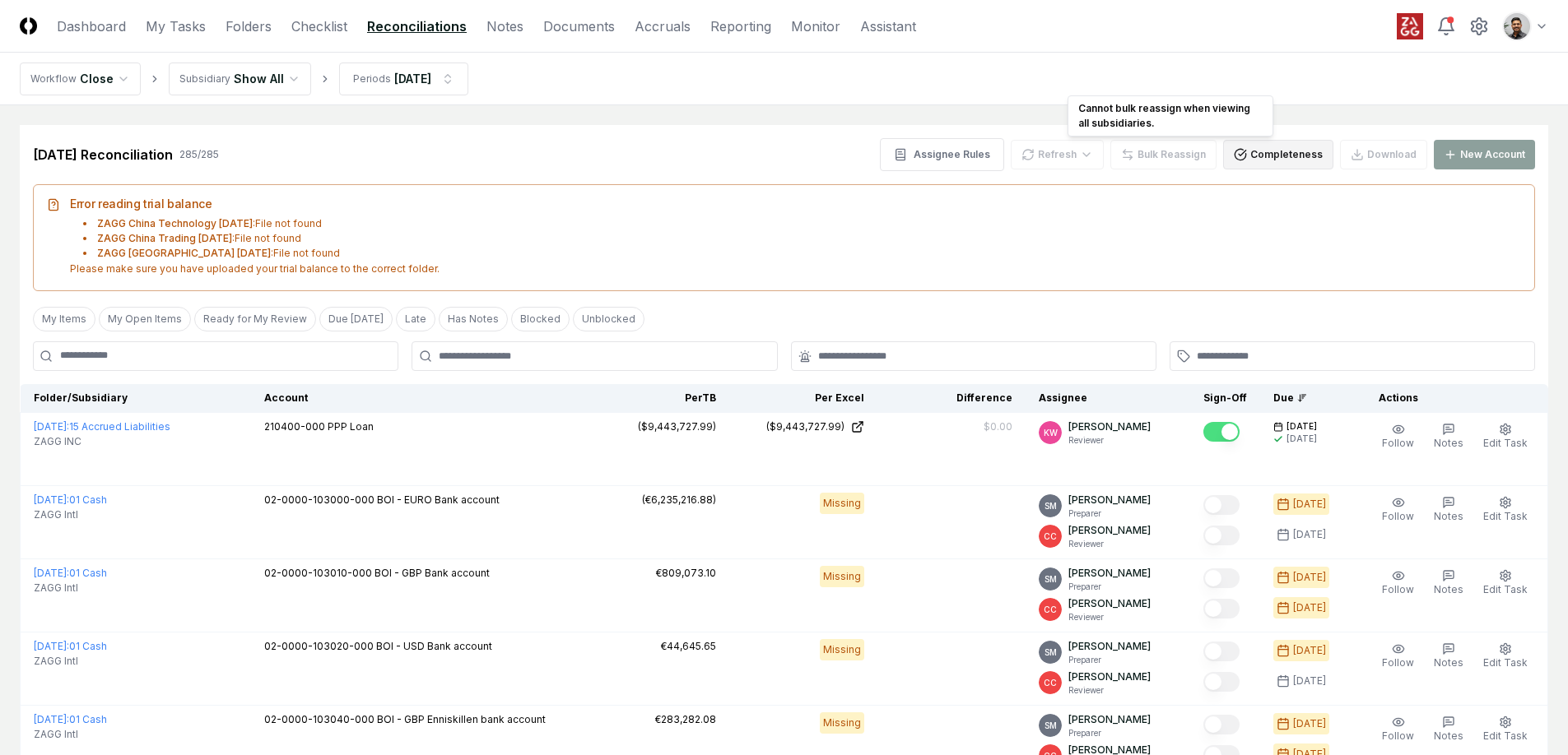
click at [1309, 153] on button "Completeness" at bounding box center [1278, 155] width 110 height 30
click at [1280, 148] on button "Completeness" at bounding box center [1278, 155] width 110 height 30
click at [1254, 136] on div "Sep 2025 Reconciliation 285 / 285 Assignee Rules Refresh Bulk Reassign Complete…" at bounding box center [784, 148] width 1528 height 46
click at [1258, 147] on button "Completeness" at bounding box center [1278, 155] width 110 height 30
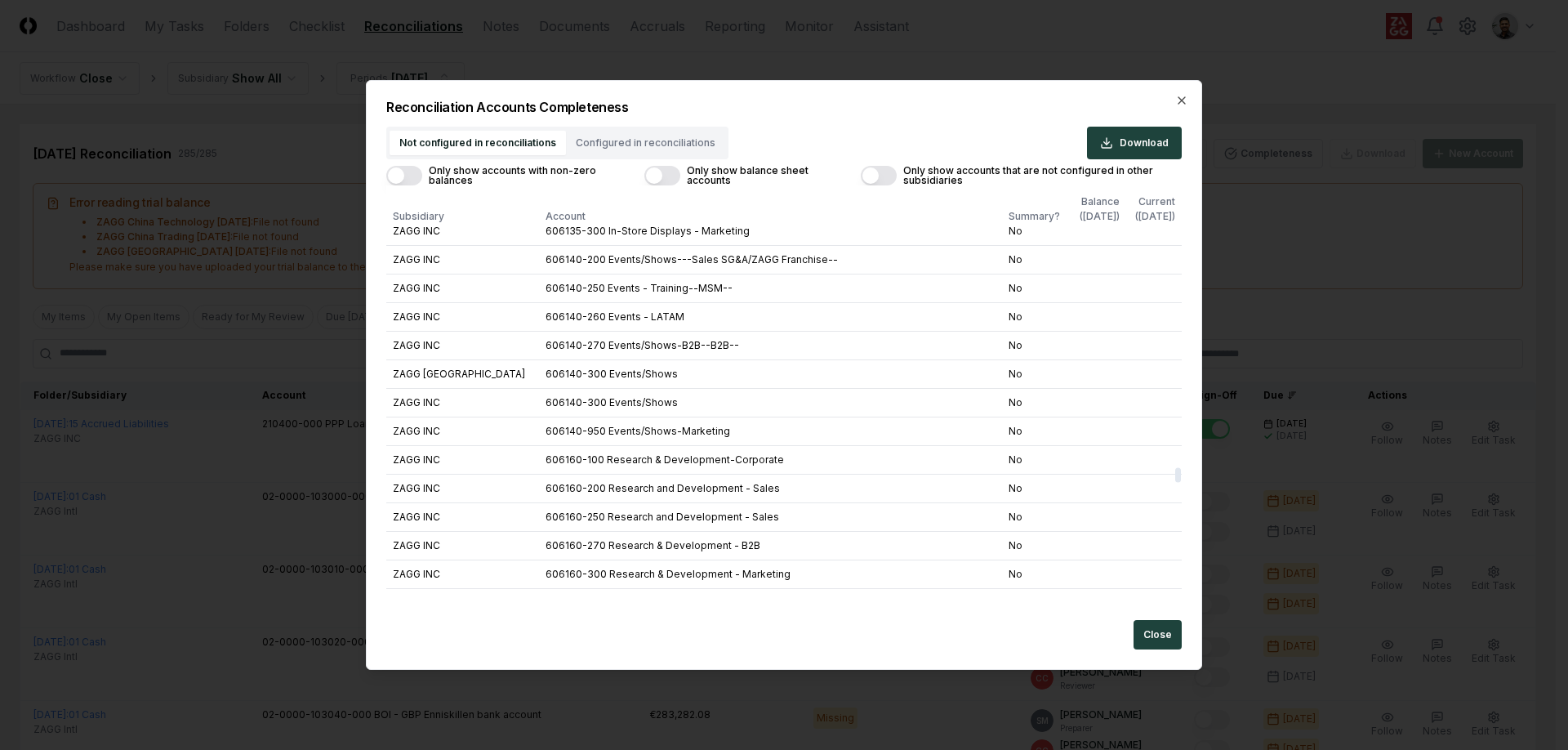
scroll to position [30876, 0]
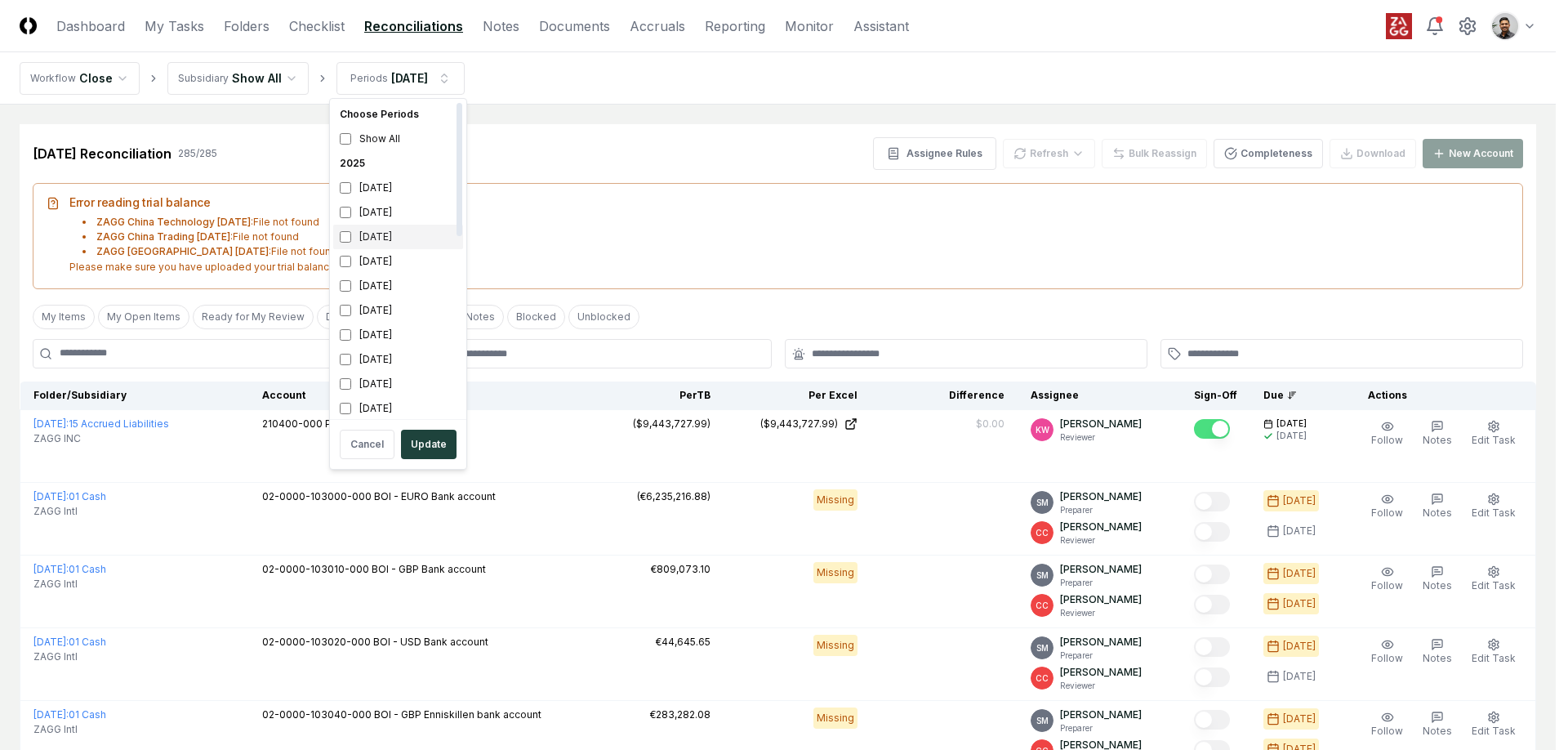
click at [397, 233] on div "[DATE]" at bounding box center [398, 236] width 130 height 25
click at [398, 220] on div "September 2025" at bounding box center [398, 212] width 130 height 25
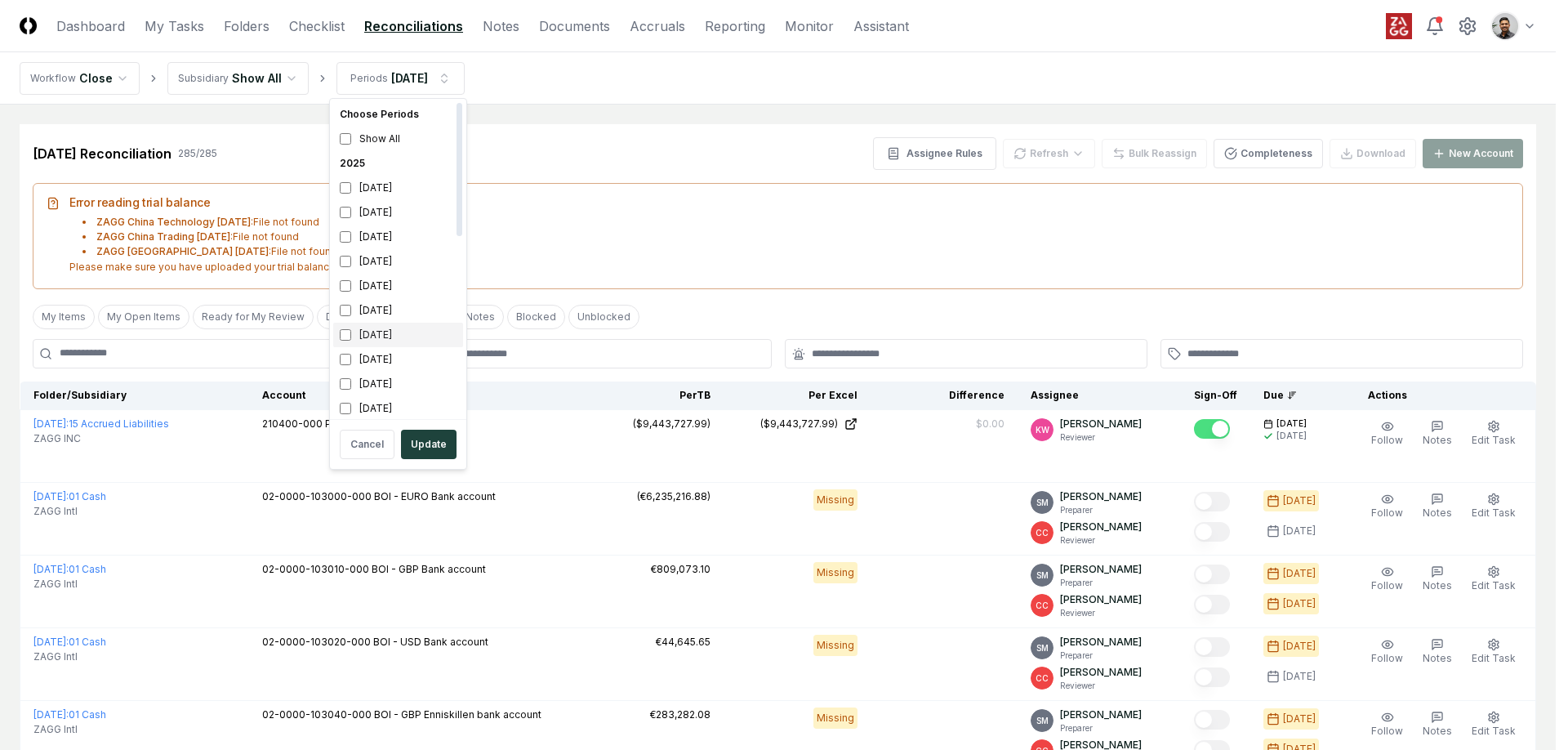
scroll to position [5, 0]
click at [396, 228] on div "[DATE]" at bounding box center [398, 231] width 130 height 25
click at [399, 197] on div "September 2025" at bounding box center [398, 207] width 130 height 25
click at [440, 447] on button "Update" at bounding box center [429, 445] width 55 height 30
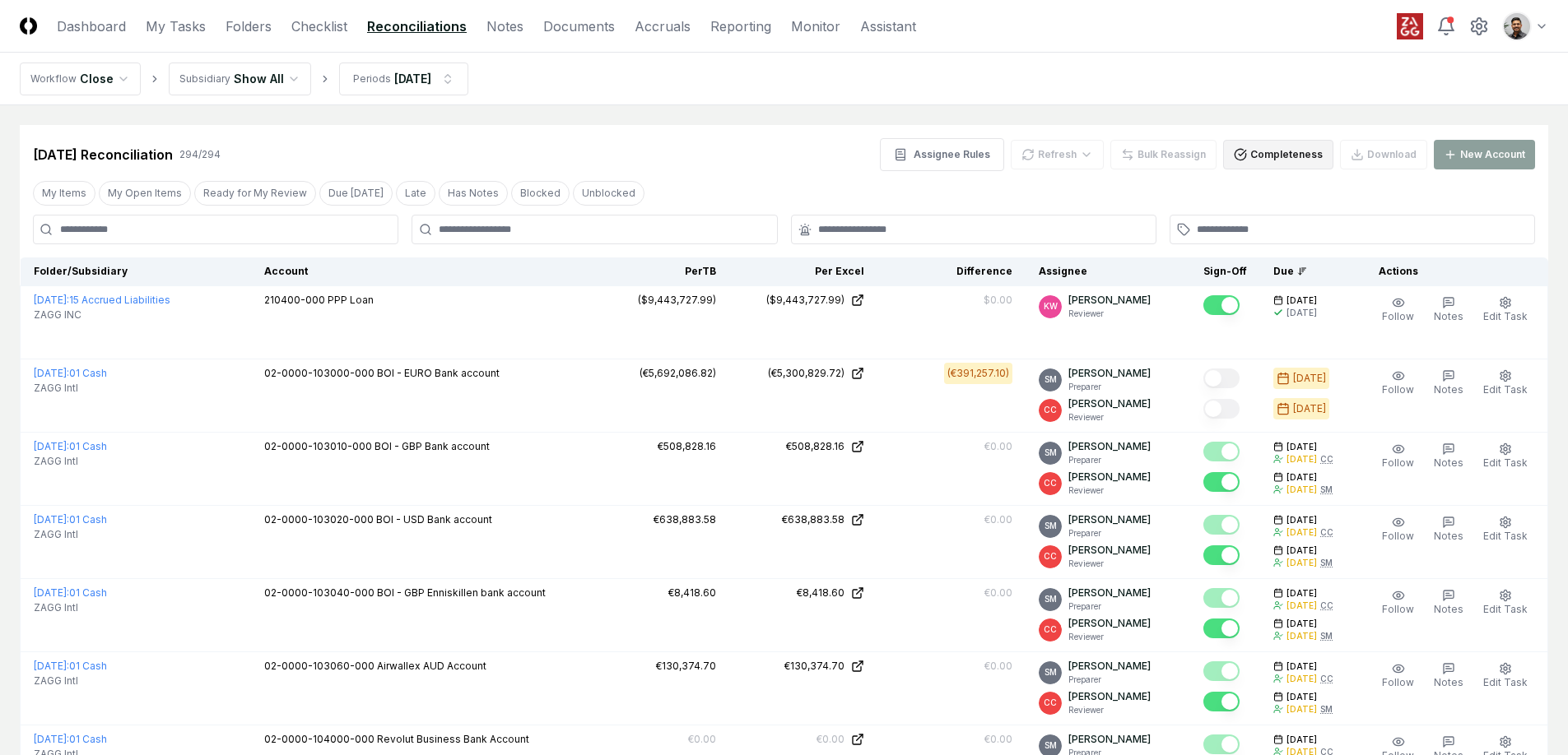
click at [1269, 161] on button "Completeness" at bounding box center [1278, 155] width 110 height 30
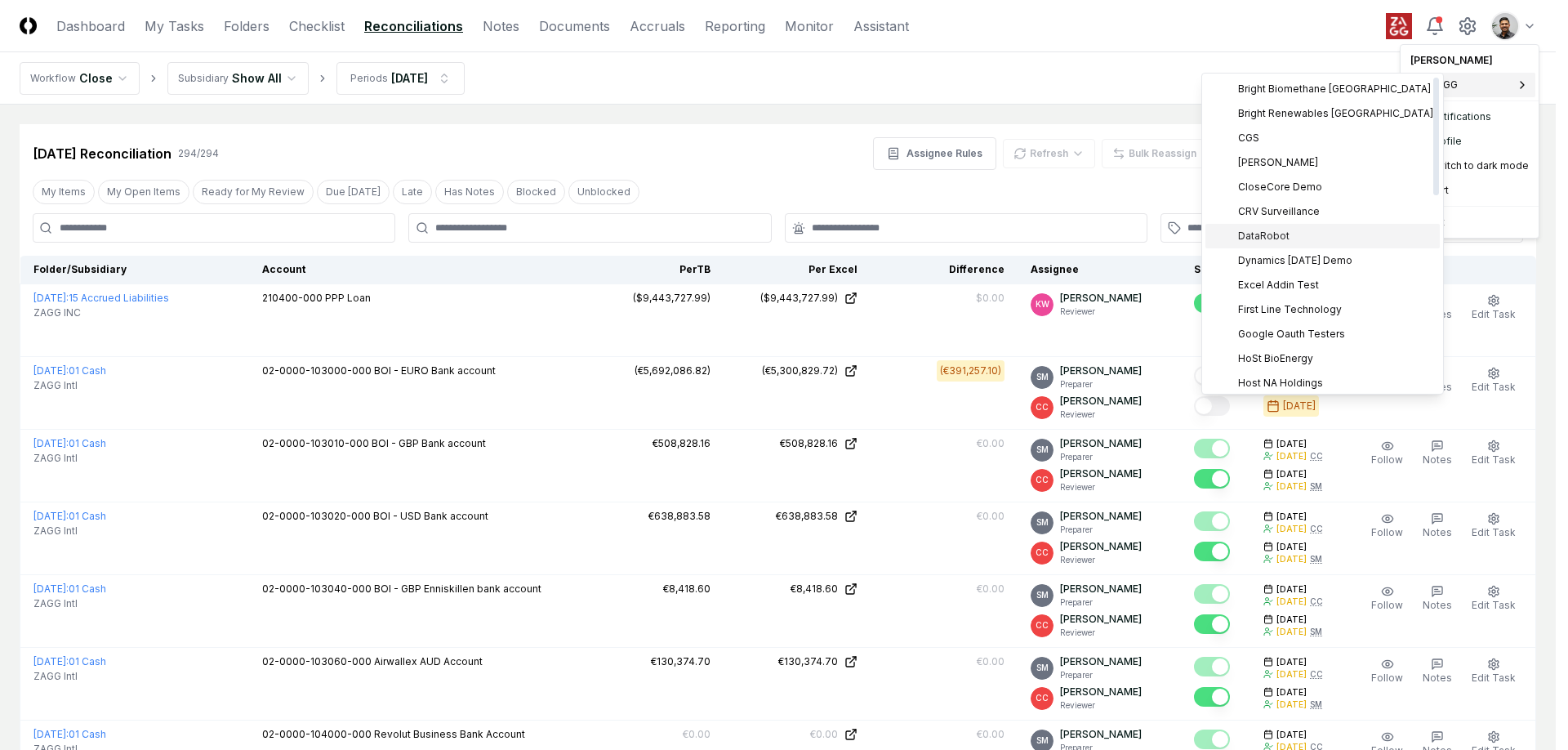
click at [1330, 237] on div "DataRobot" at bounding box center [1322, 235] width 234 height 25
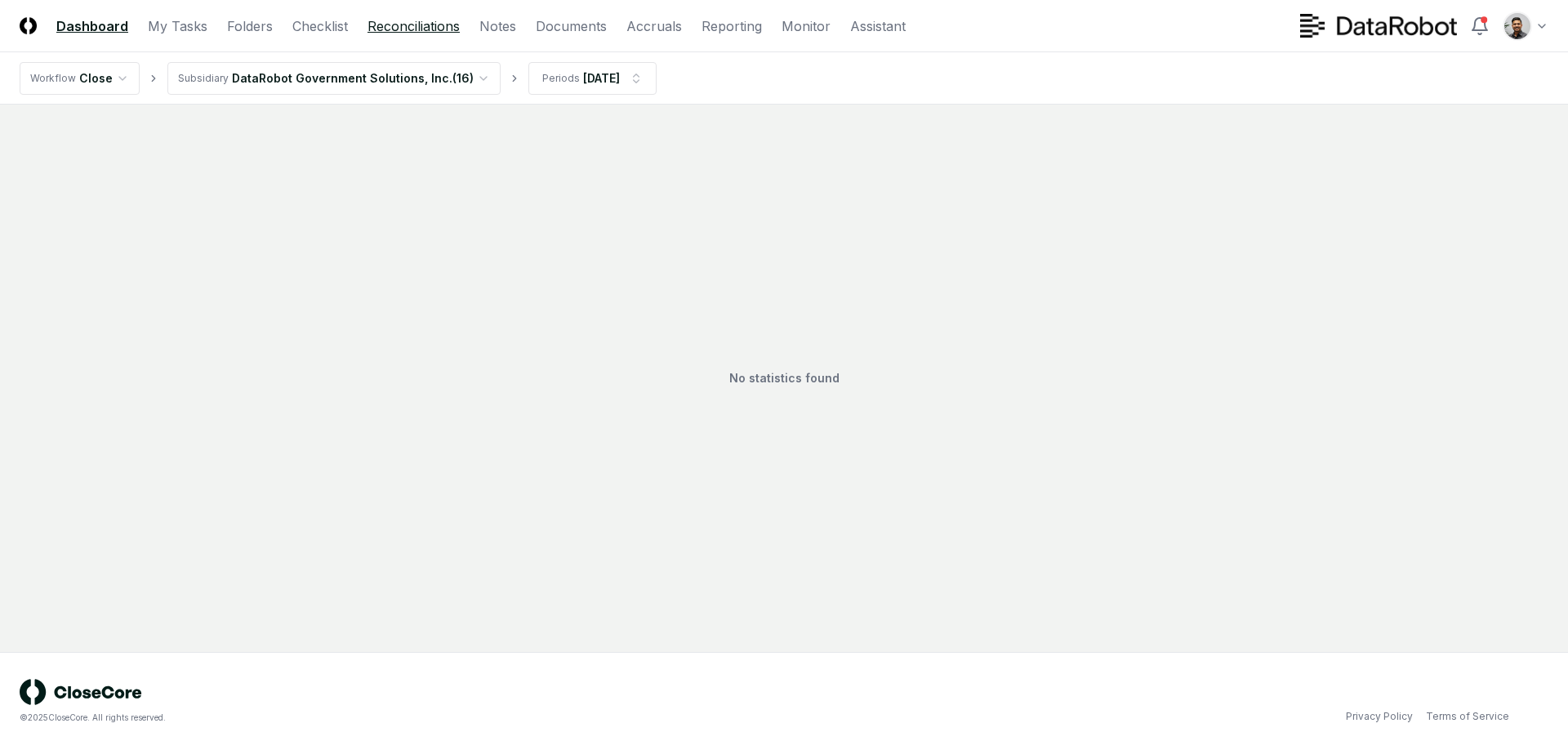
click at [376, 29] on link "Reconciliations" at bounding box center [414, 27] width 92 height 20
click at [435, 80] on html "CloseCore Dashboard My Tasks Folders Checklist Reconciliations Notes Documents …" at bounding box center [784, 375] width 1568 height 750
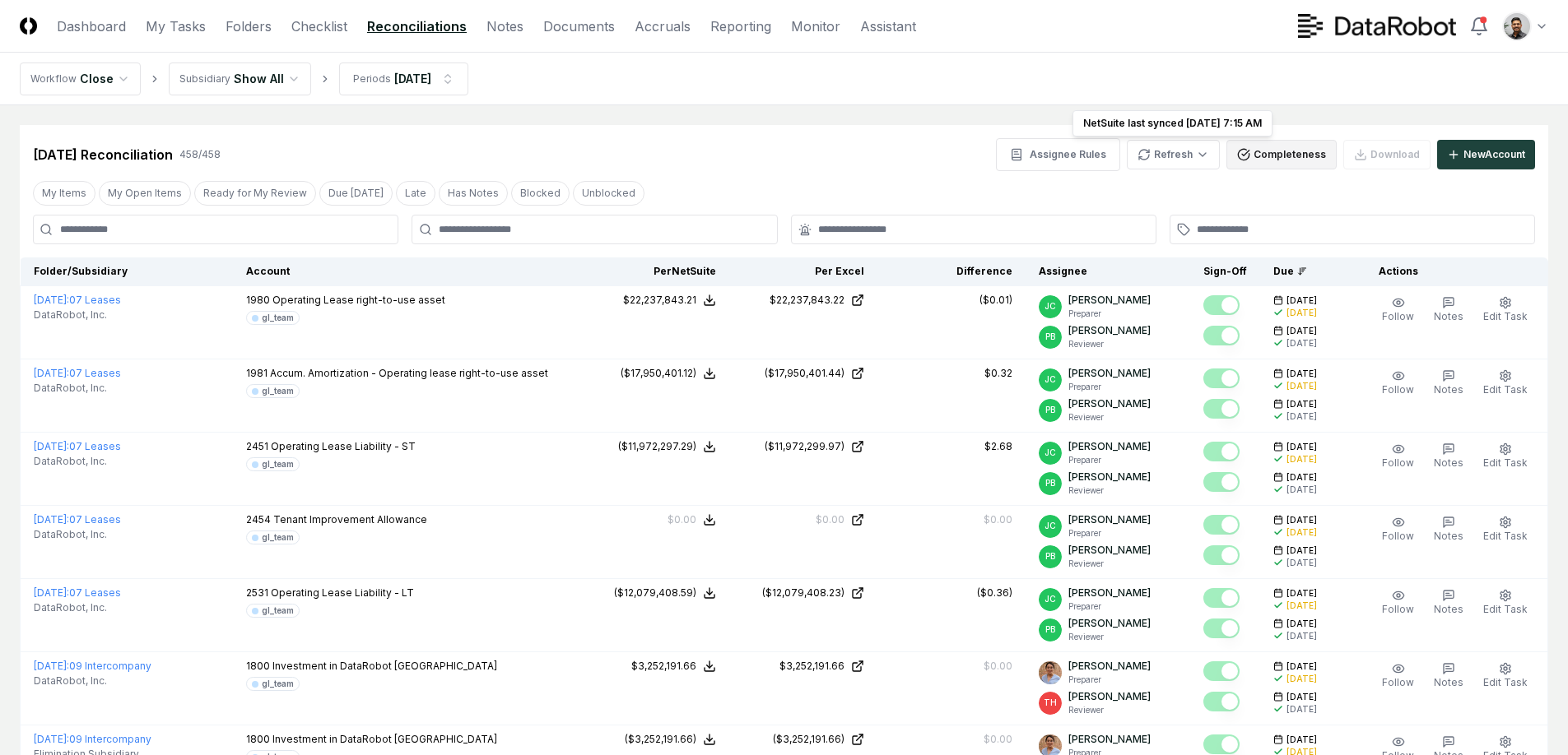
click at [1270, 158] on button "Completeness" at bounding box center [1281, 155] width 110 height 30
click at [1273, 155] on button "Completeness" at bounding box center [1281, 155] width 110 height 30
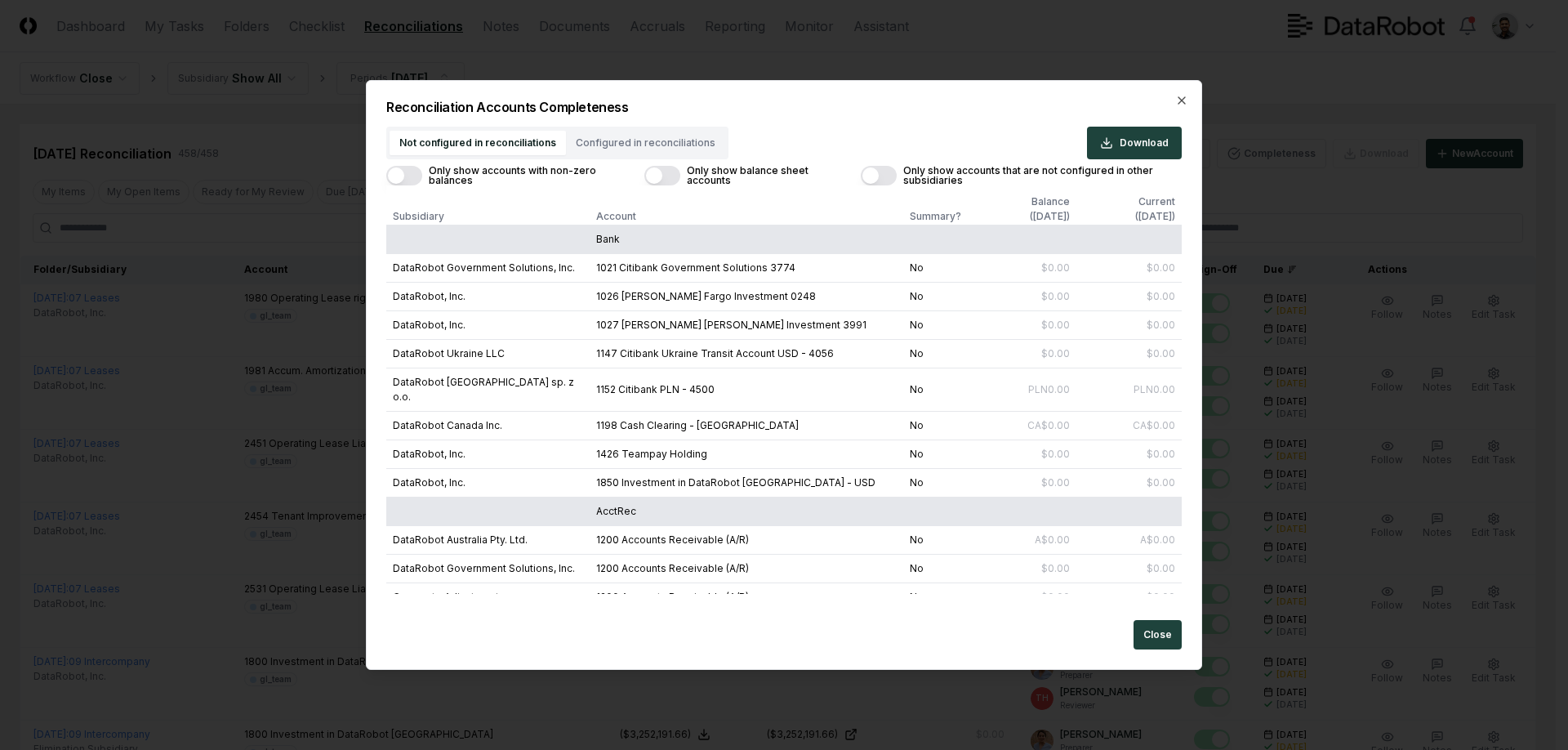
click at [1191, 97] on div "Reconciliation Accounts Completeness Not configured in reconciliations Configur…" at bounding box center [784, 374] width 836 height 590
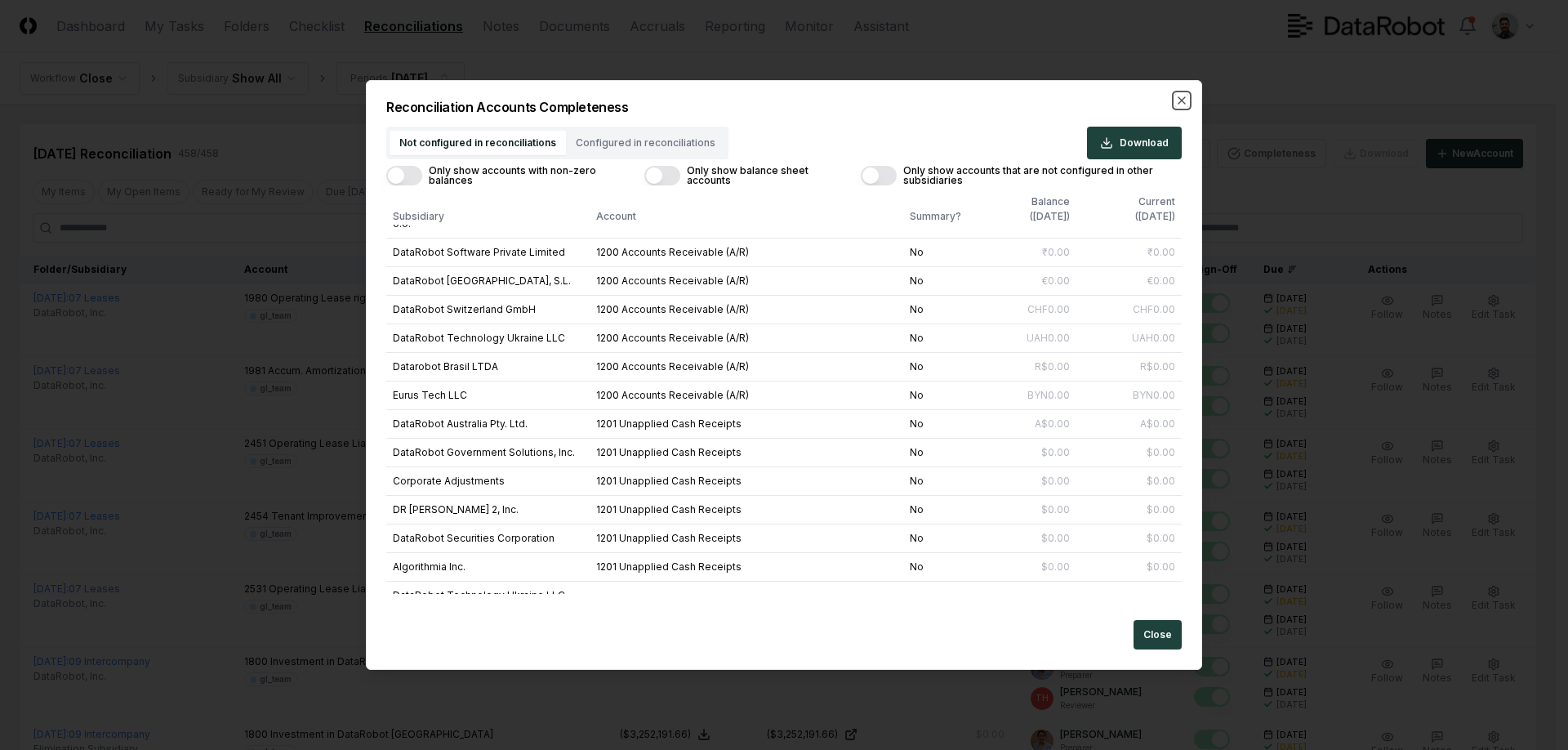
click at [1179, 98] on icon "button" at bounding box center [1181, 100] width 7 height 7
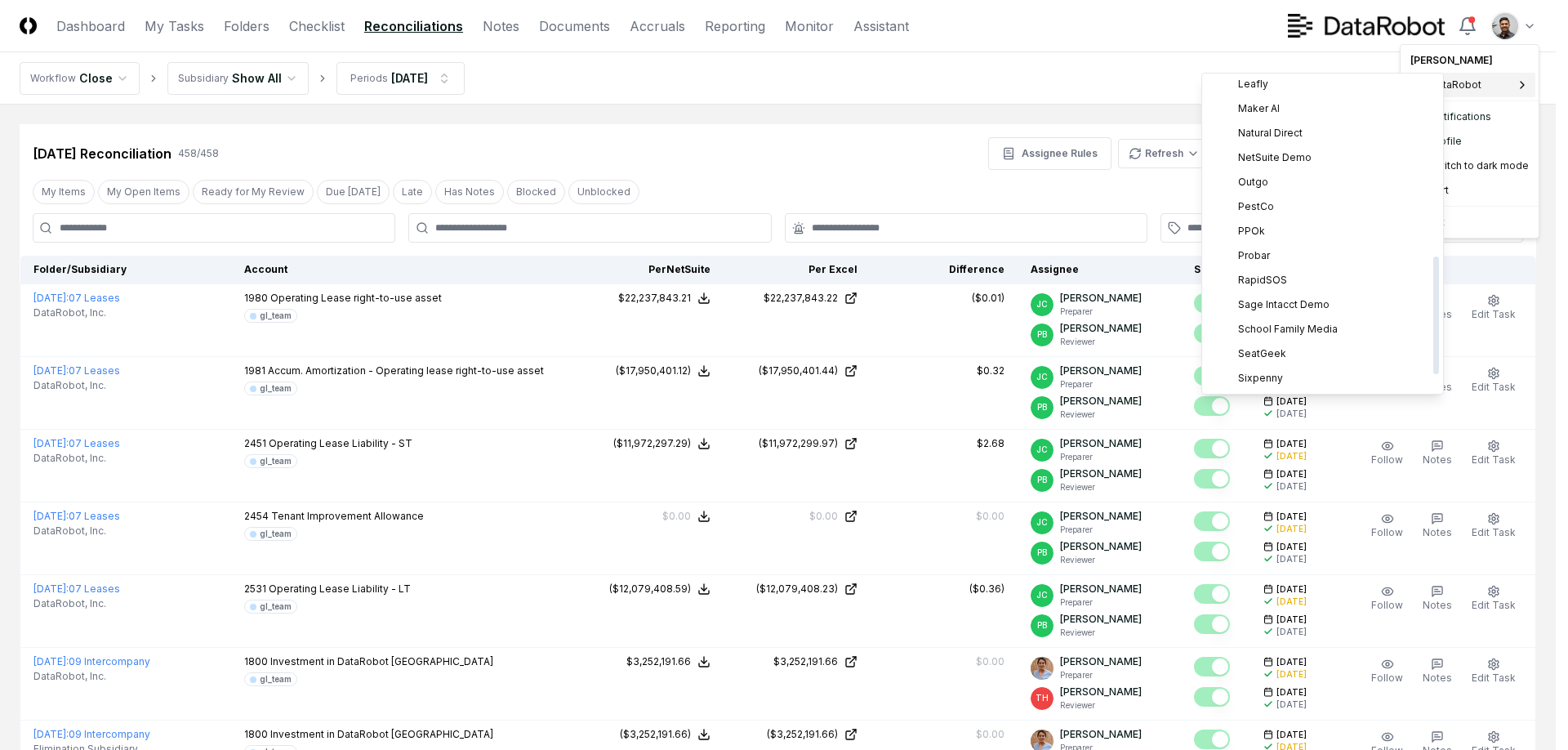
scroll to position [520, 0]
click at [1296, 368] on div "ZAGG" at bounding box center [1322, 378] width 234 height 25
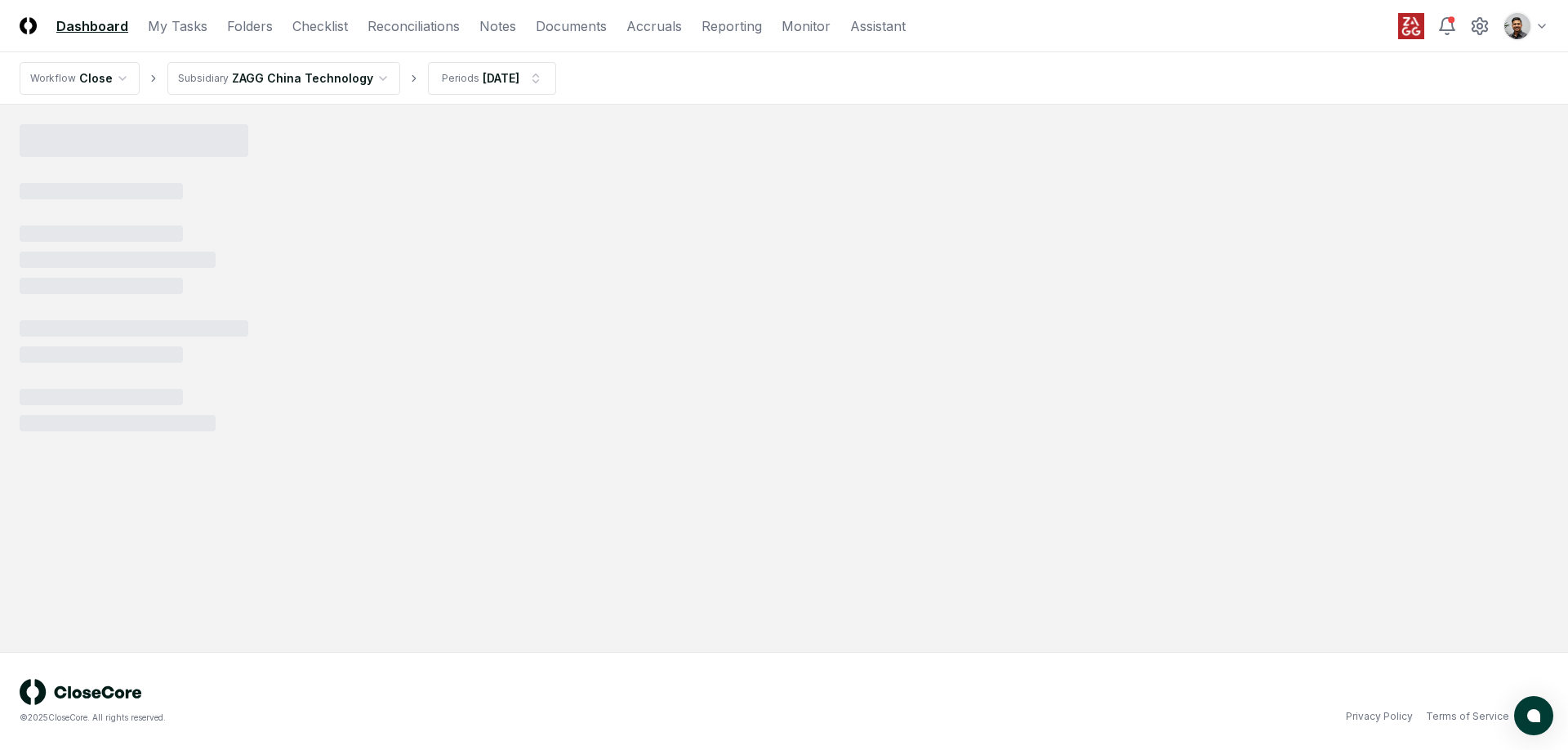
click at [425, 36] on header "CloseCore Dashboard My Tasks Folders Checklist Reconciliations Notes Documents …" at bounding box center [784, 26] width 1568 height 52
click at [426, 31] on link "Reconciliations" at bounding box center [414, 27] width 92 height 20
click at [339, 87] on html "CloseCore Dashboard My Tasks Folders Checklist Reconciliations Notes Documents …" at bounding box center [784, 375] width 1568 height 750
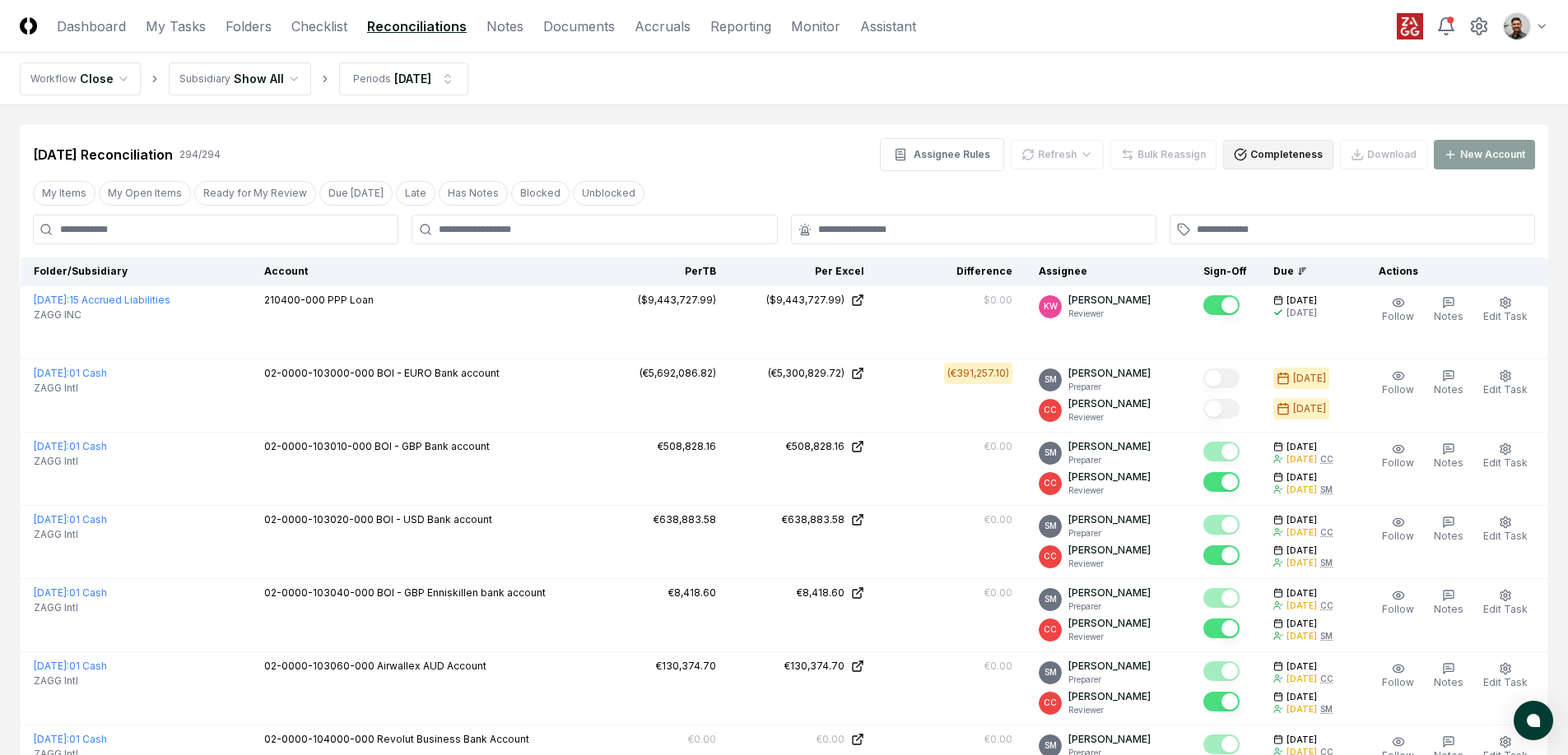
click at [1316, 161] on button "Completeness" at bounding box center [1278, 155] width 110 height 30
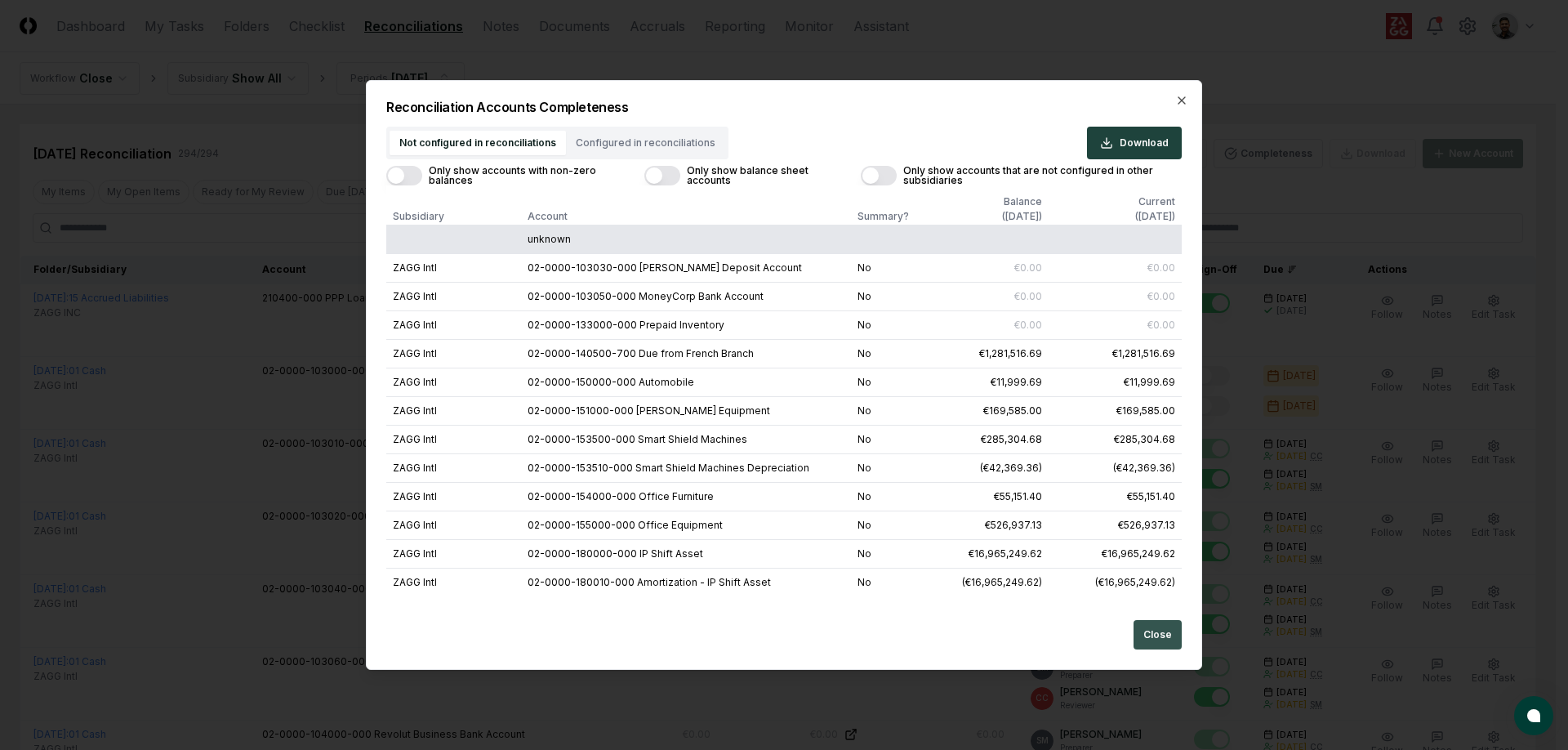
click at [1162, 638] on button "Close" at bounding box center [1157, 635] width 48 height 30
